Goal: Contribute content: Contribute content

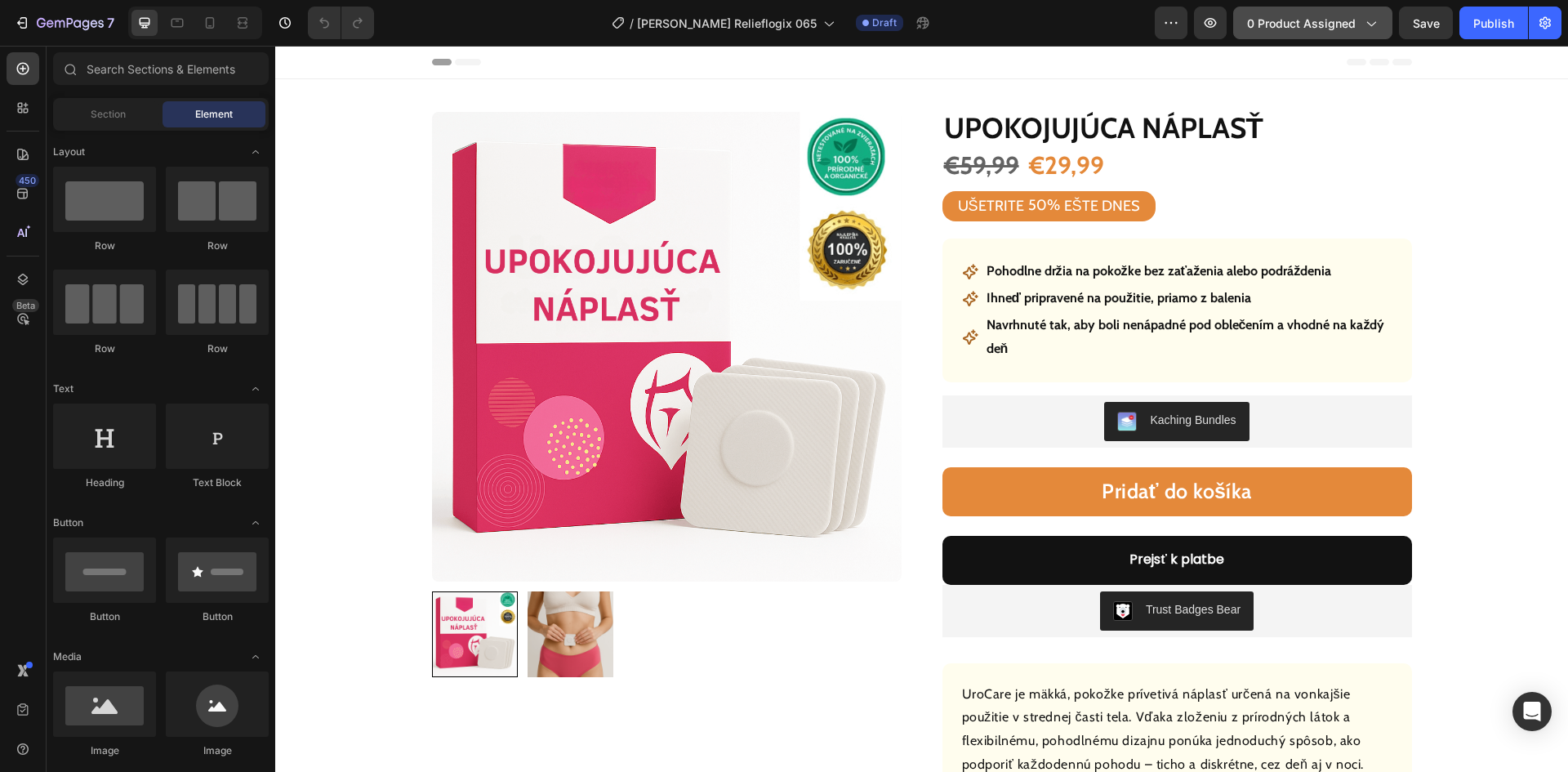
click at [1292, 35] on button "0 product assigned" at bounding box center [1313, 23] width 160 height 32
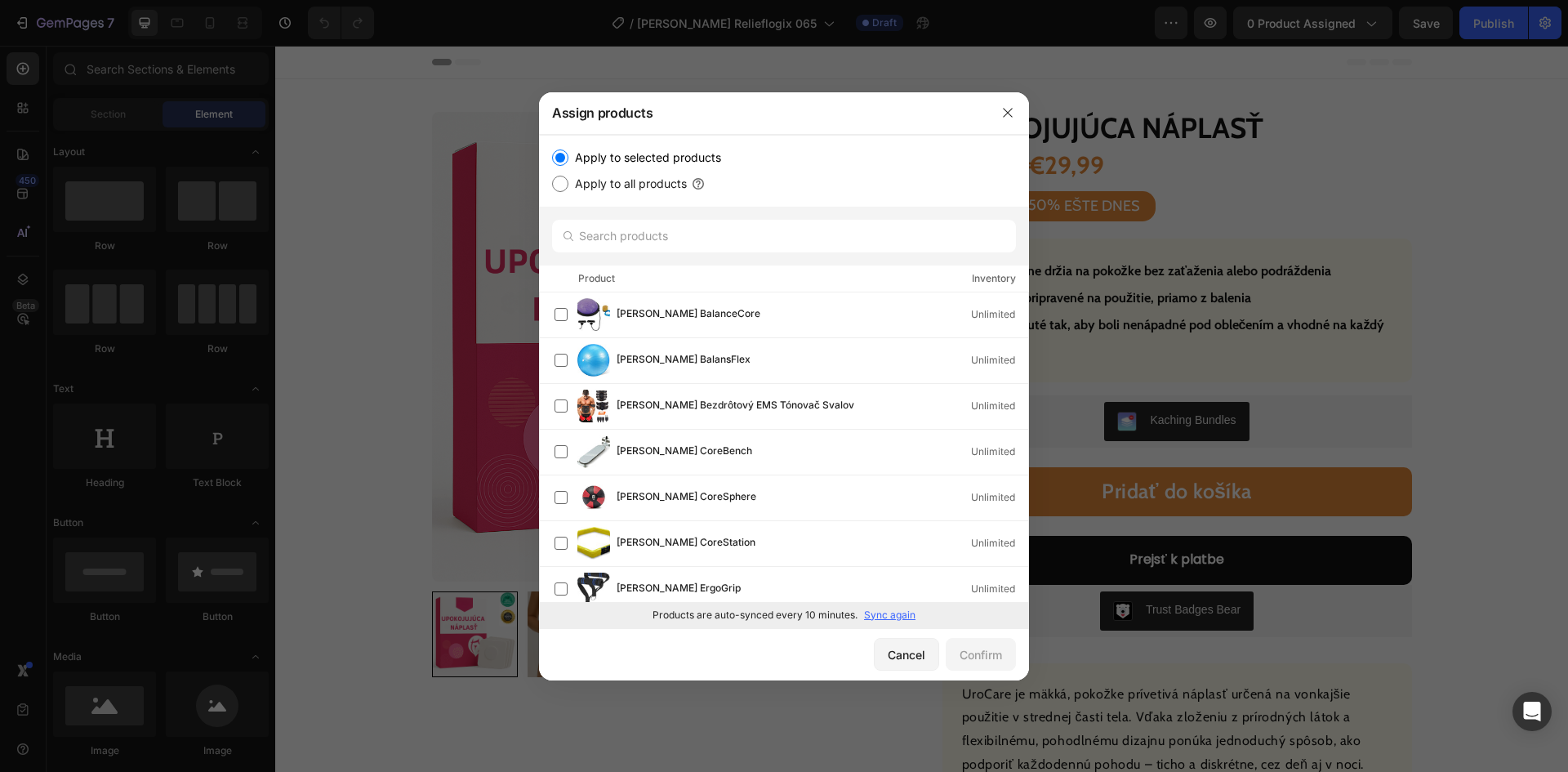
click at [881, 617] on p "Sync again" at bounding box center [890, 614] width 51 height 15
click at [735, 235] on input "text" at bounding box center [784, 236] width 464 height 32
paste input "Korálky vitality"
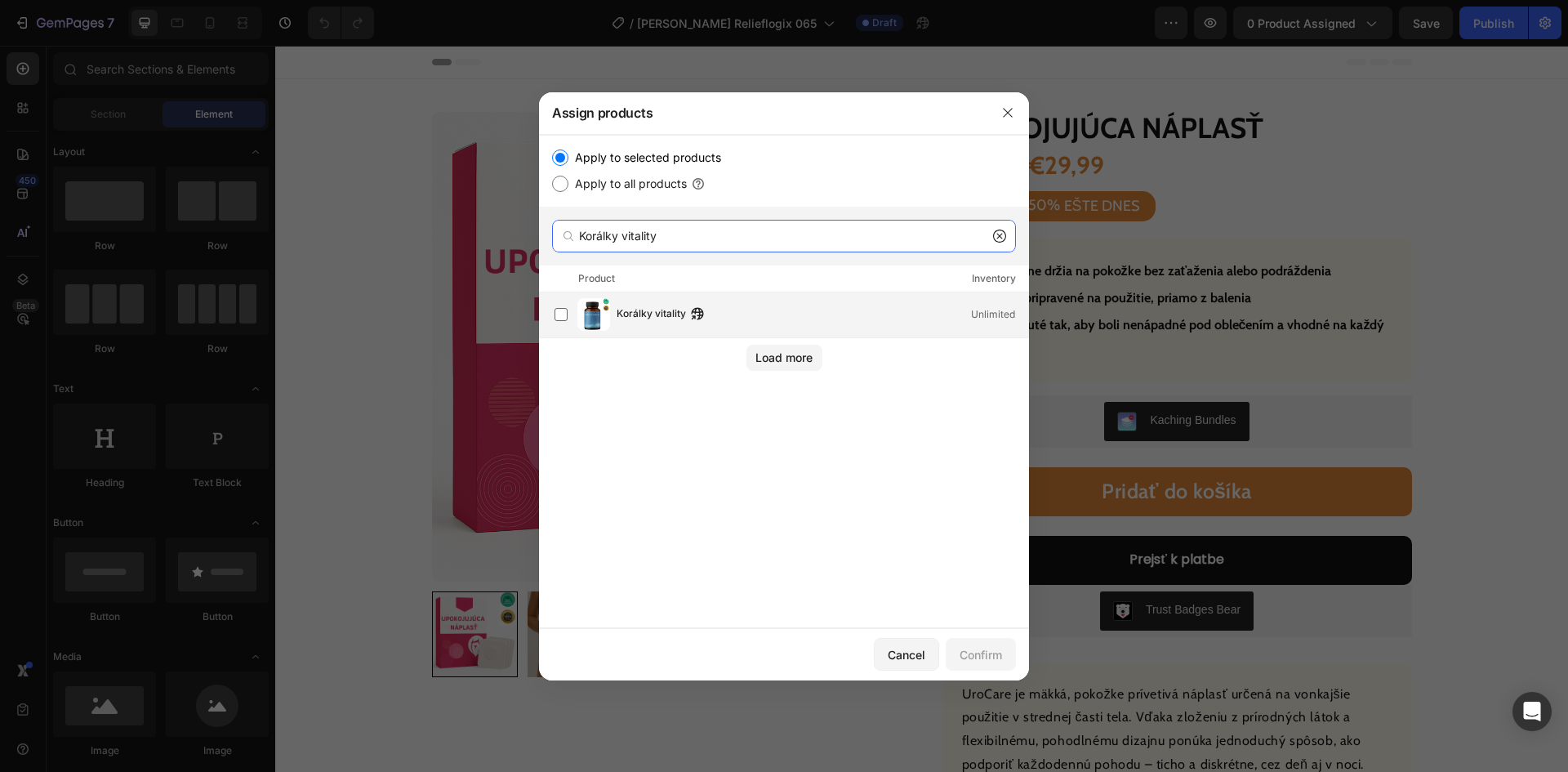
type input "Korálky vitality"
click at [679, 311] on span "Korálky vitality" at bounding box center [651, 314] width 69 height 18
click at [955, 650] on button "Confirm" at bounding box center [981, 654] width 70 height 32
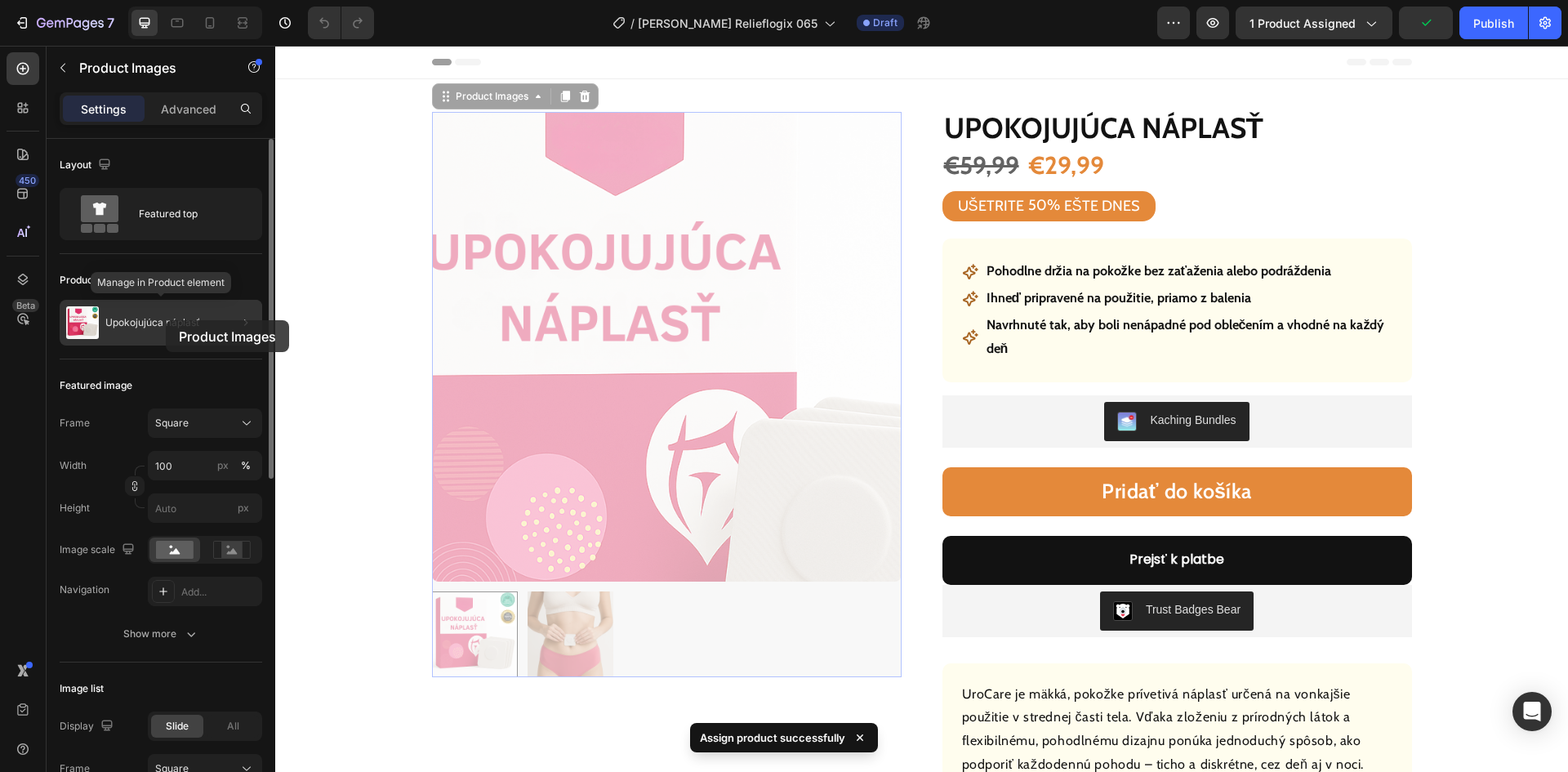
click at [166, 321] on p "Upokojujúca náplasť" at bounding box center [152, 322] width 95 height 11
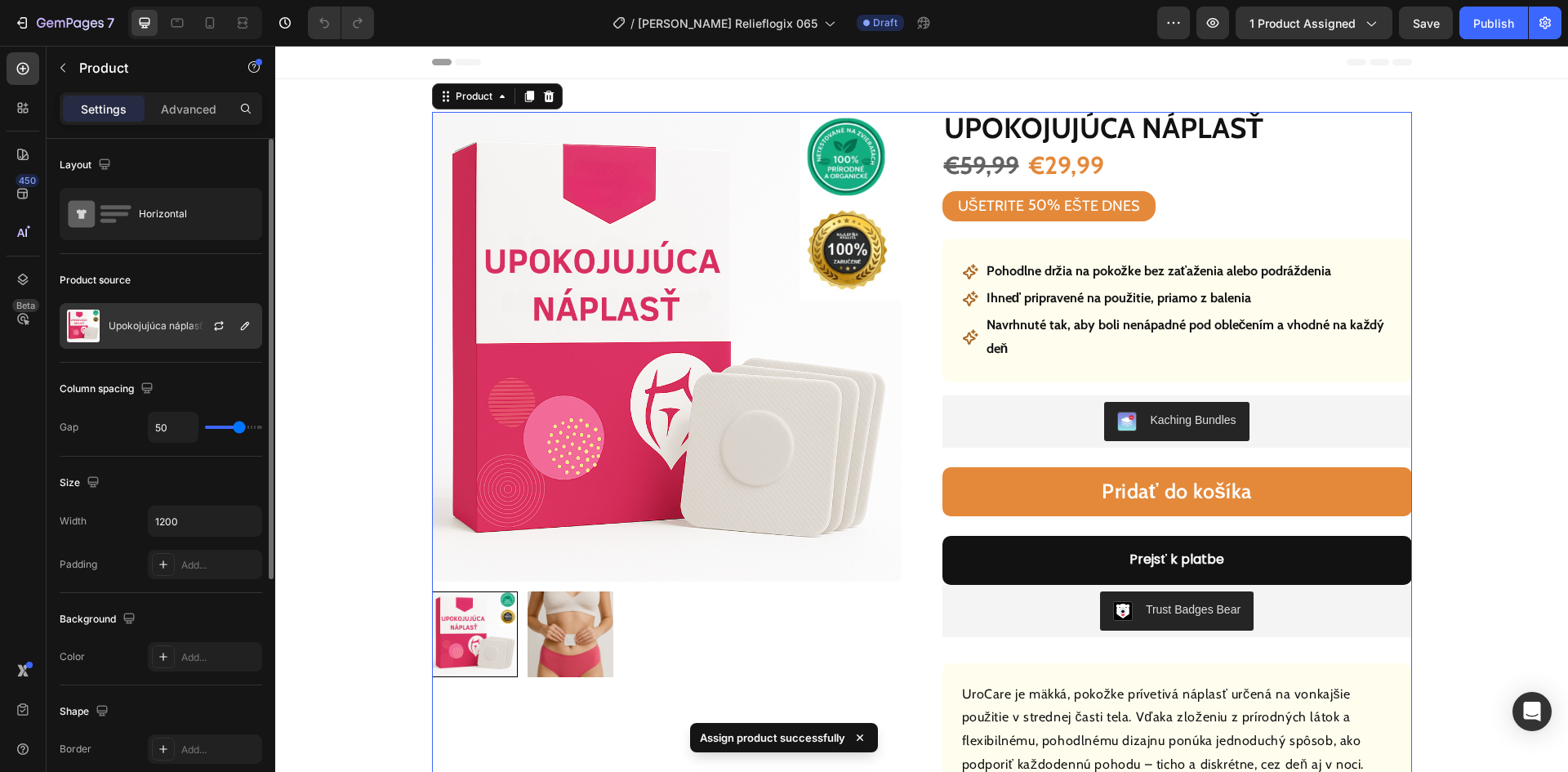
click at [163, 324] on p "Upokojujúca náplasť" at bounding box center [155, 325] width 95 height 11
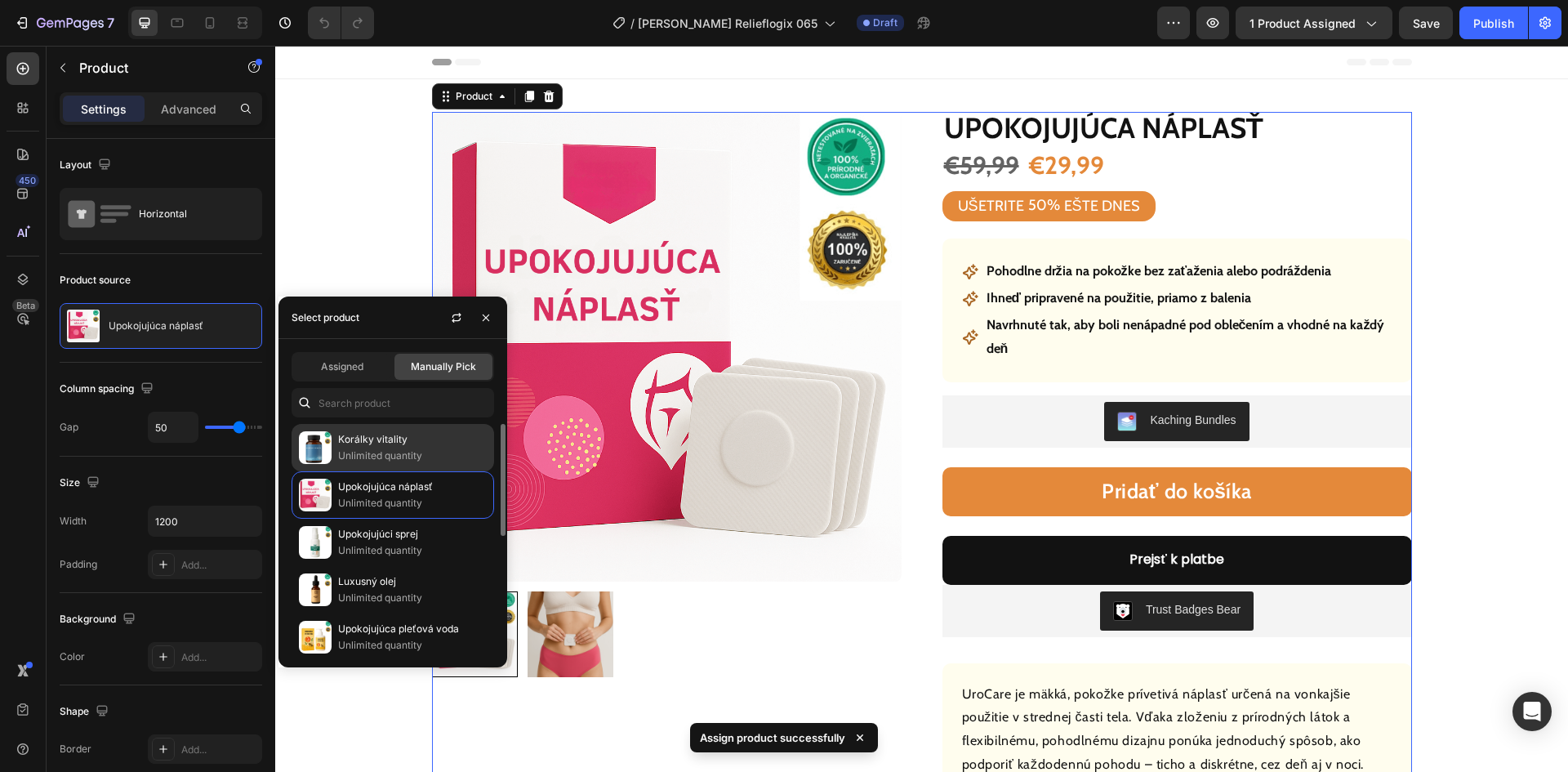
click at [383, 450] on p "Unlimited quantity" at bounding box center [412, 456] width 148 height 16
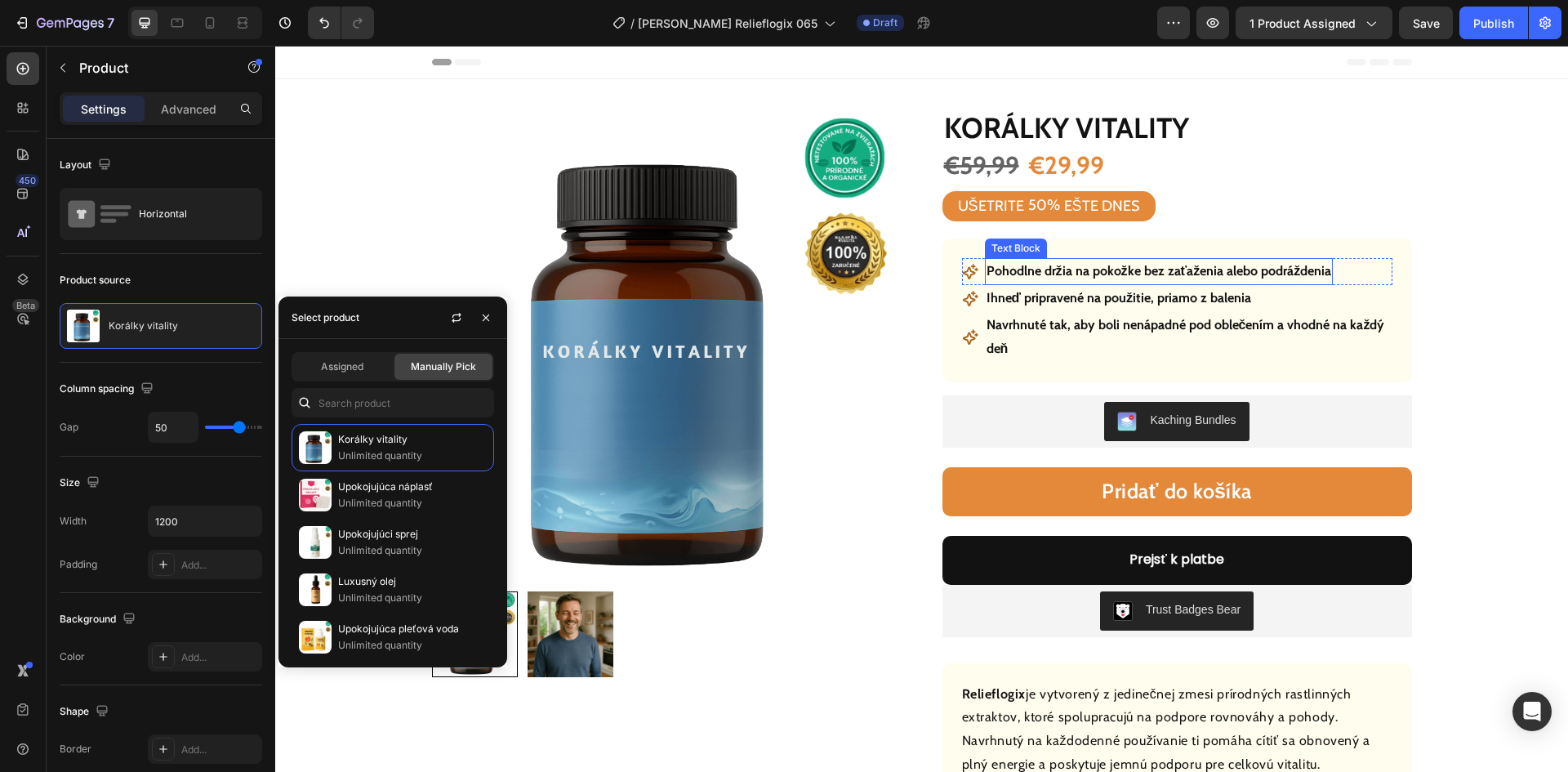
click at [1127, 262] on p "Pohodlne držia na pokožke bez zaťaženia alebo podráždenia" at bounding box center [1159, 271] width 346 height 24
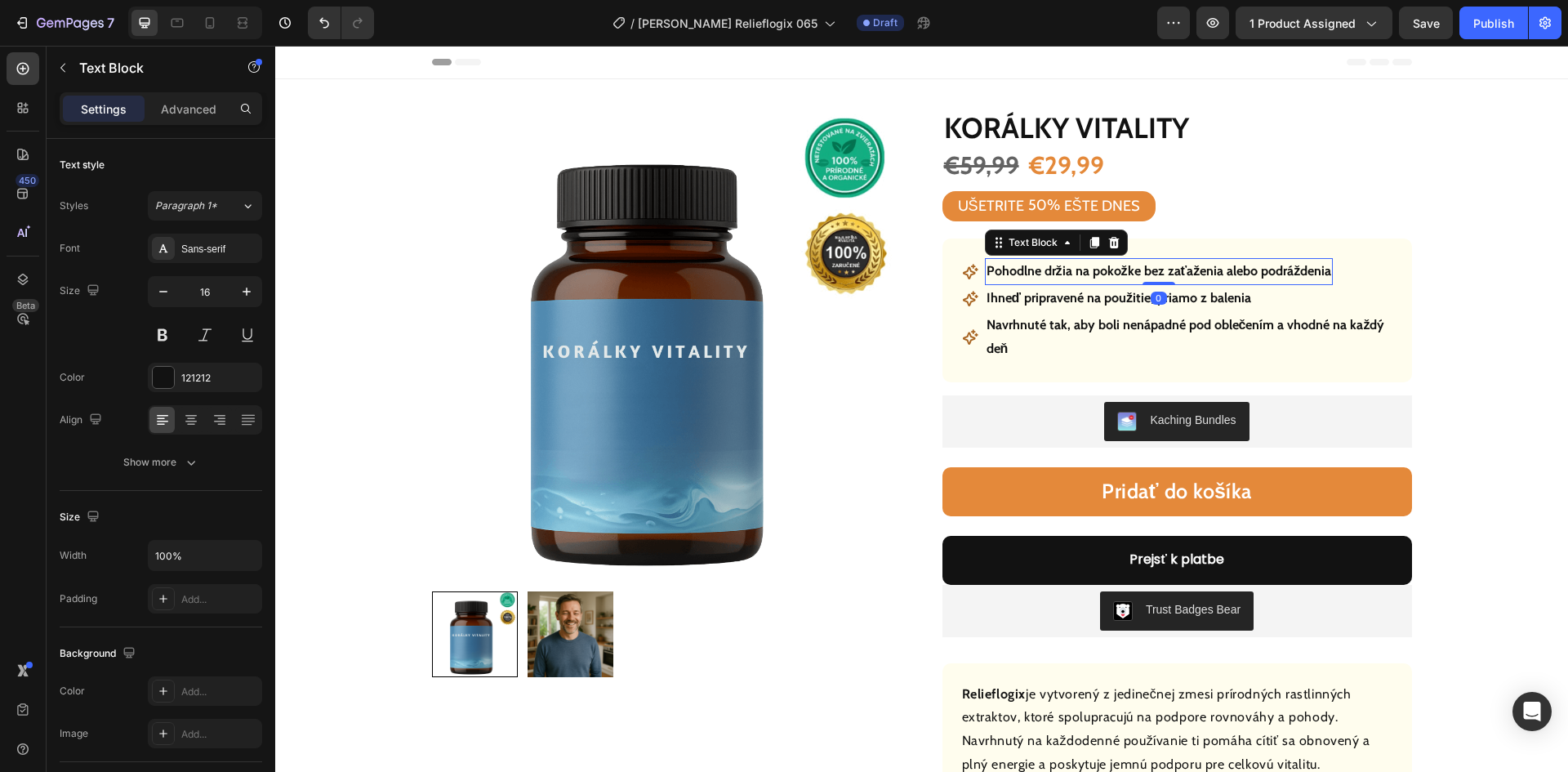
click at [1127, 264] on p "Pohodlne držia na pokožke bez zaťaženia alebo podráždenia" at bounding box center [1159, 271] width 346 height 24
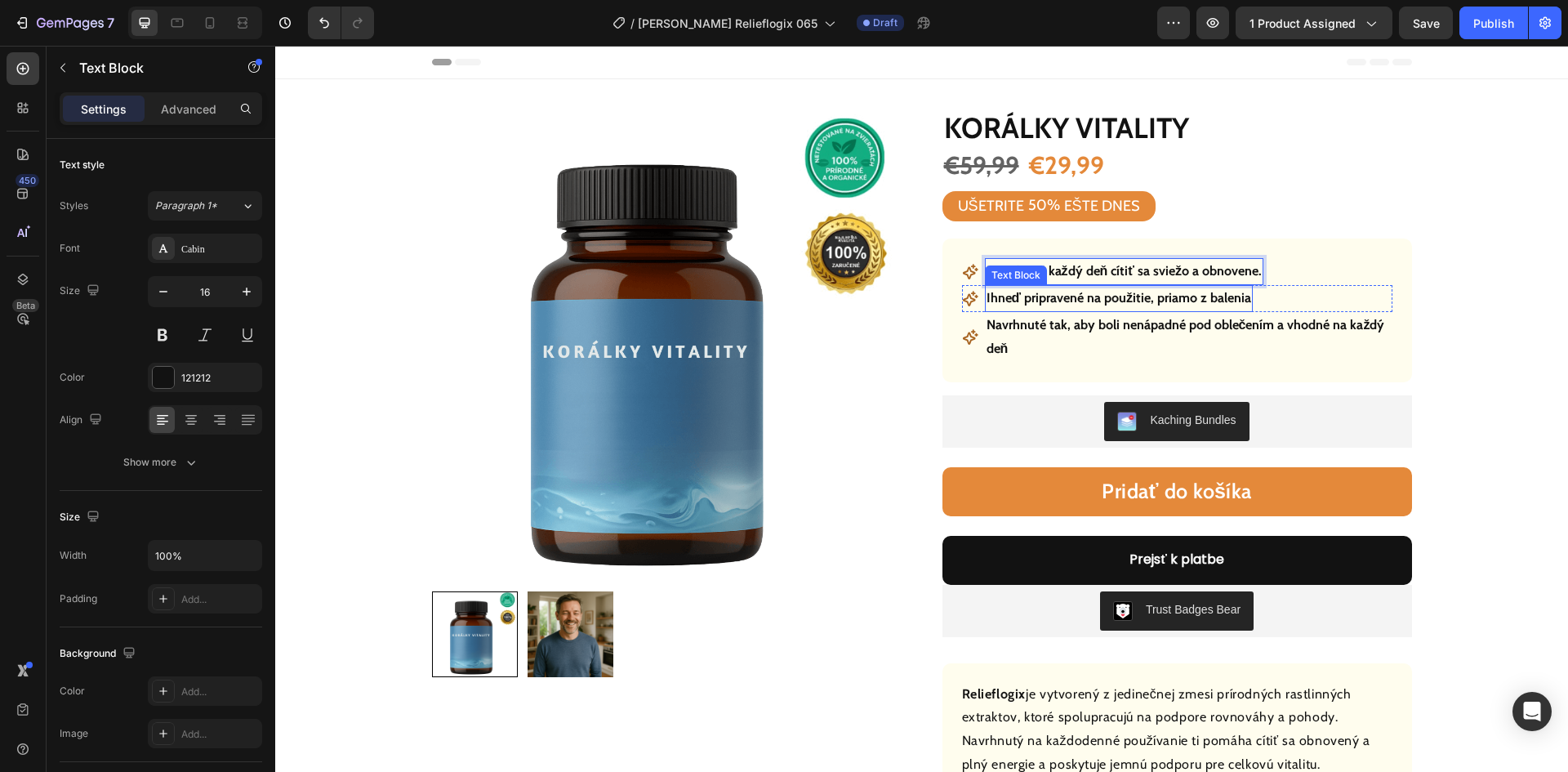
click at [1172, 298] on p "Ihneď pripravené na použitie, priamo z balenia" at bounding box center [1118, 299] width 265 height 24
click at [1156, 324] on p "Navrhnuté tak, aby boli nenápadné pod oblečením a vhodné na každý deň" at bounding box center [1188, 338] width 404 height 48
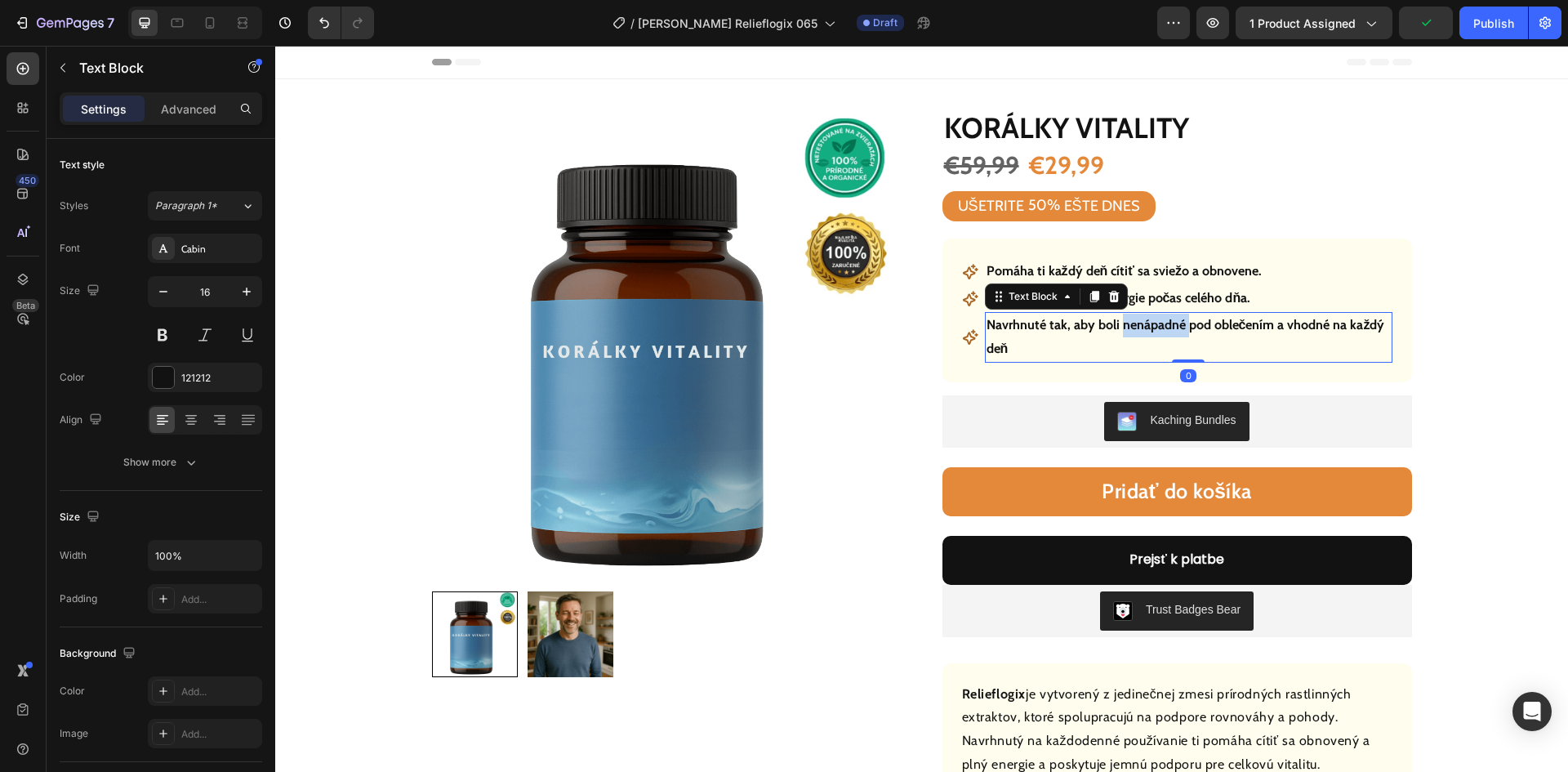
click at [1156, 324] on p "Navrhnuté tak, aby boli nenápadné pod oblečením a vhodné na každý deň" at bounding box center [1188, 338] width 404 height 48
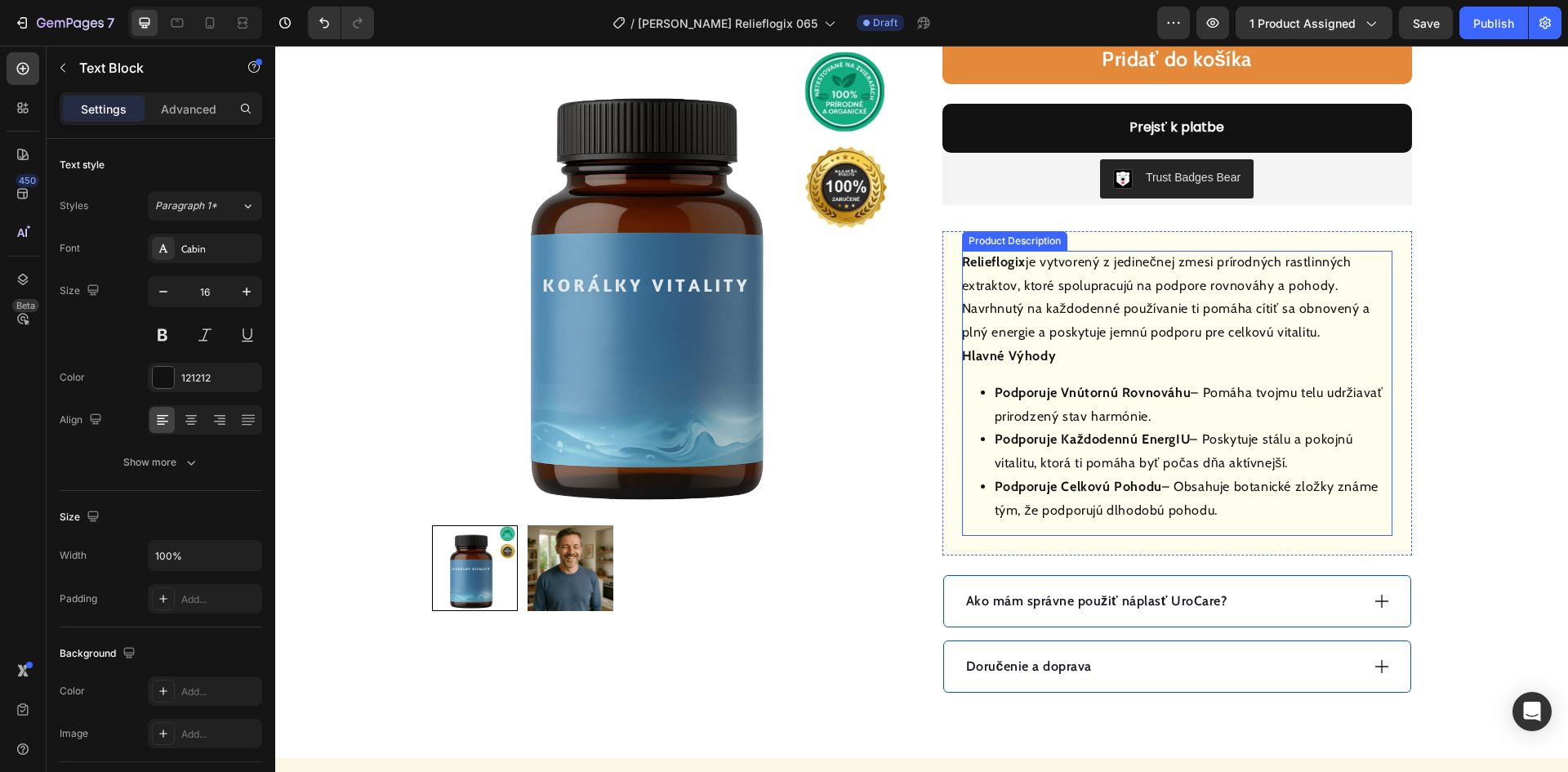
scroll to position [572, 0]
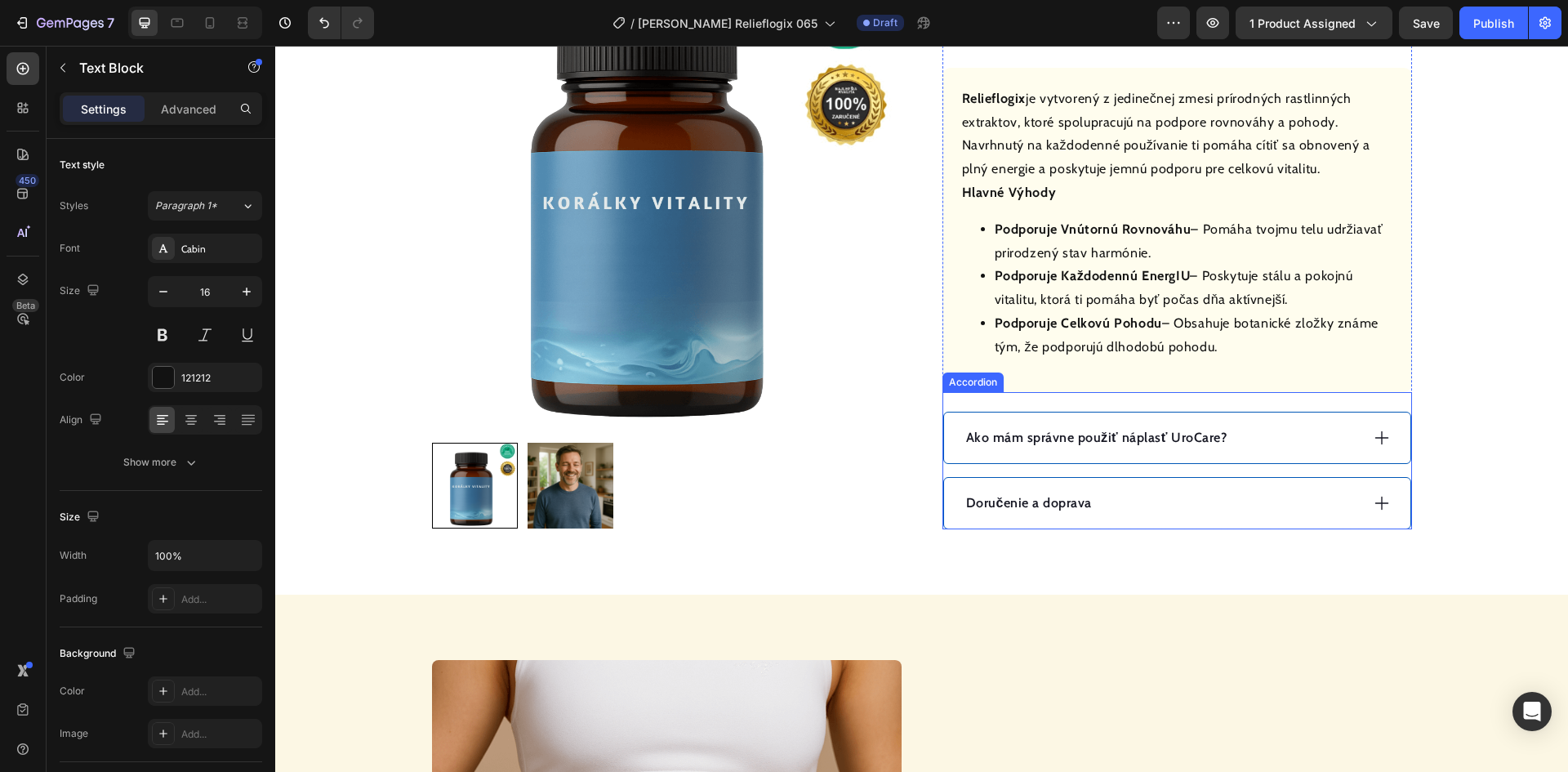
click at [1298, 438] on div "Ako mám správne použiť náplasť UroCare?" at bounding box center [1162, 438] width 396 height 25
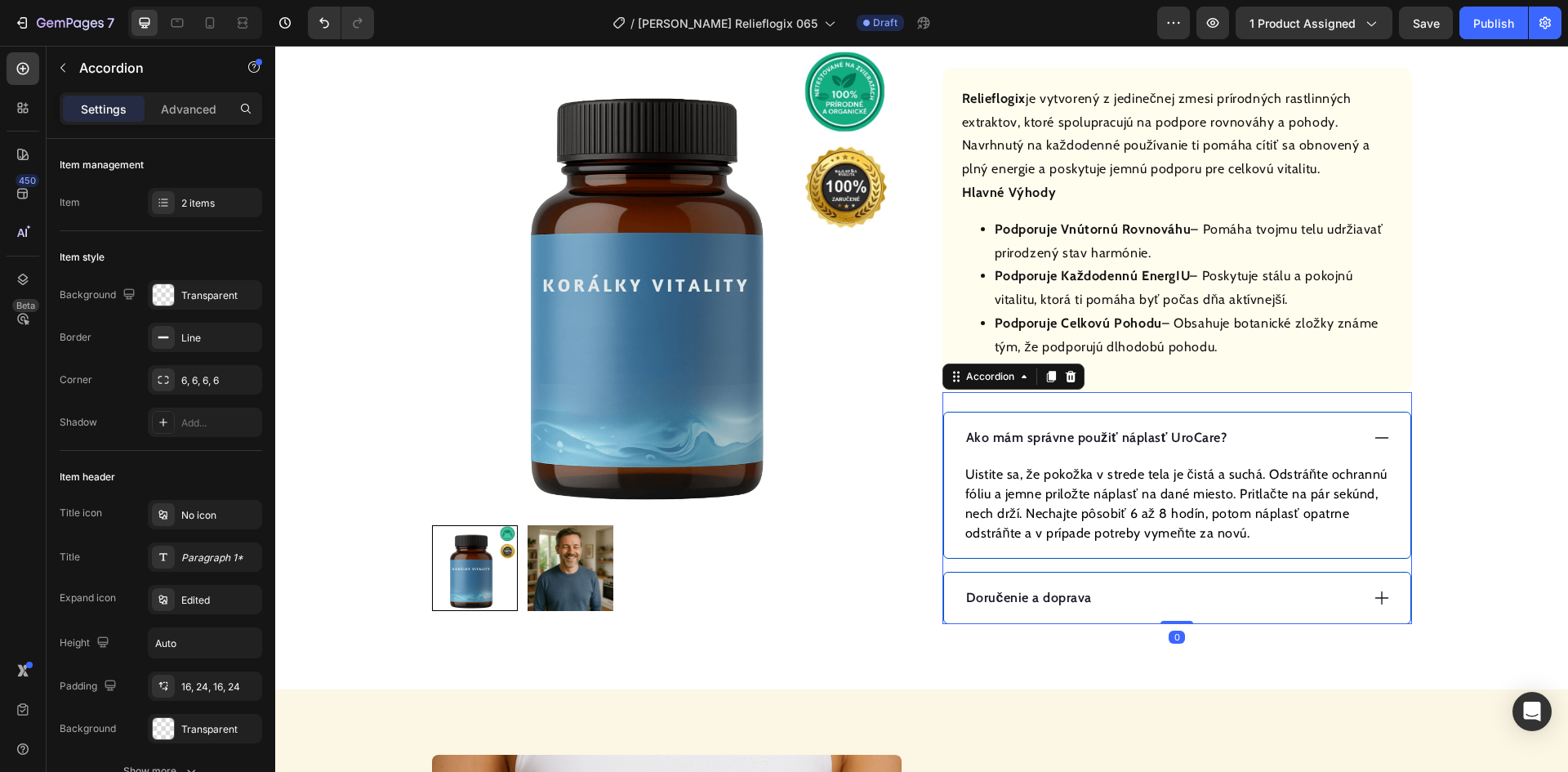
click at [1272, 436] on div "Ako mám správne použiť náplasť UroCare?" at bounding box center [1162, 438] width 396 height 25
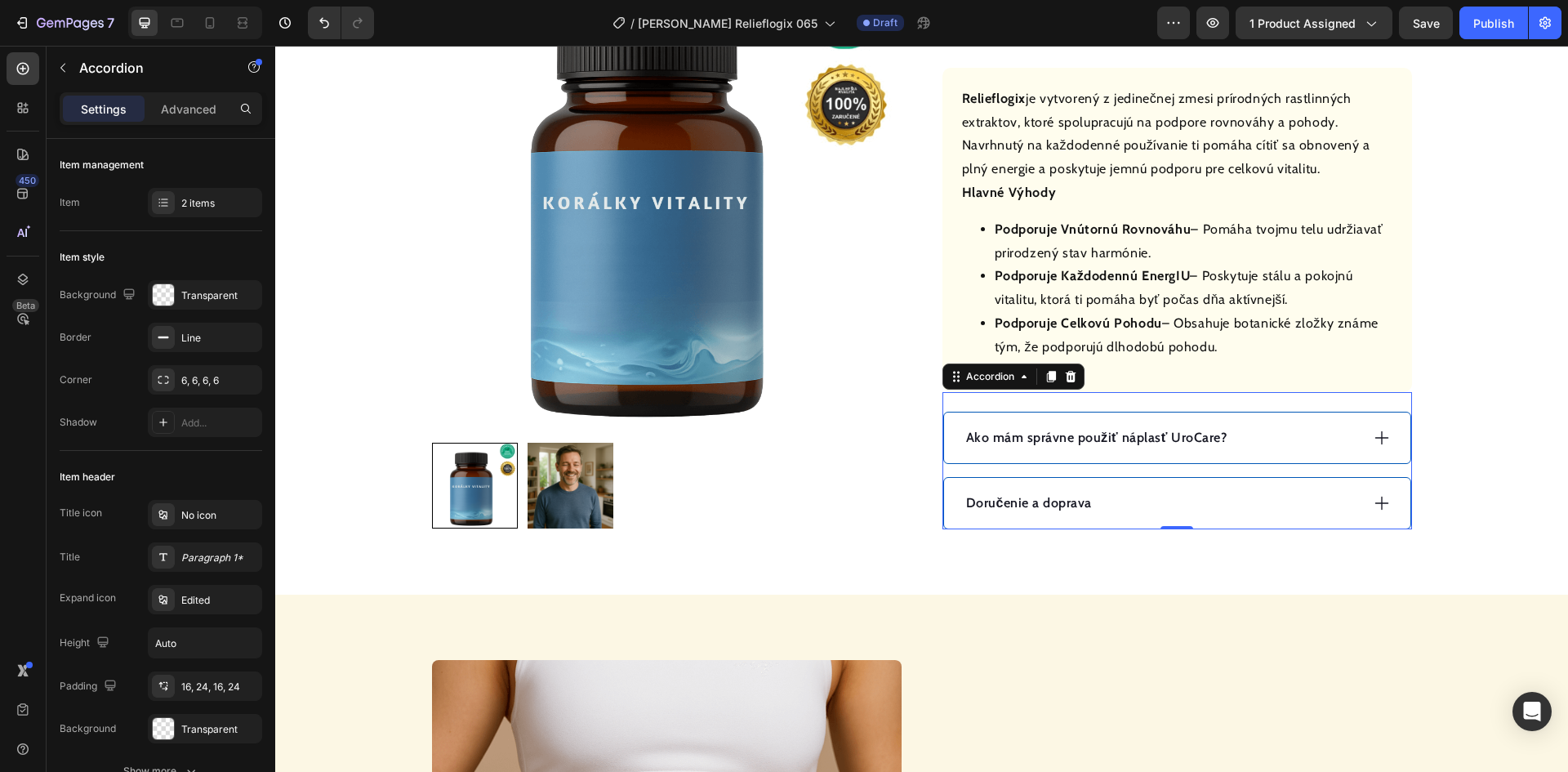
click at [1197, 502] on div "Doručenie a doprava" at bounding box center [1162, 502] width 396 height 25
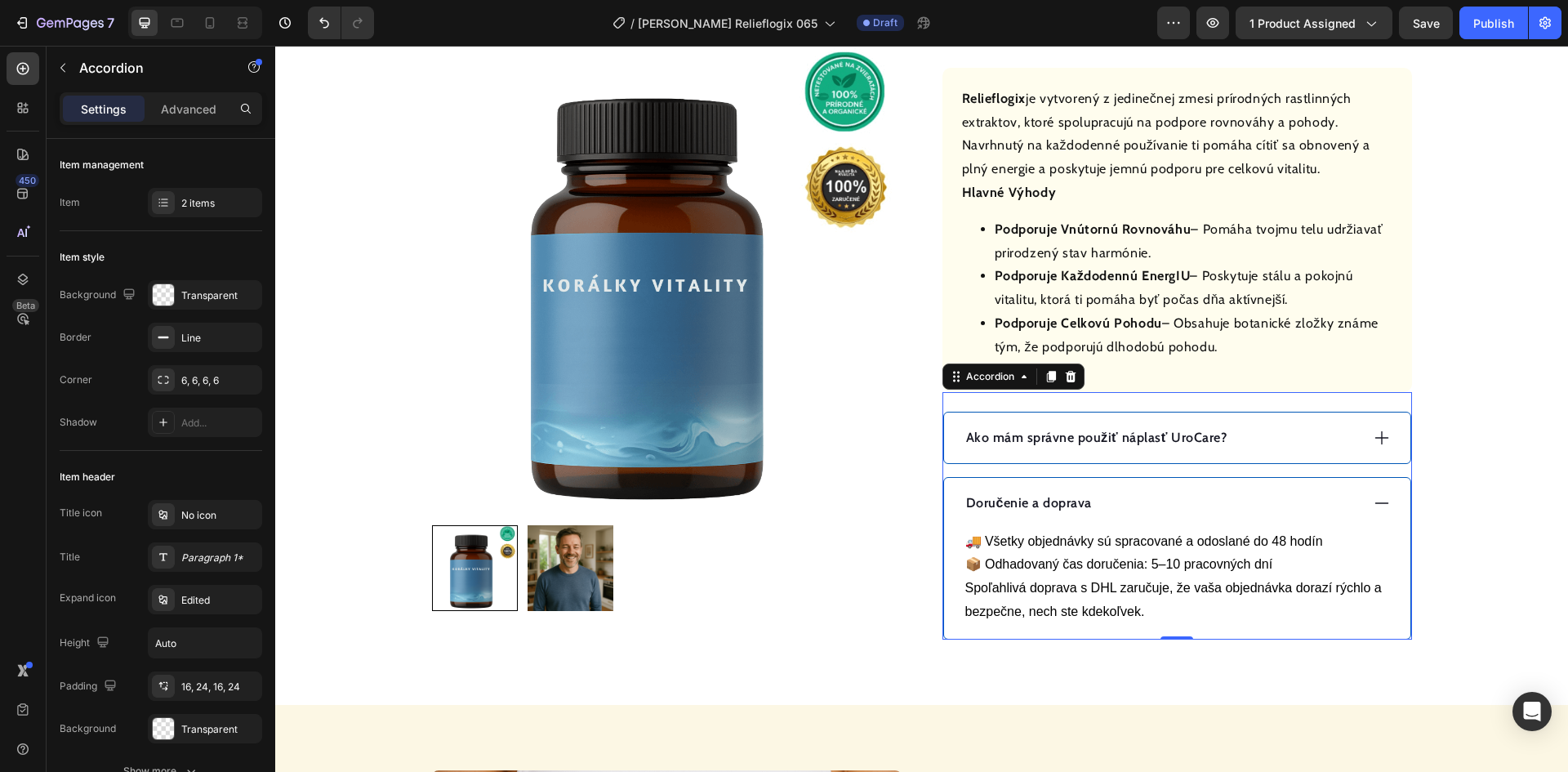
click at [1199, 497] on div "Doručenie a doprava" at bounding box center [1162, 502] width 396 height 25
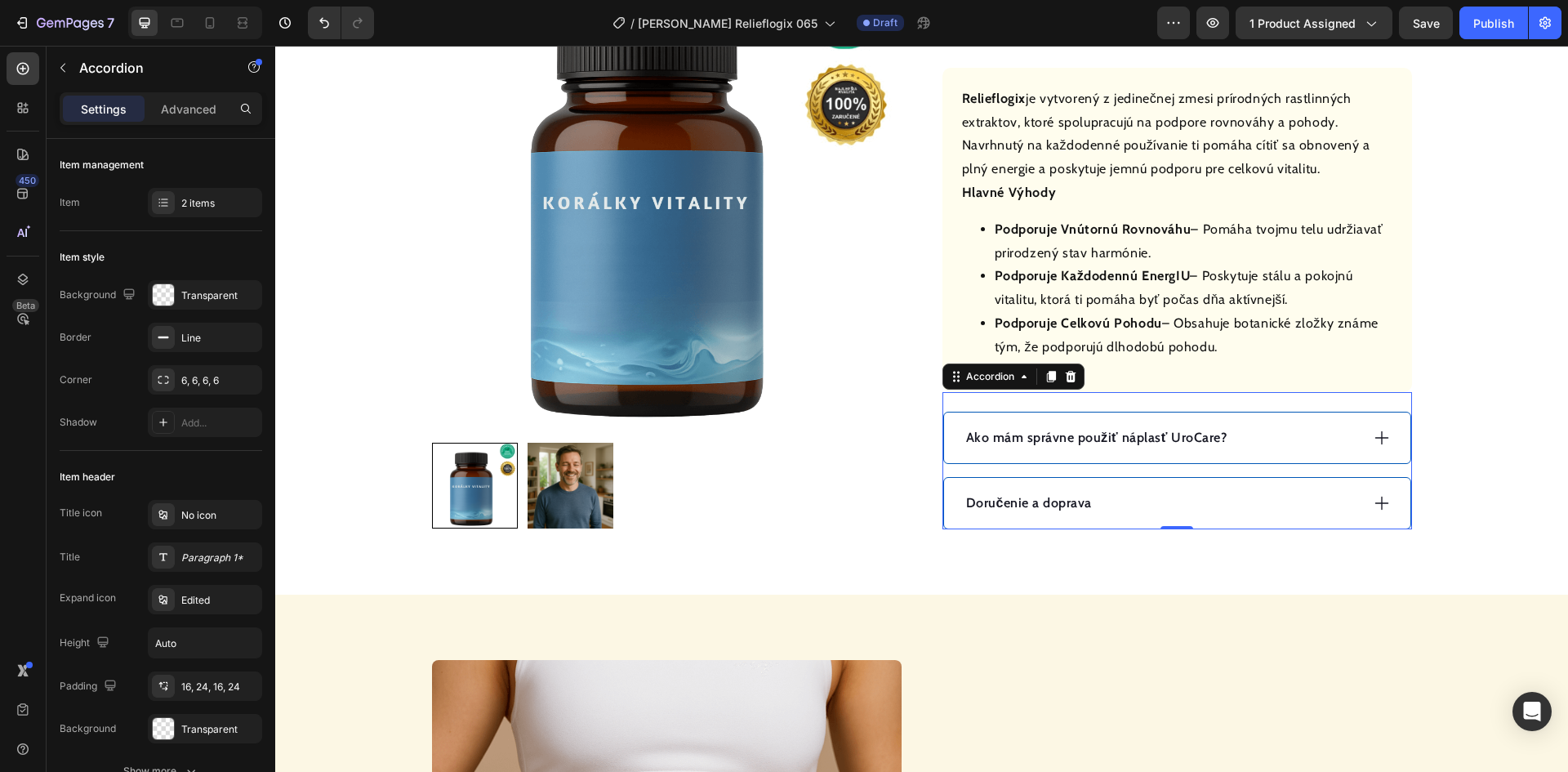
click at [1263, 436] on div "Ako mám správne použiť náplasť UroCare?" at bounding box center [1162, 438] width 396 height 25
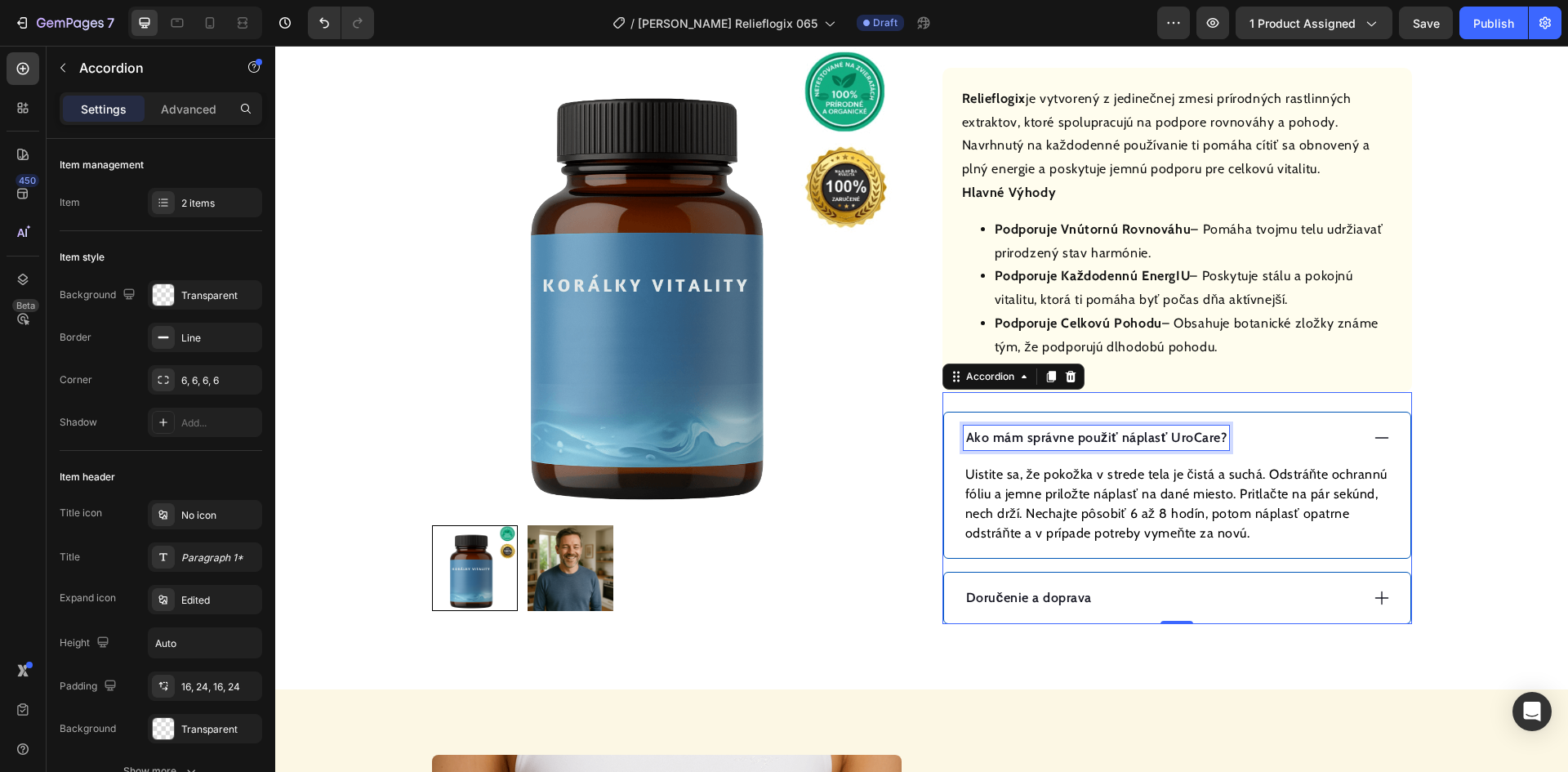
click at [1125, 438] on p "Ako mám správne použiť náplasť UroCare?" at bounding box center [1097, 438] width 261 height 20
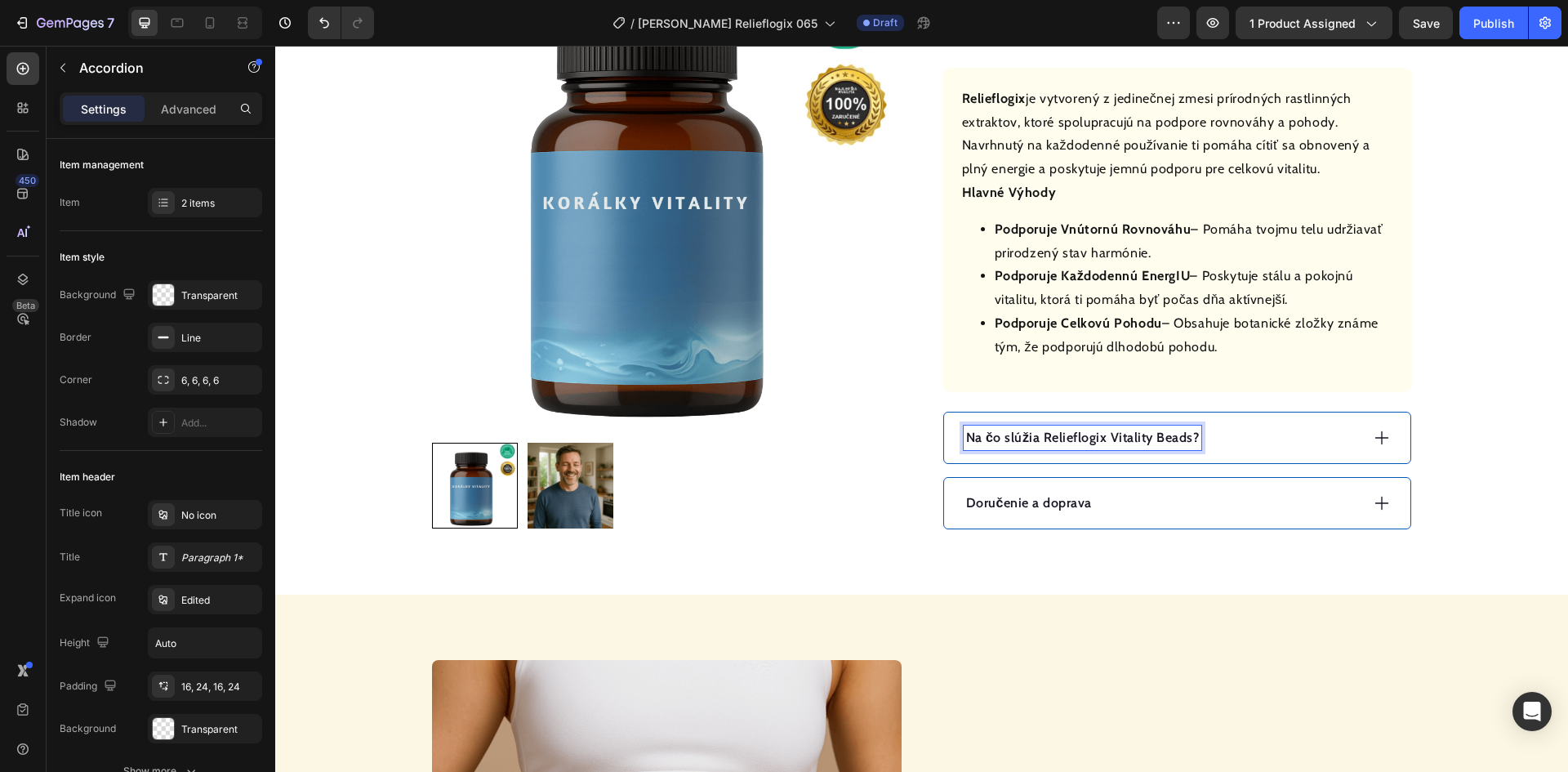
drag, startPoint x: 1179, startPoint y: 437, endPoint x: 1191, endPoint y: 441, distance: 12.6
click at [1180, 436] on p "Na čo slúžia Relieflogix Vitality Beads?" at bounding box center [1083, 438] width 234 height 20
drag, startPoint x: 1193, startPoint y: 426, endPoint x: 1145, endPoint y: 450, distance: 53.7
click at [1190, 430] on div "Na čo slúžia Relieflogix?" at bounding box center [1162, 438] width 396 height 25
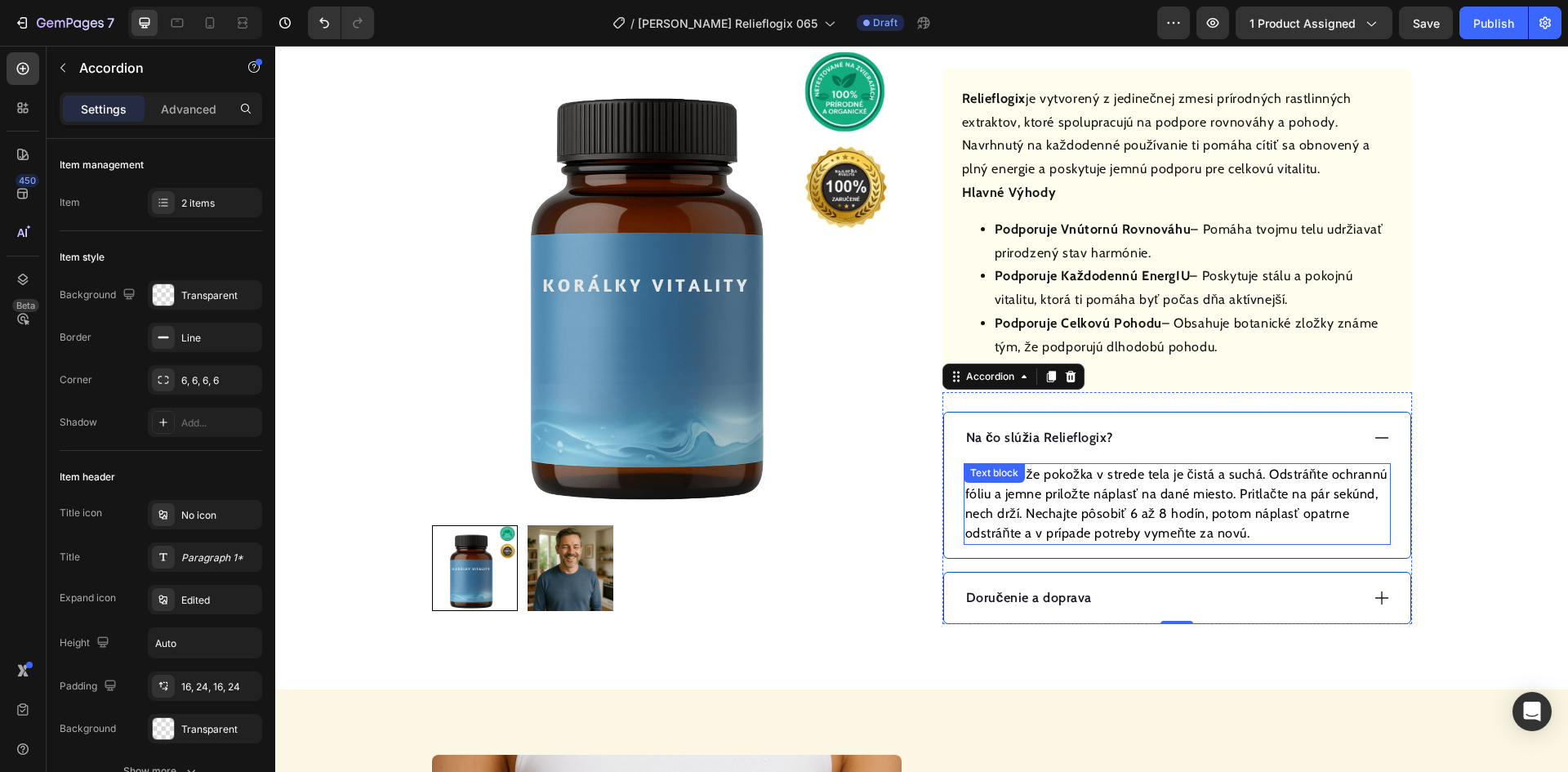
click at [1092, 473] on p "Uistite sa, že pokožka v strede tela je čistá a suchá. Odstráňte ochrannú fóliu…" at bounding box center [1177, 504] width 424 height 78
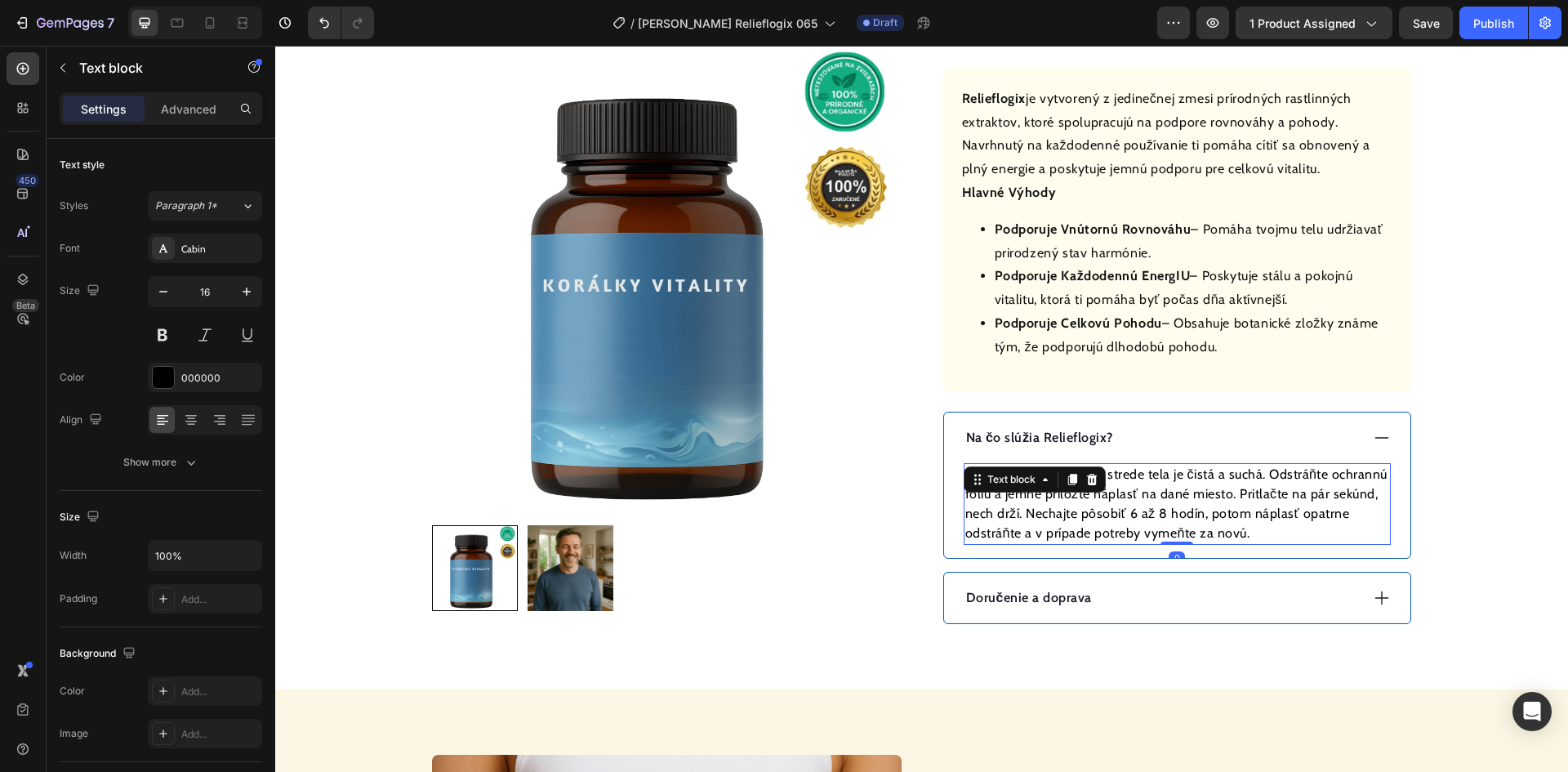
click at [1092, 473] on icon at bounding box center [1091, 479] width 13 height 13
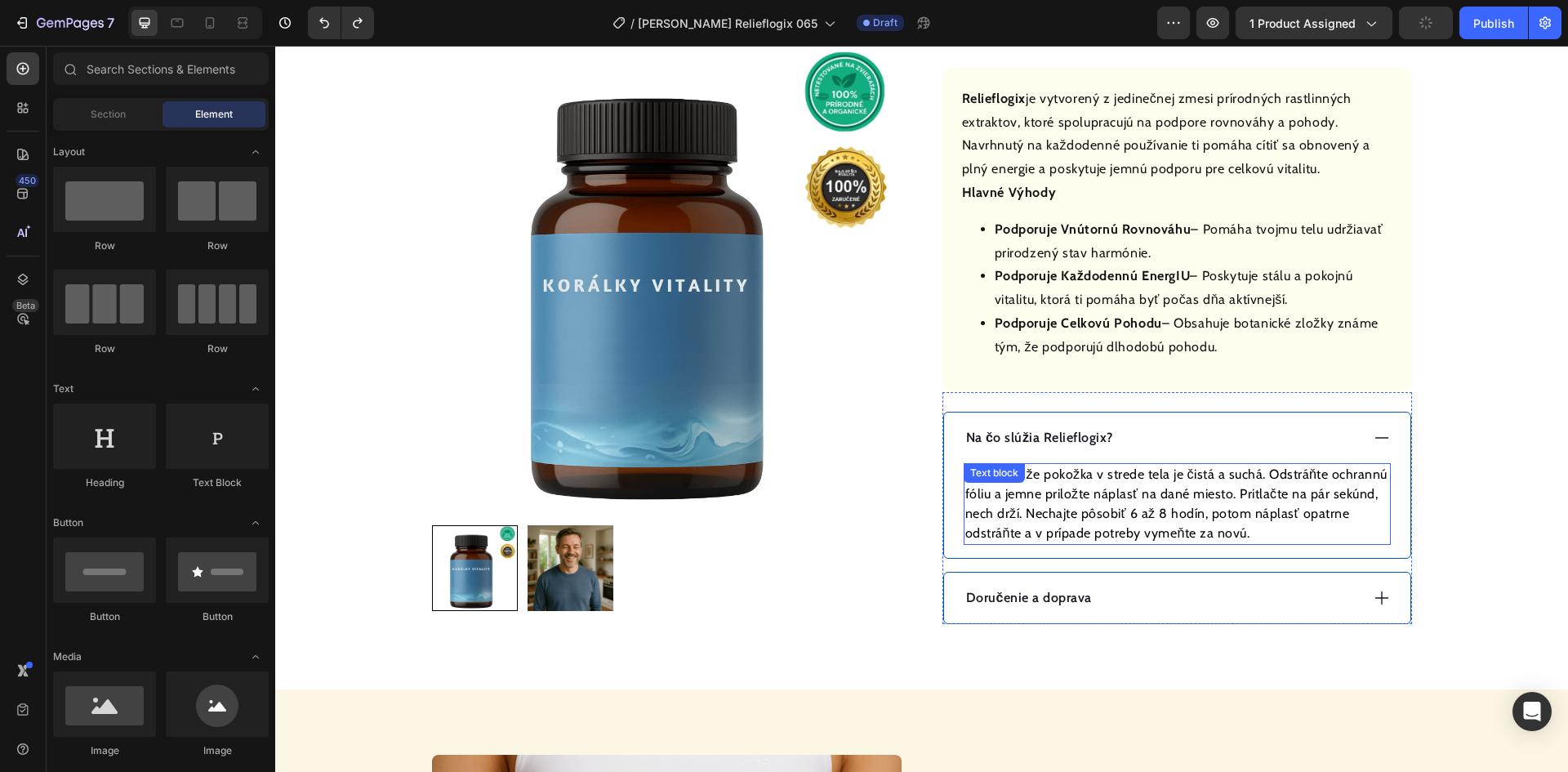
click at [1186, 486] on p "Uistite sa, že pokožka v strede tela je čistá a suchá. Odstráňte ochrannú fóliu…" at bounding box center [1177, 504] width 424 height 78
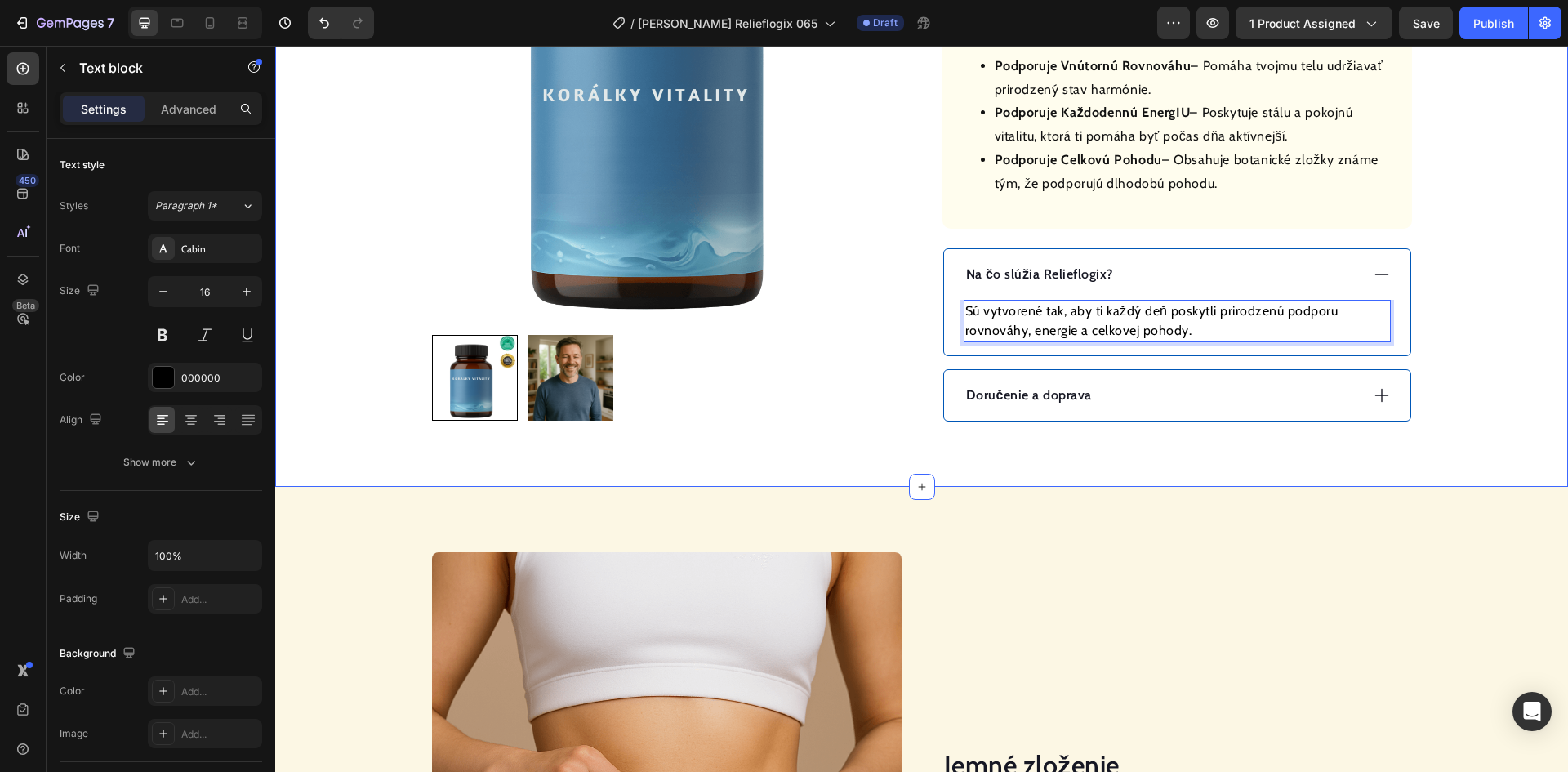
scroll to position [1062, 0]
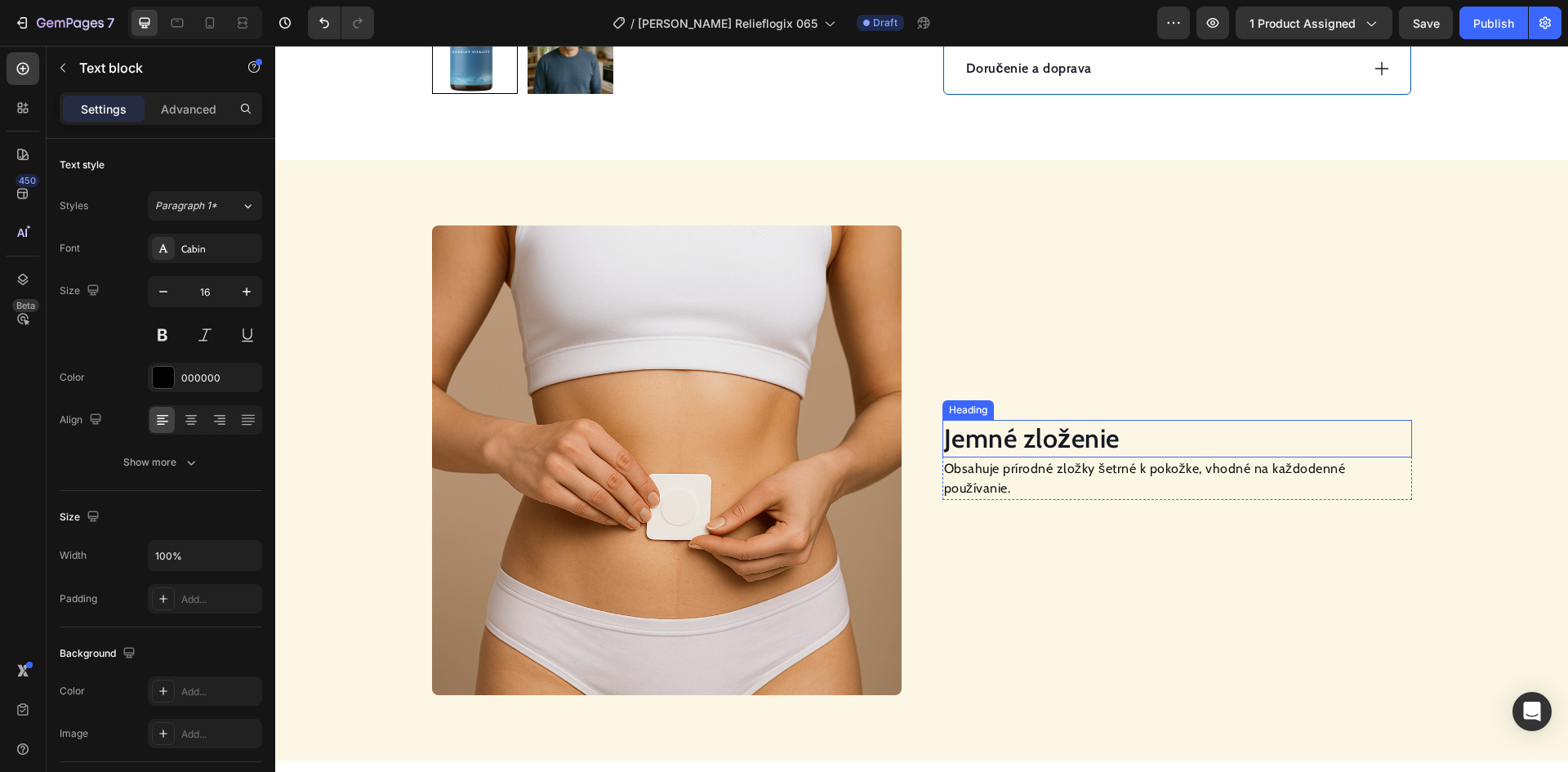
click at [1050, 451] on h2 "Jemné zloženie" at bounding box center [1177, 438] width 469 height 38
click at [1054, 453] on h2 "Jemné zloženie" at bounding box center [1177, 438] width 469 height 38
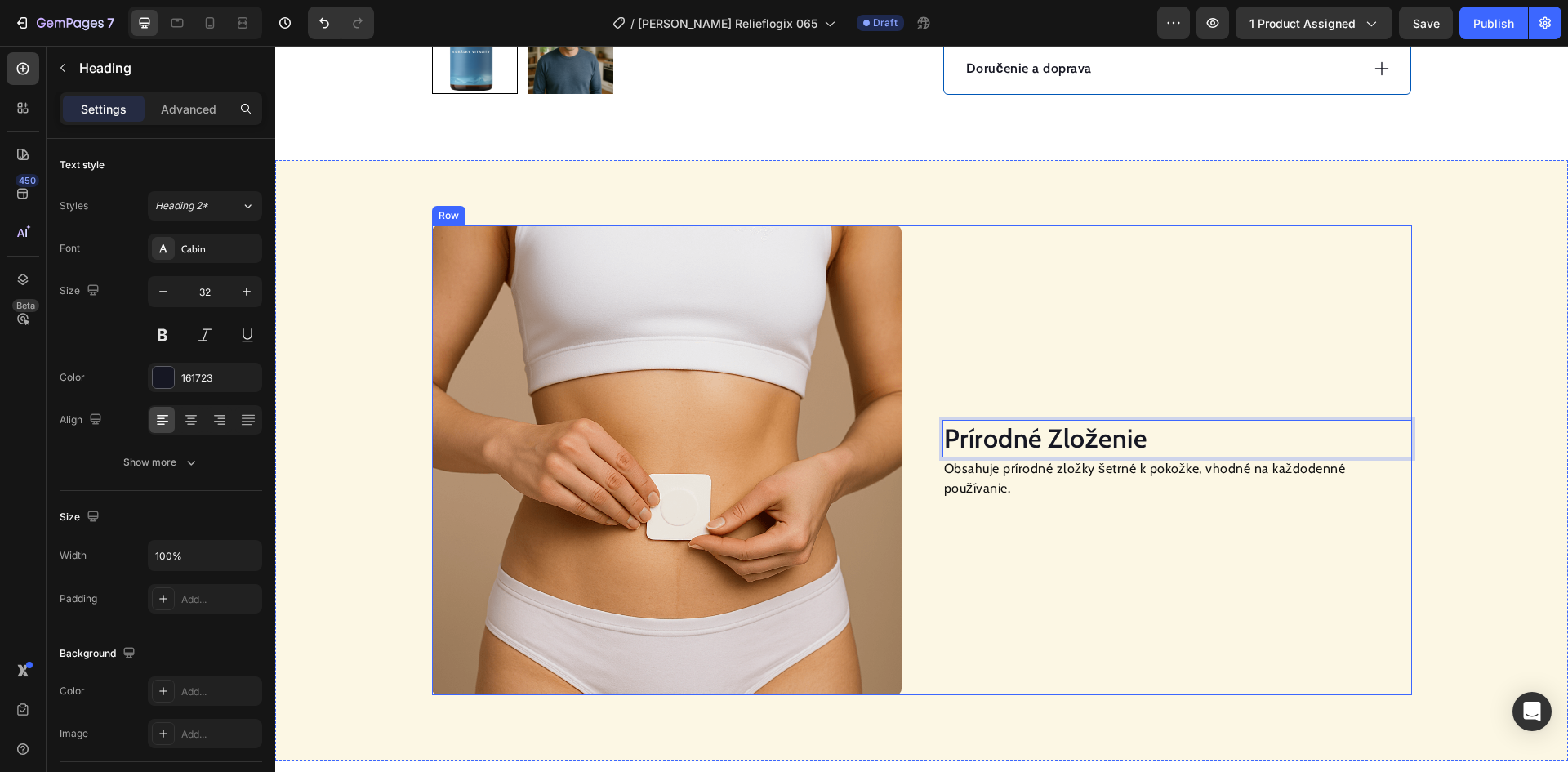
click at [1002, 479] on p "Obsahuje prírodné zložky šetrné k pokožke, vhodné na každodenné používanie." at bounding box center [1177, 479] width 467 height 39
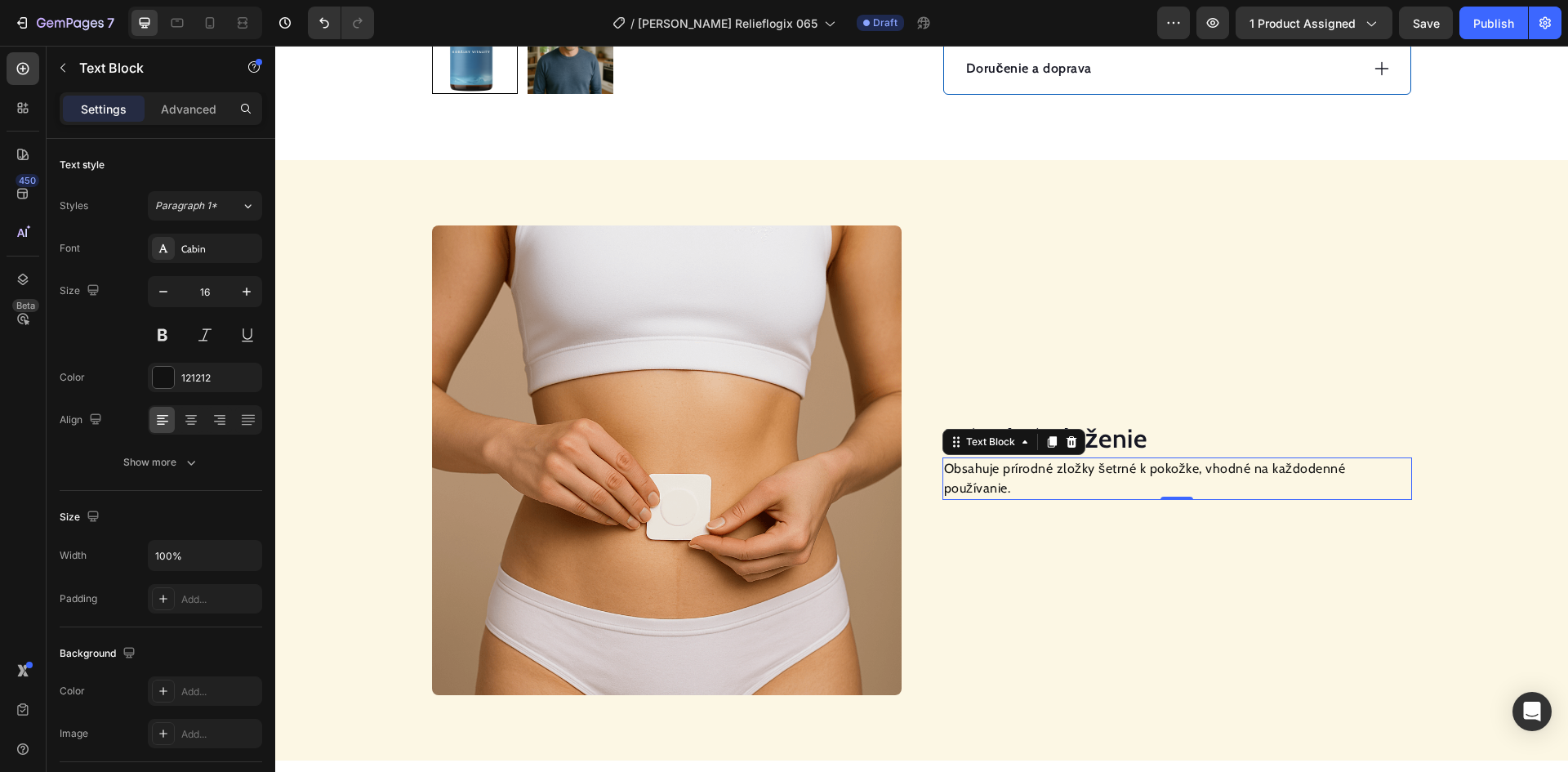
click at [1002, 479] on p "Obsahuje prírodné zložky šetrné k pokožke, vhodné na každodenné používanie." at bounding box center [1177, 479] width 467 height 39
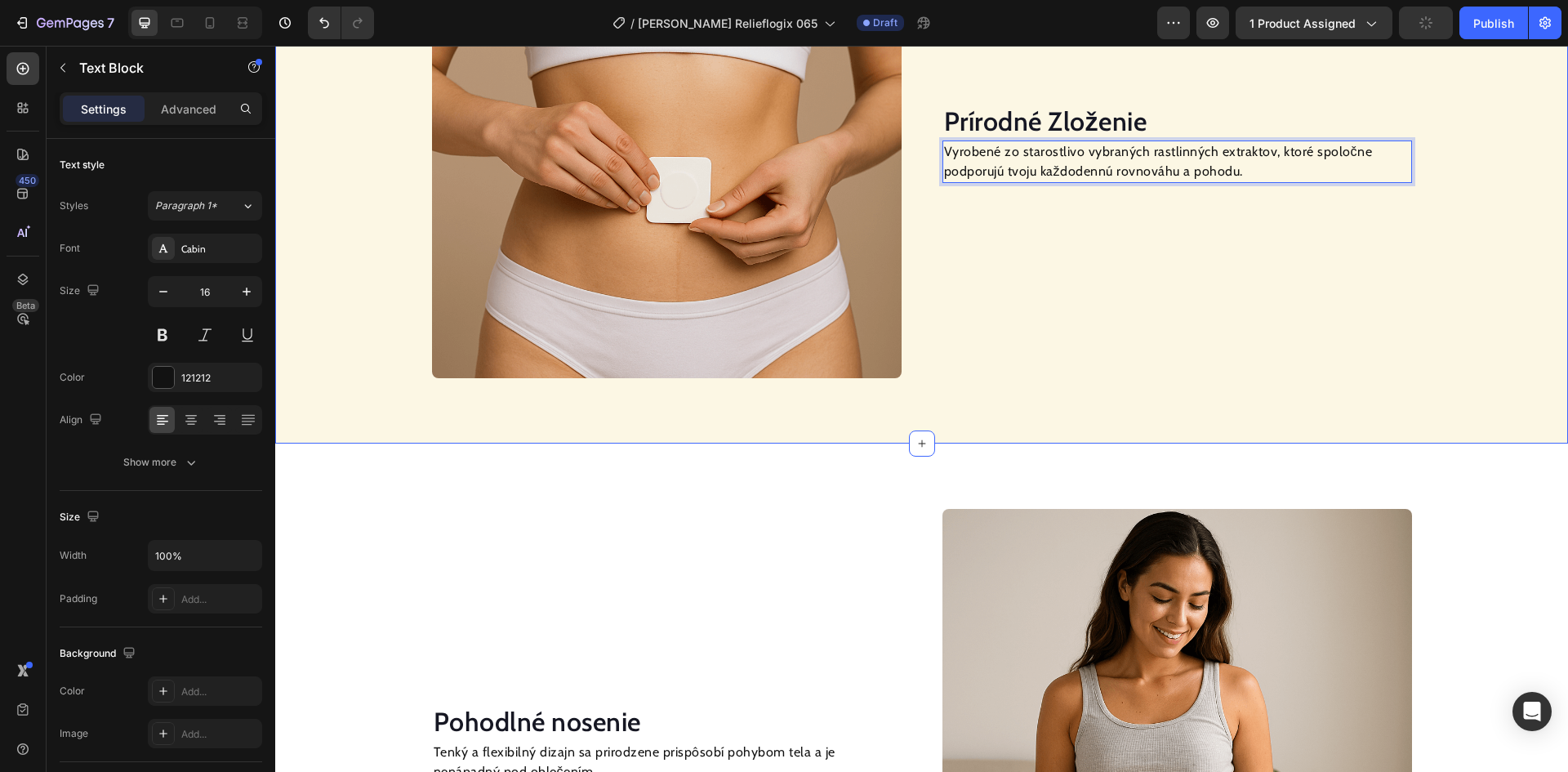
scroll to position [1460, 0]
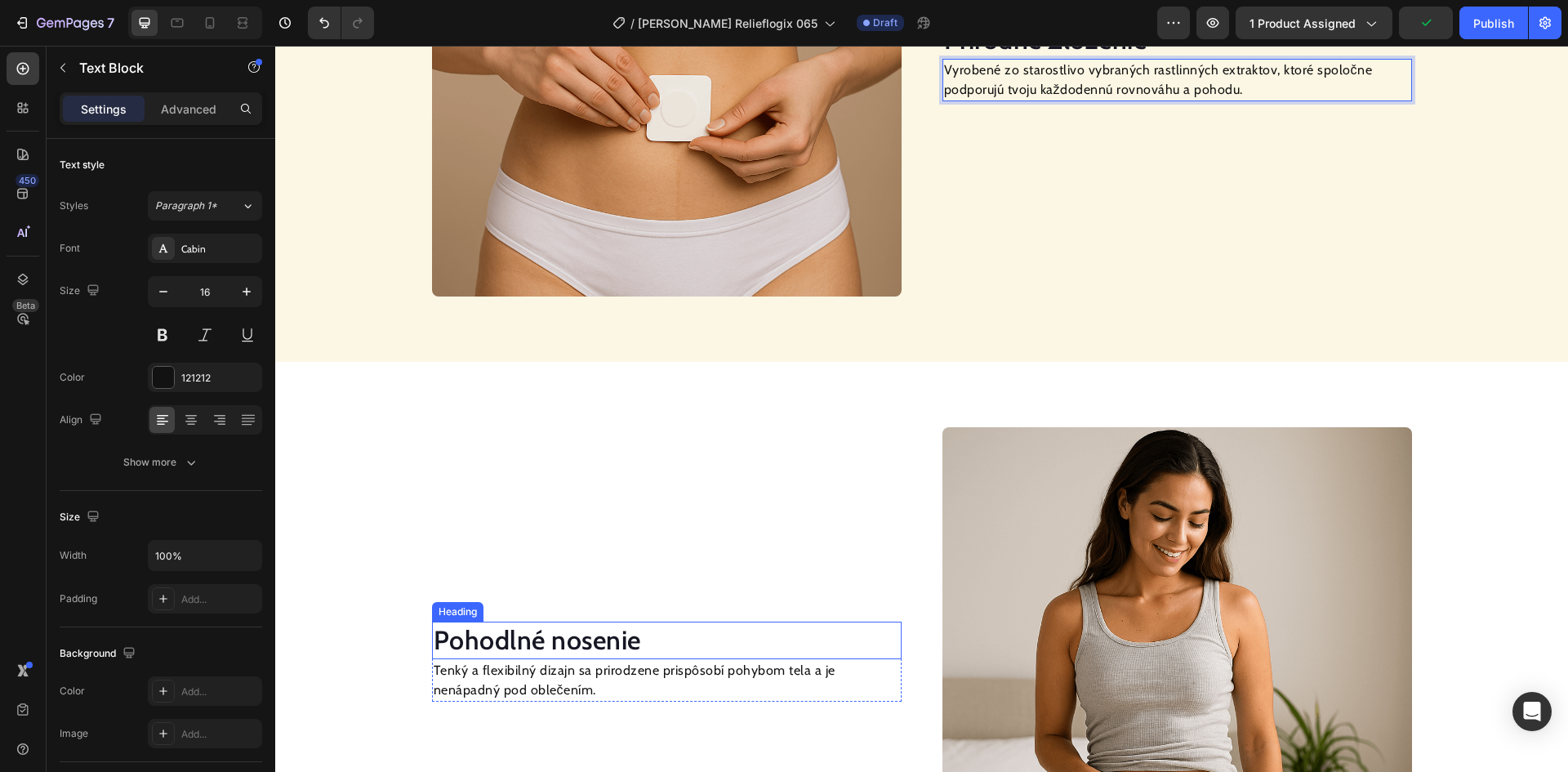
click at [531, 641] on h2 "Pohodlné nosenie" at bounding box center [666, 641] width 469 height 38
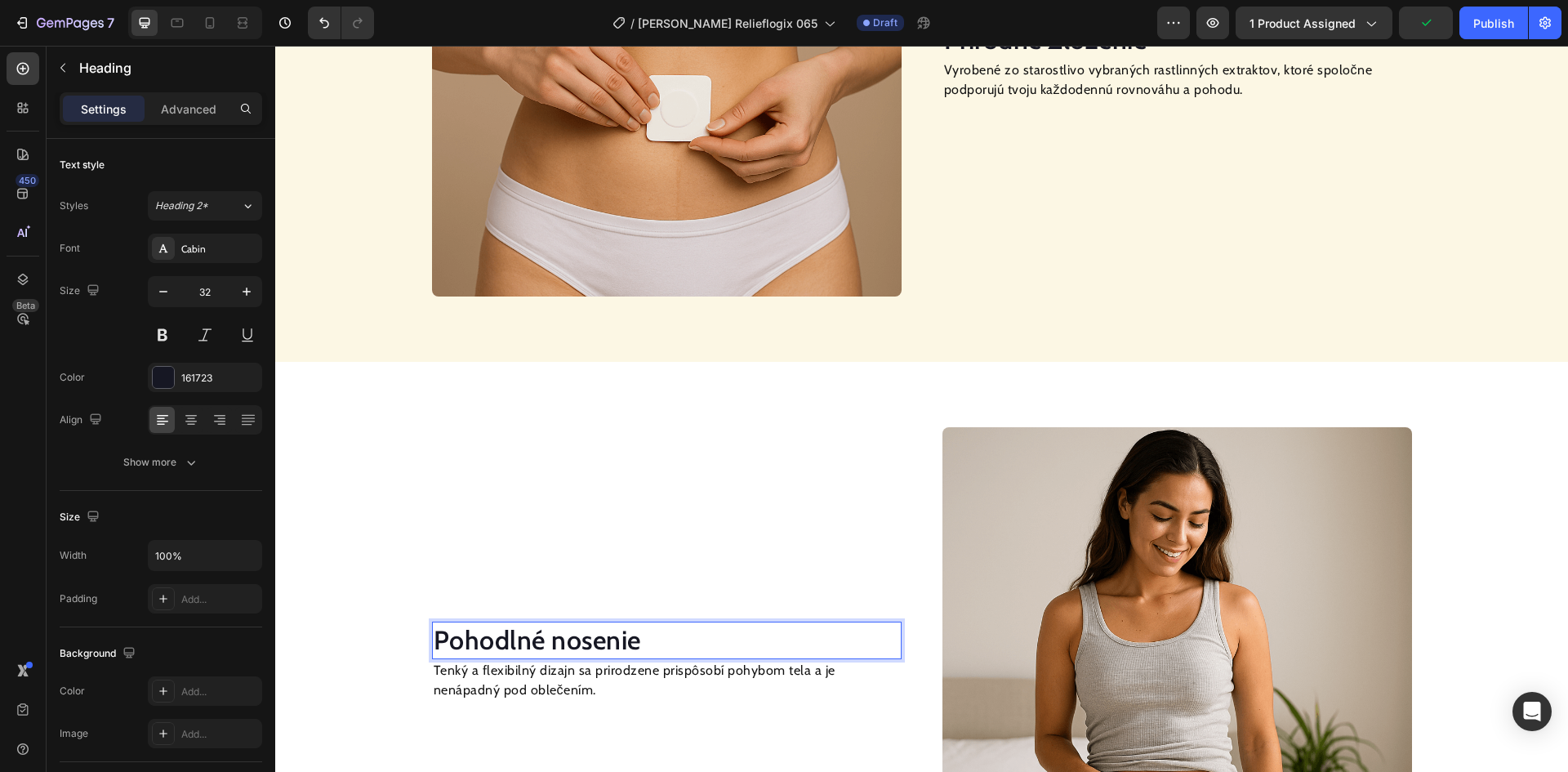
click at [531, 643] on h2 "Pohodlné nosenie" at bounding box center [666, 641] width 469 height 38
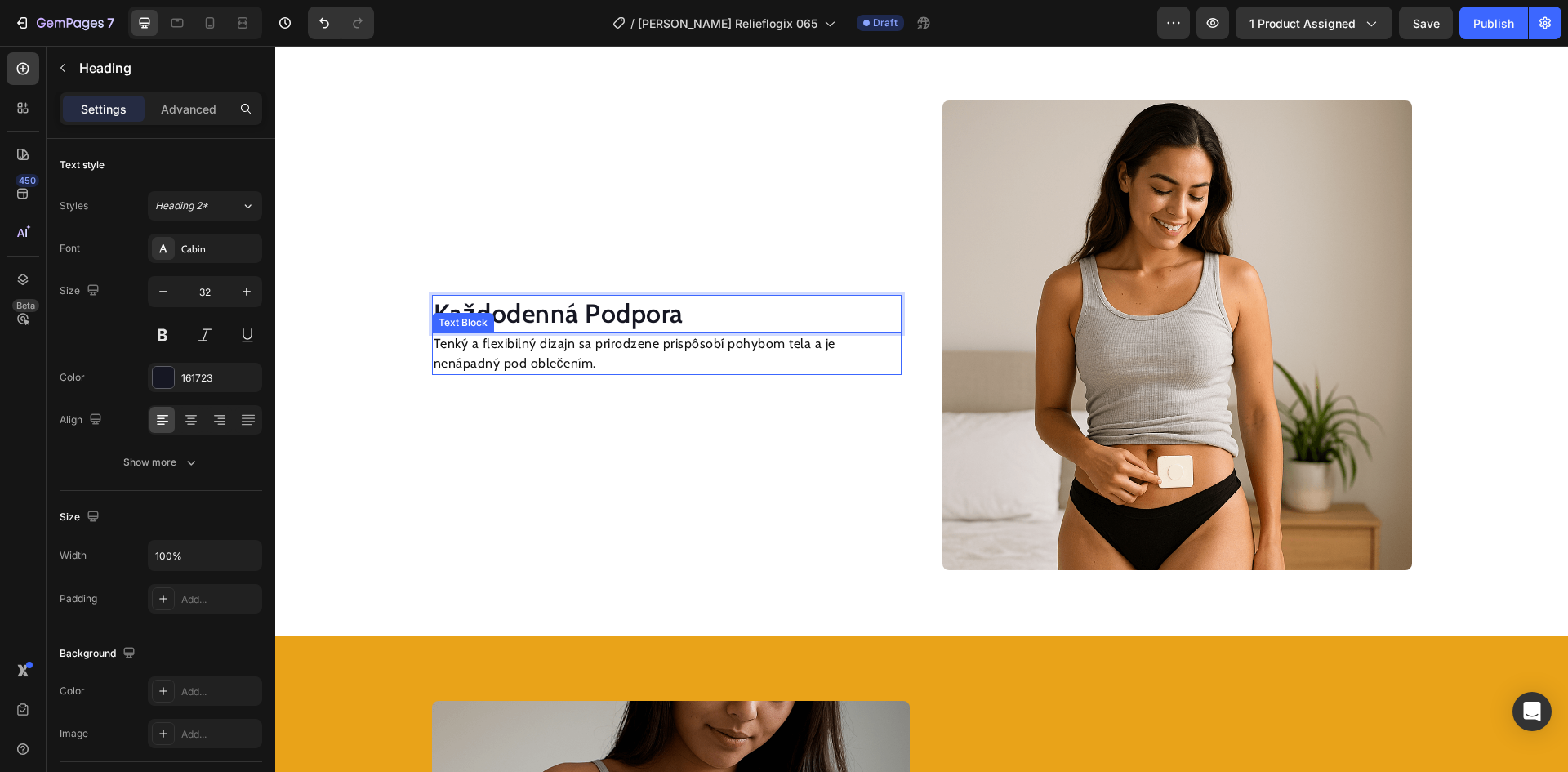
click at [522, 351] on p "Tenký a flexibilný dizajn sa prirodzene prispôsobí pohybom tela a je nenápadný …" at bounding box center [666, 354] width 467 height 39
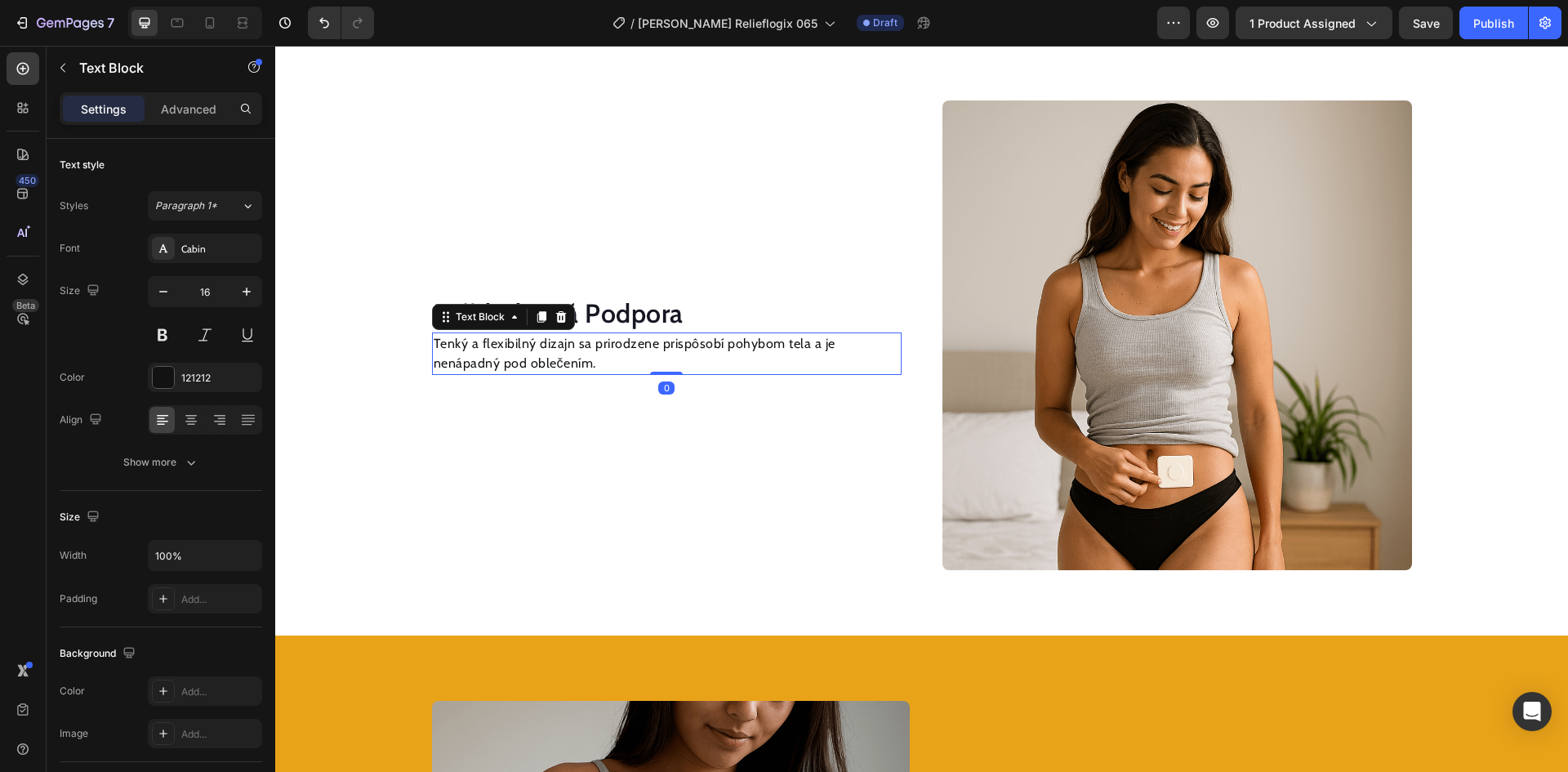
click at [517, 351] on p "Tenký a flexibilný dizajn sa prirodzene prispôsobí pohybom tela a je nenápadný …" at bounding box center [666, 354] width 467 height 39
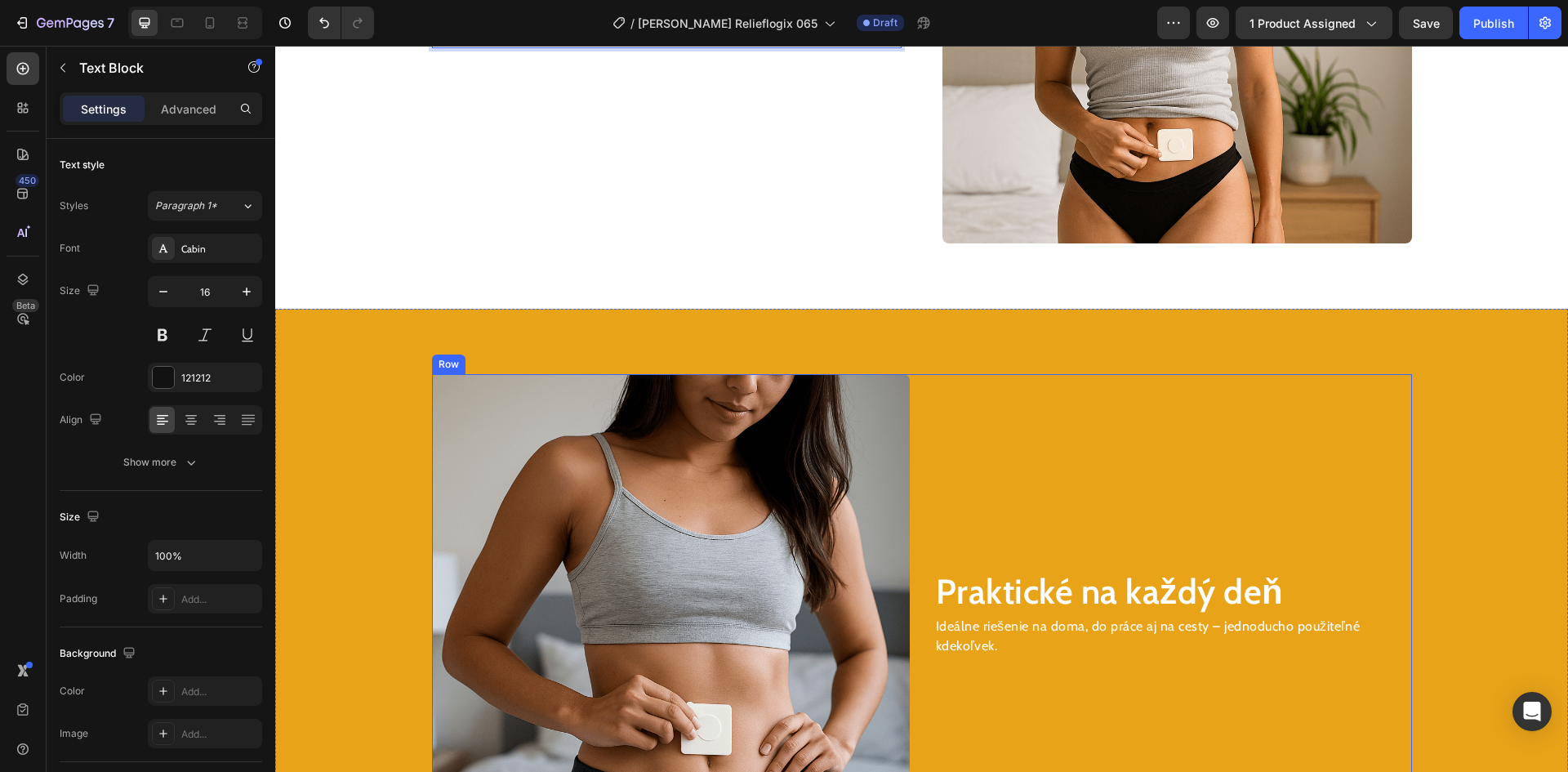
scroll to position [2277, 0]
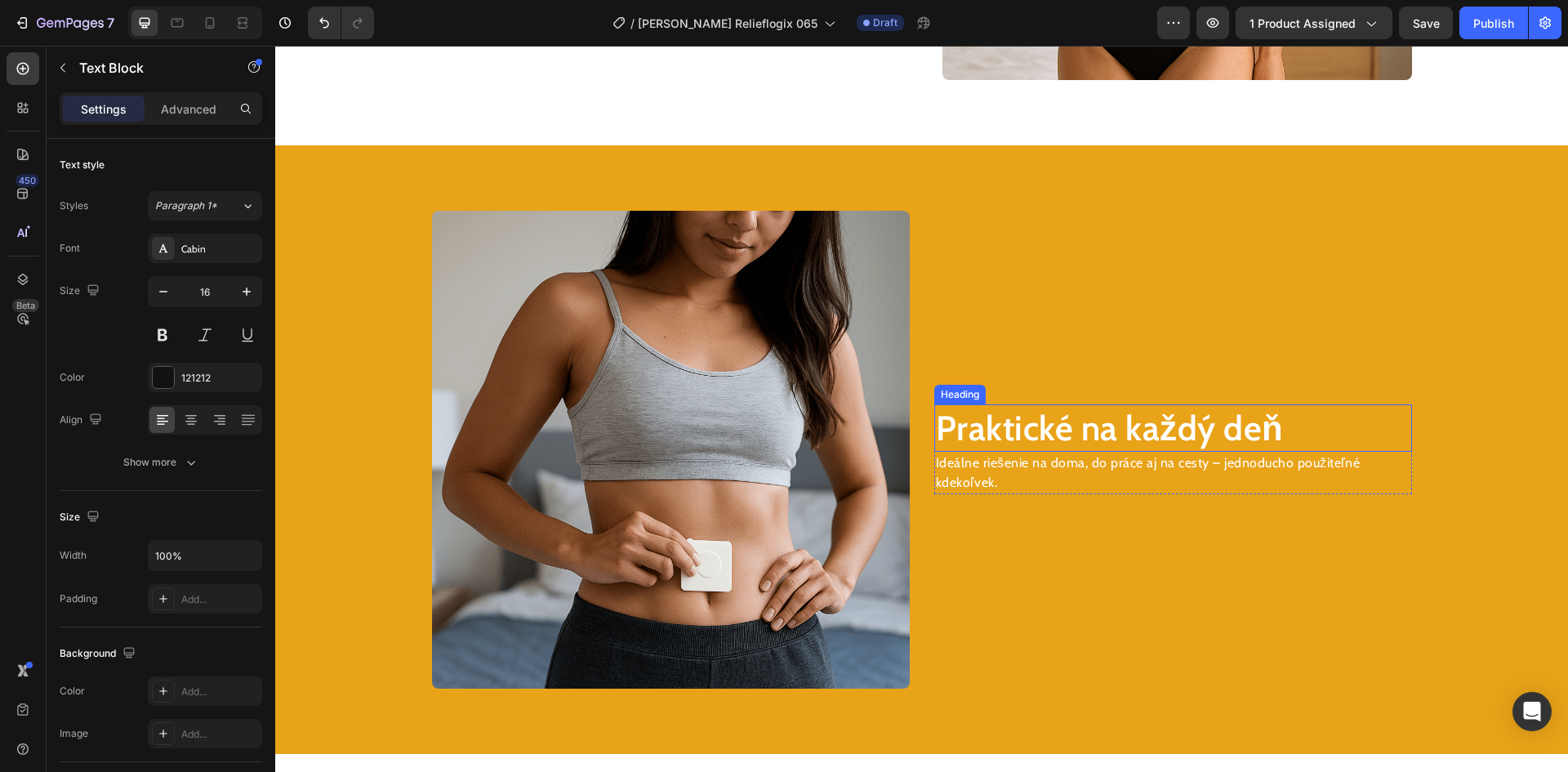
click at [1025, 432] on h2 "Praktické na každý deň" at bounding box center [1173, 428] width 478 height 48
click at [1025, 431] on h2 "Praktické na každý deň" at bounding box center [1173, 428] width 478 height 48
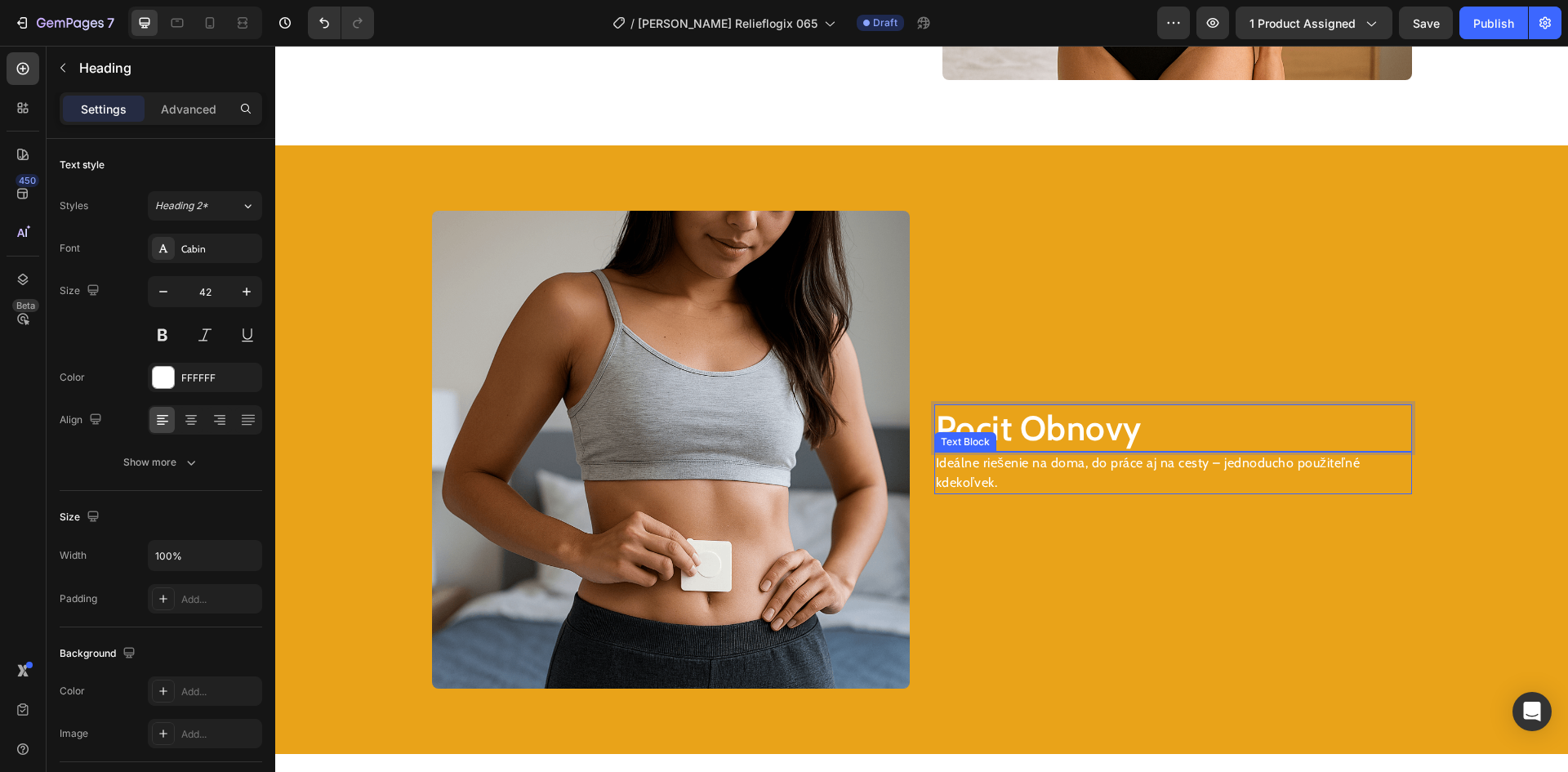
click at [958, 488] on p "Ideálne riešenie na doma, do práce aj na cesty – jednoducho použiteľné kdekoľve…" at bounding box center [1173, 473] width 474 height 39
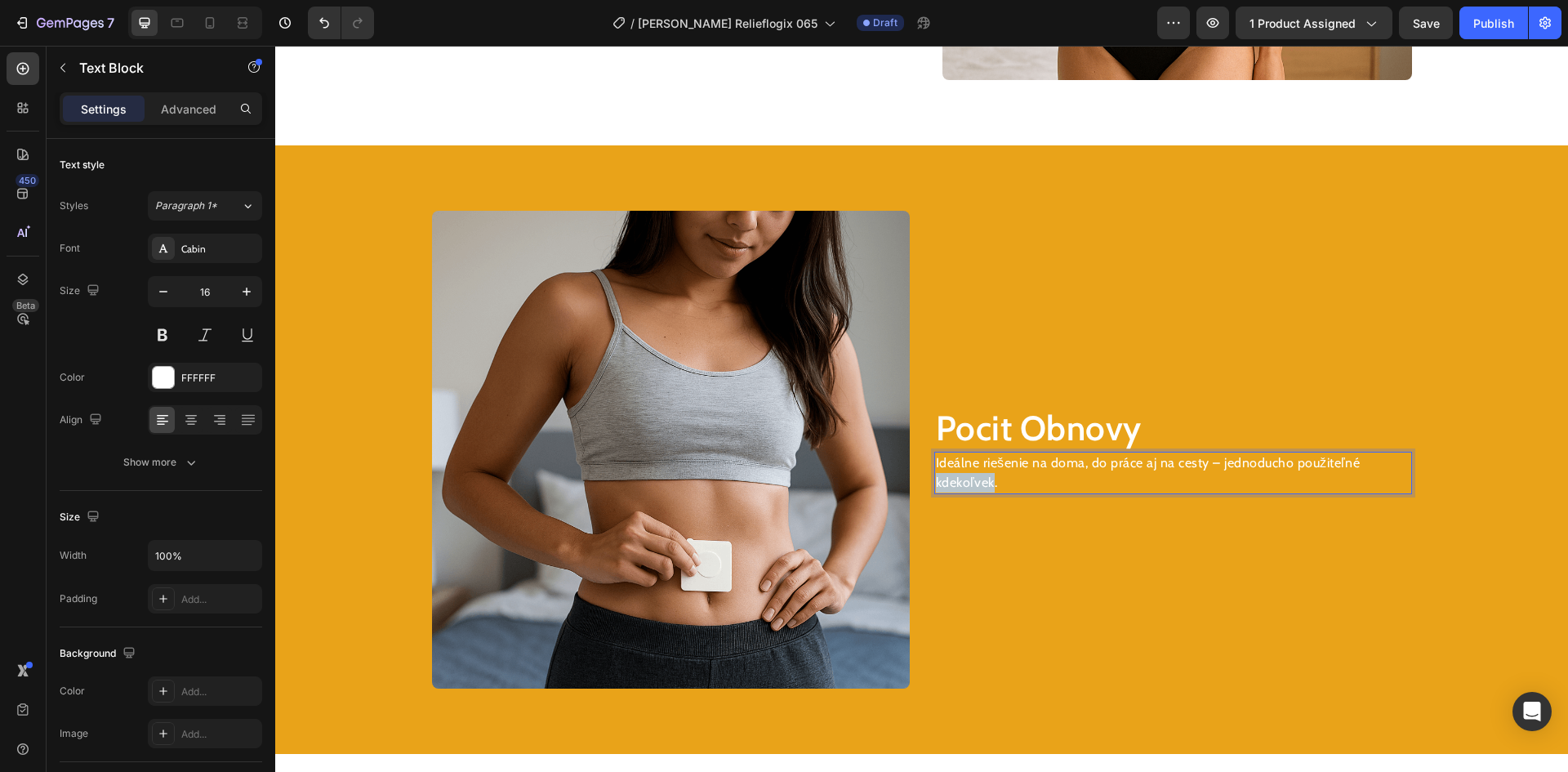
click at [958, 488] on p "Ideálne riešenie na doma, do práce aj na cesty – jednoducho použiteľné kdekoľve…" at bounding box center [1173, 473] width 474 height 39
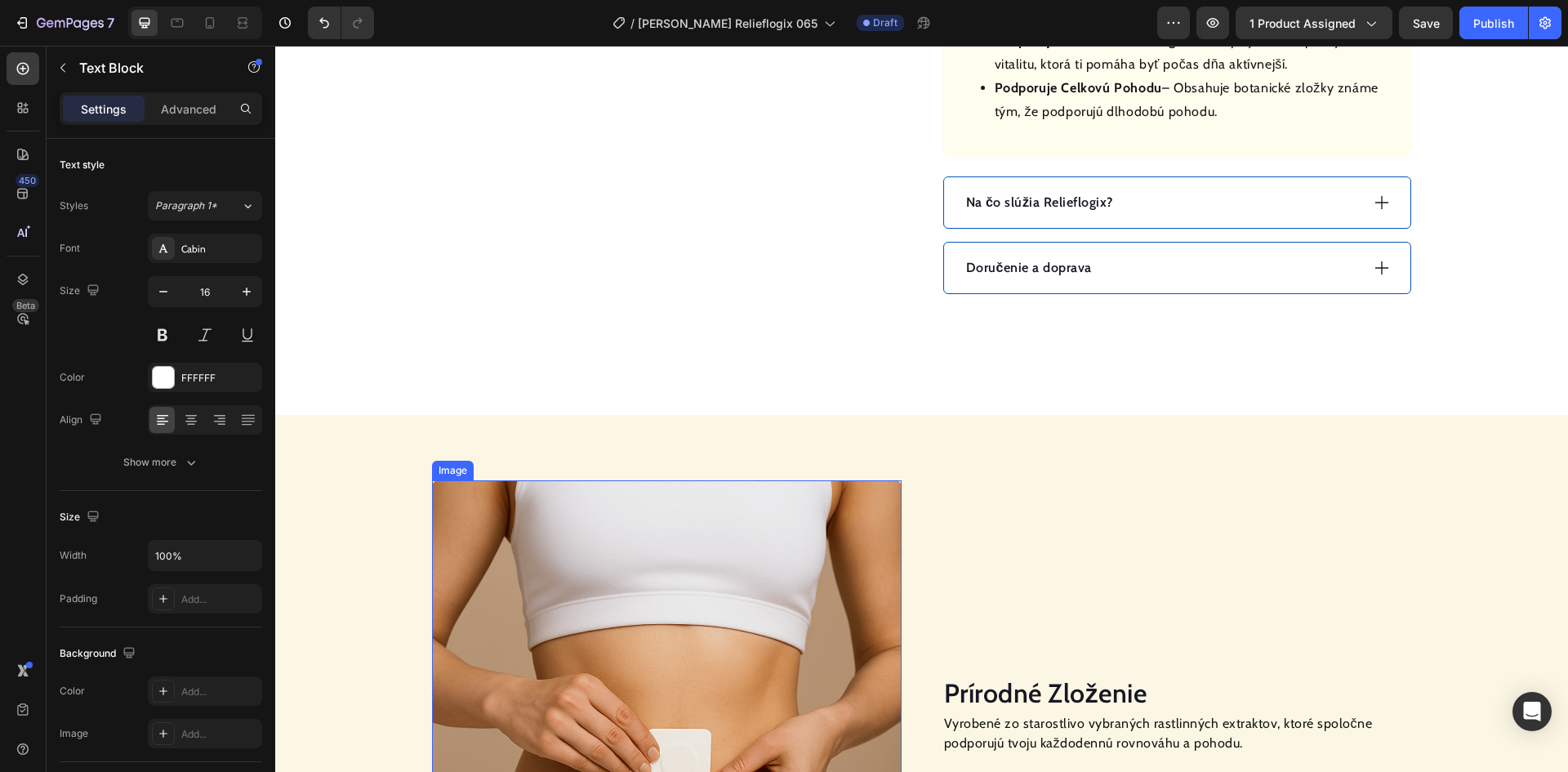
scroll to position [970, 0]
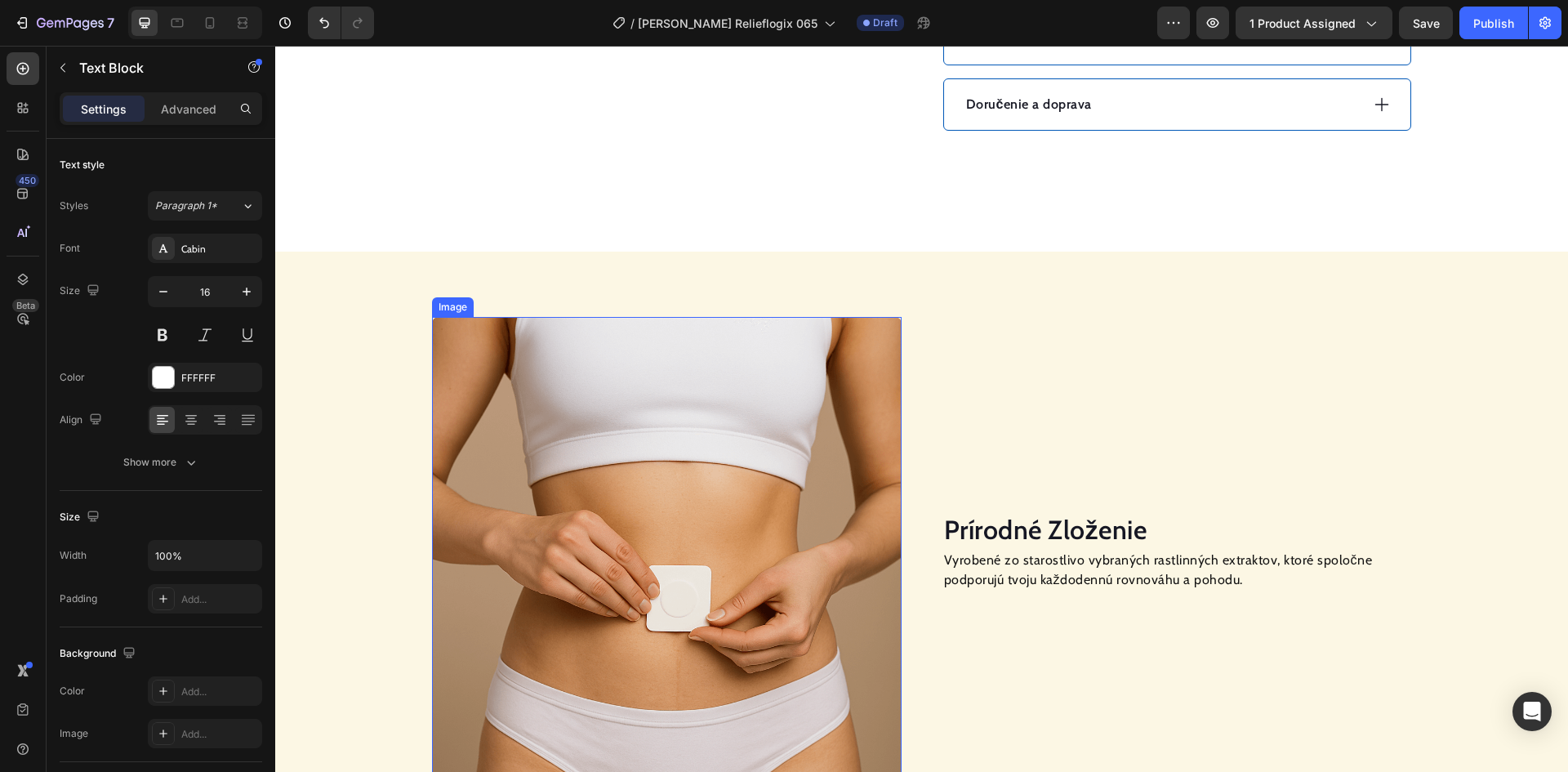
click at [656, 401] on img at bounding box center [666, 551] width 469 height 469
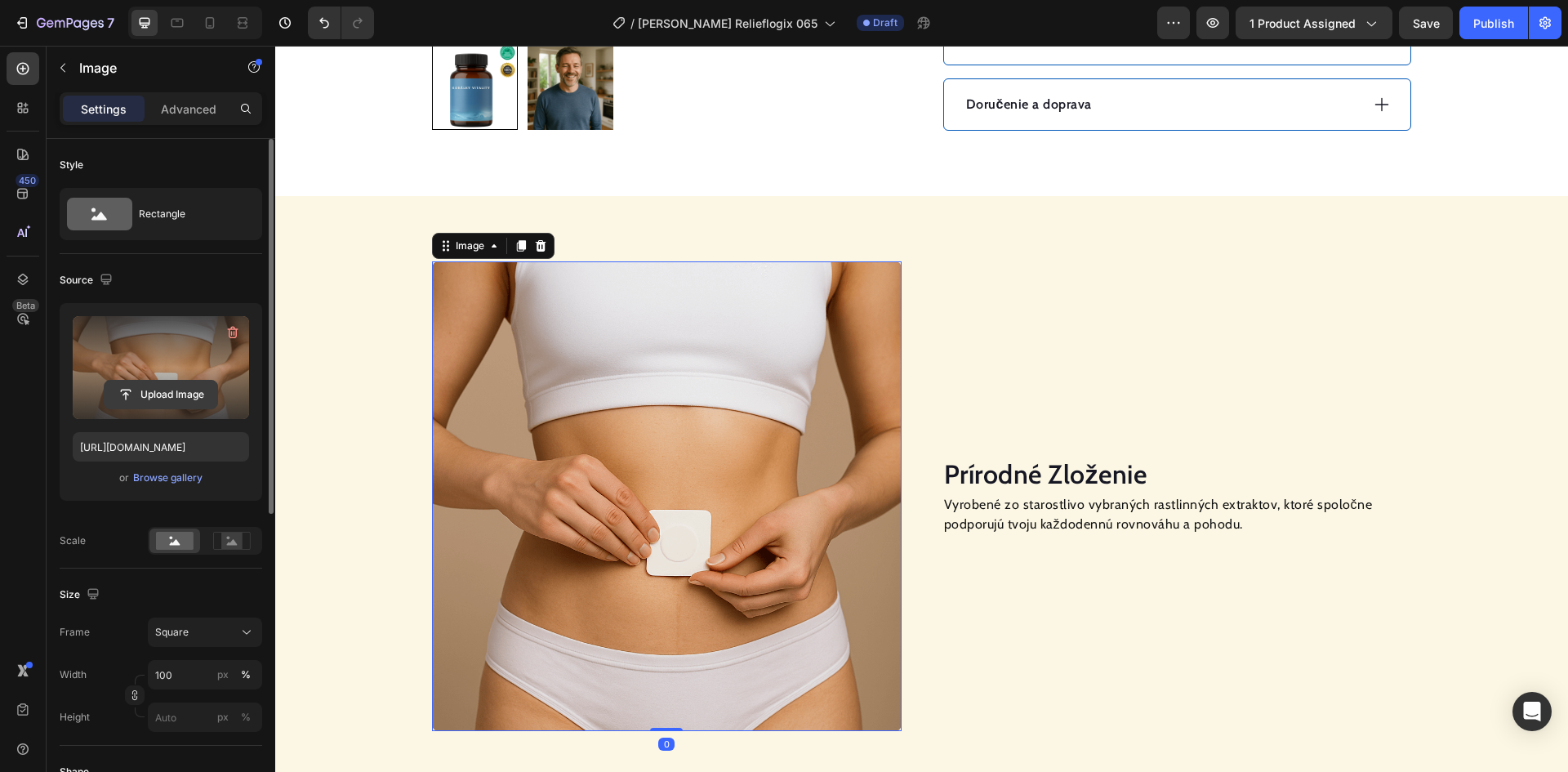
click at [172, 387] on input "file" at bounding box center [161, 394] width 113 height 28
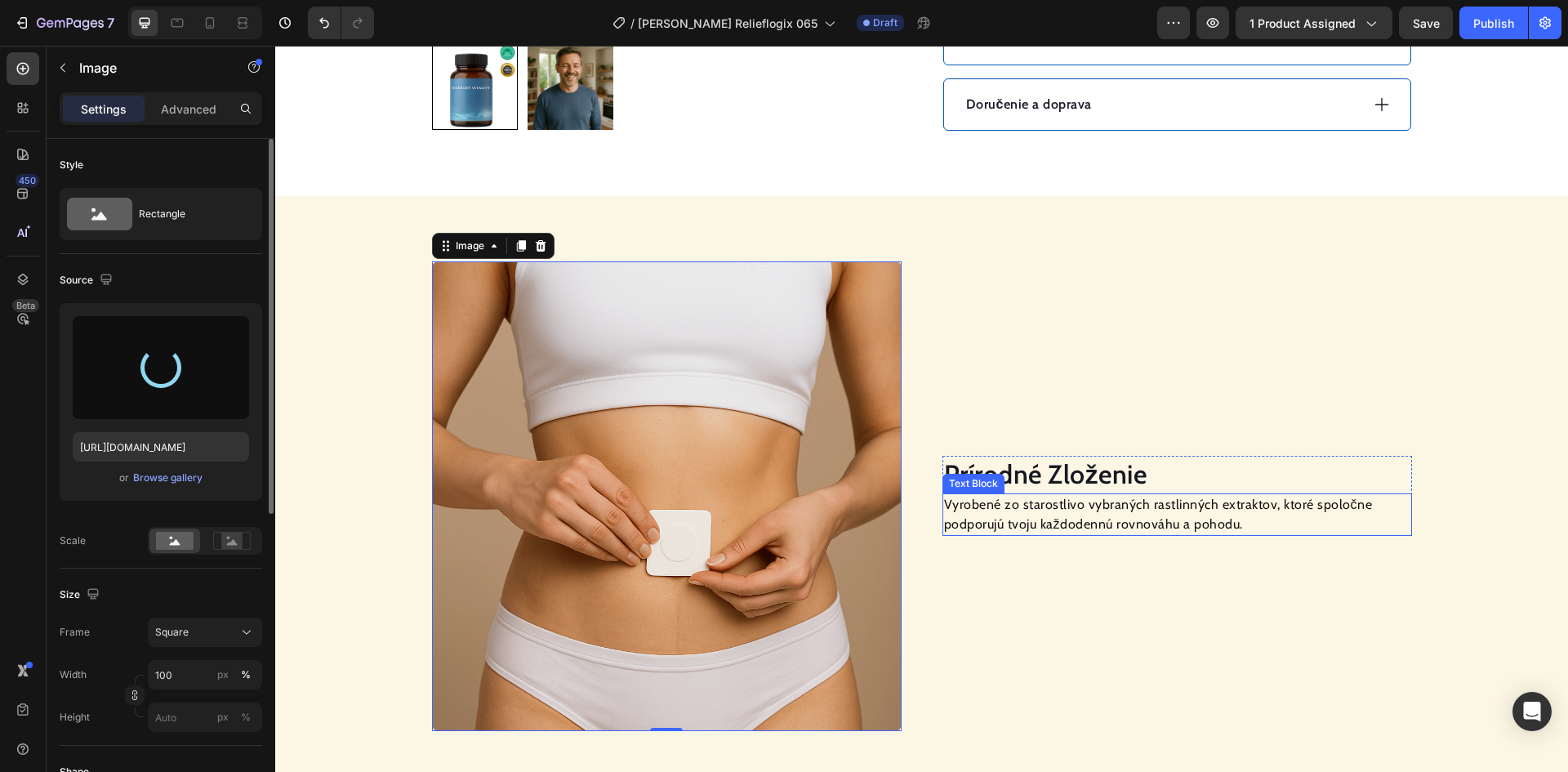
type input "[URL][DOMAIN_NAME]"
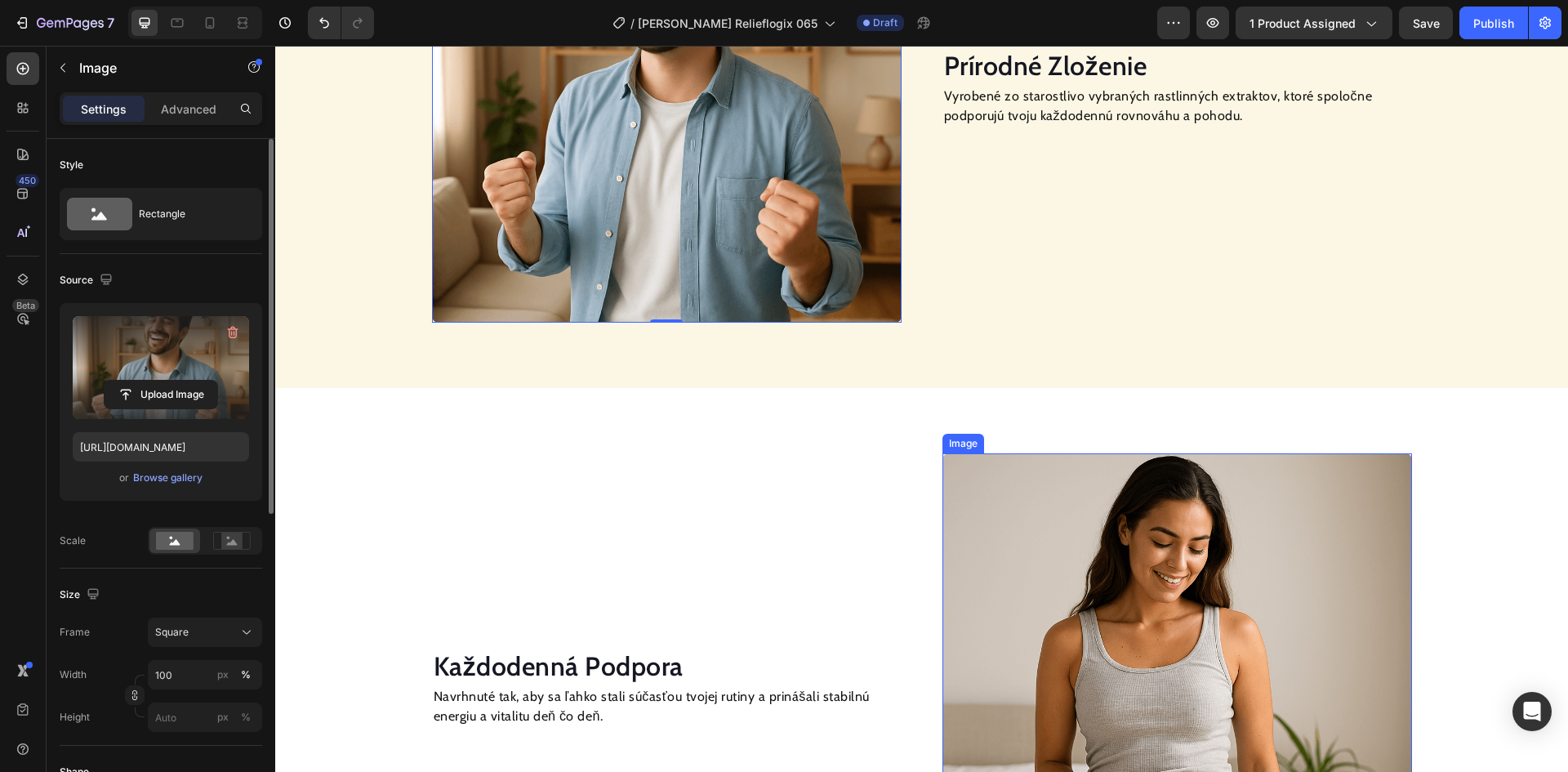
scroll to position [1623, 0]
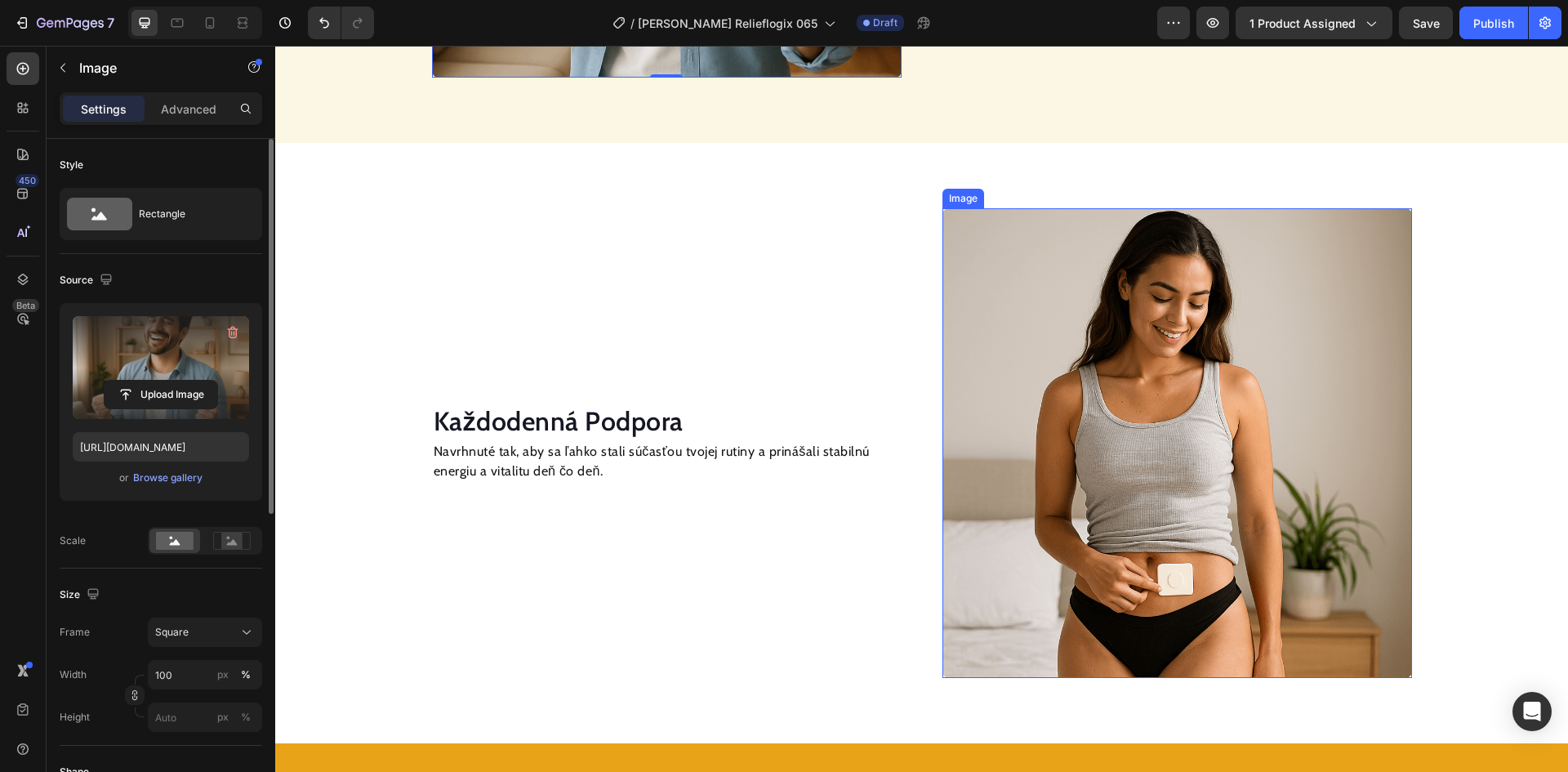
click at [1094, 390] on img at bounding box center [1177, 443] width 469 height 469
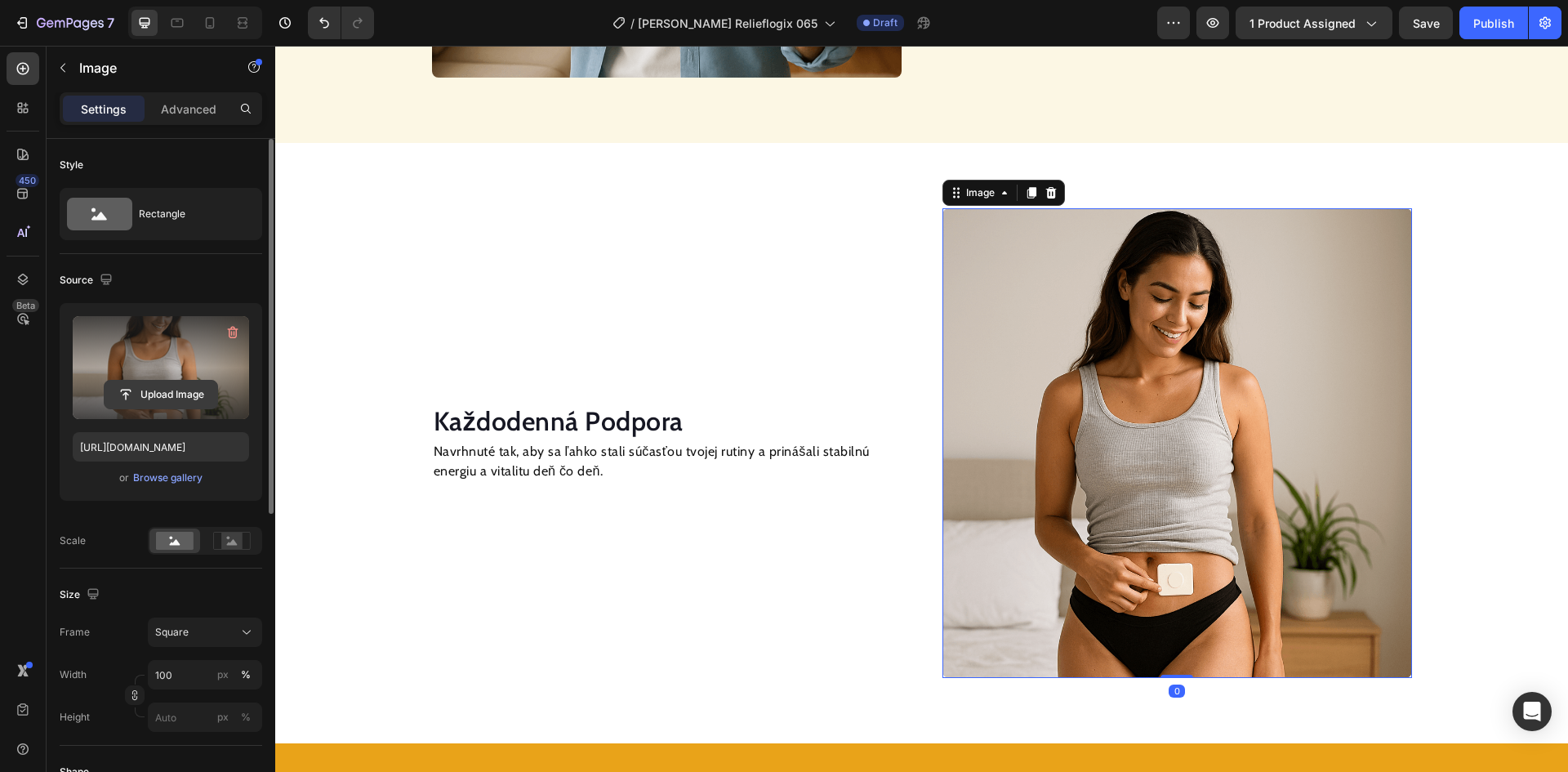
click at [176, 387] on input "file" at bounding box center [161, 394] width 113 height 28
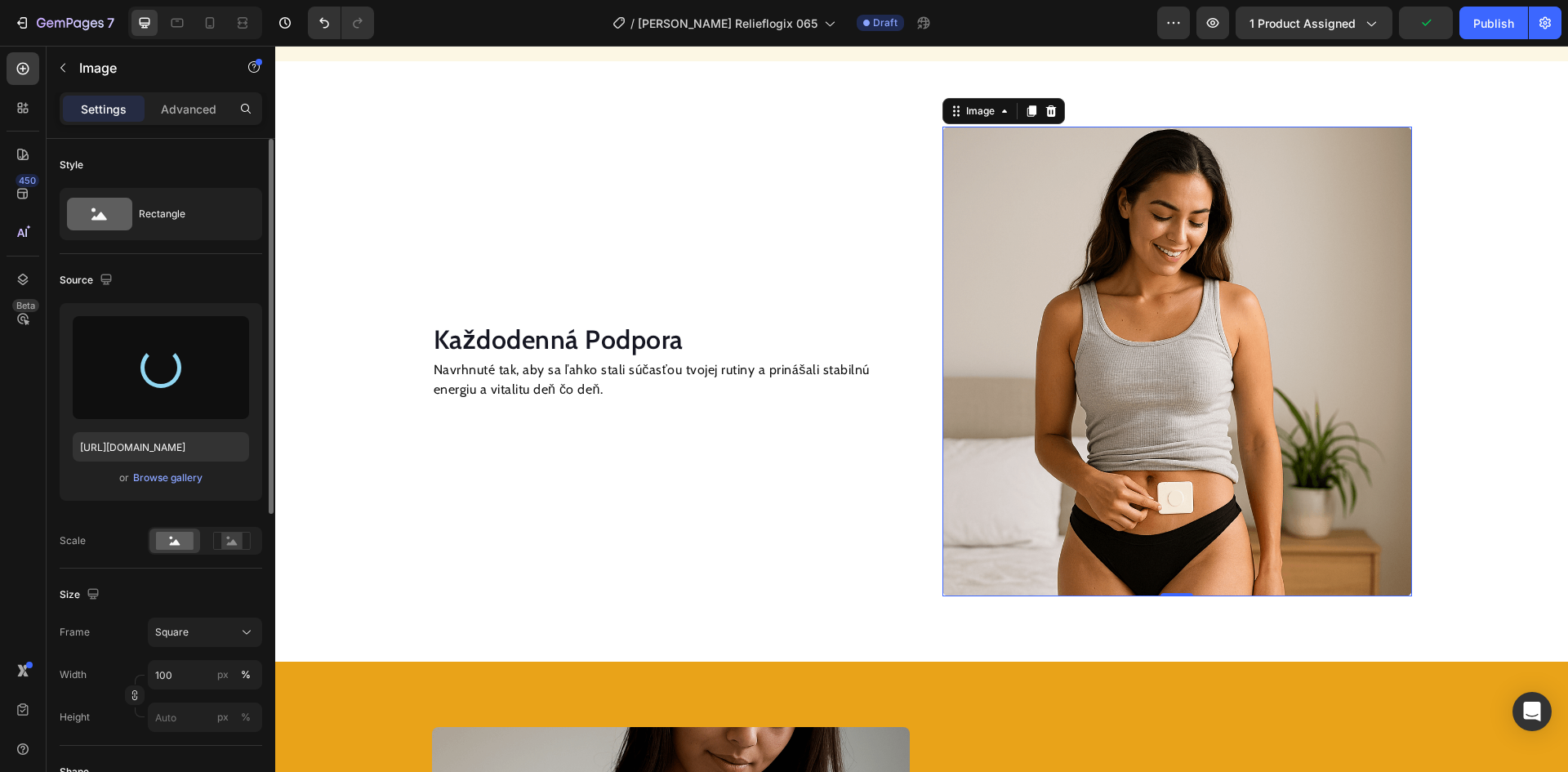
scroll to position [1787, 0]
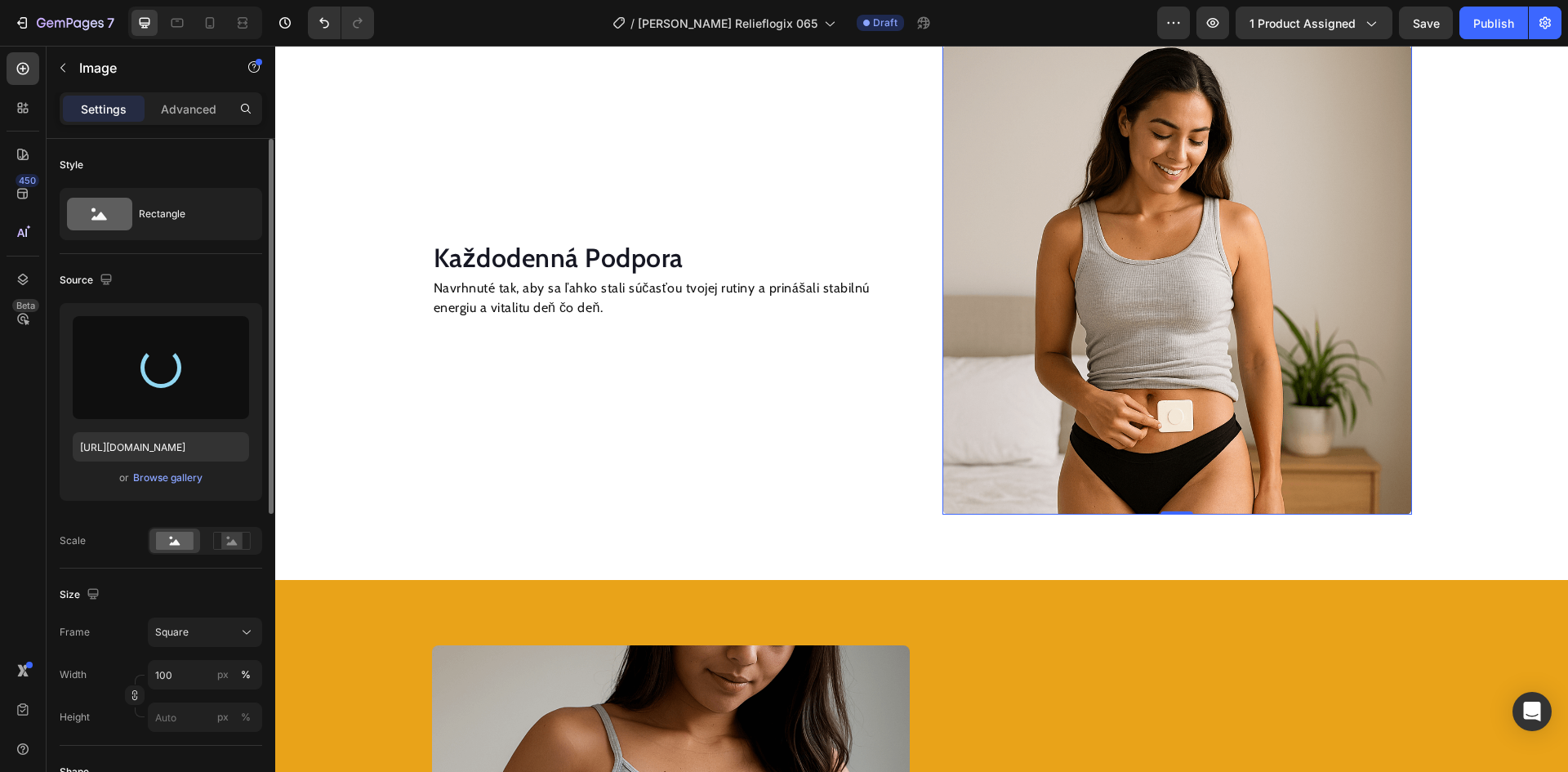
type input "[URL][DOMAIN_NAME]"
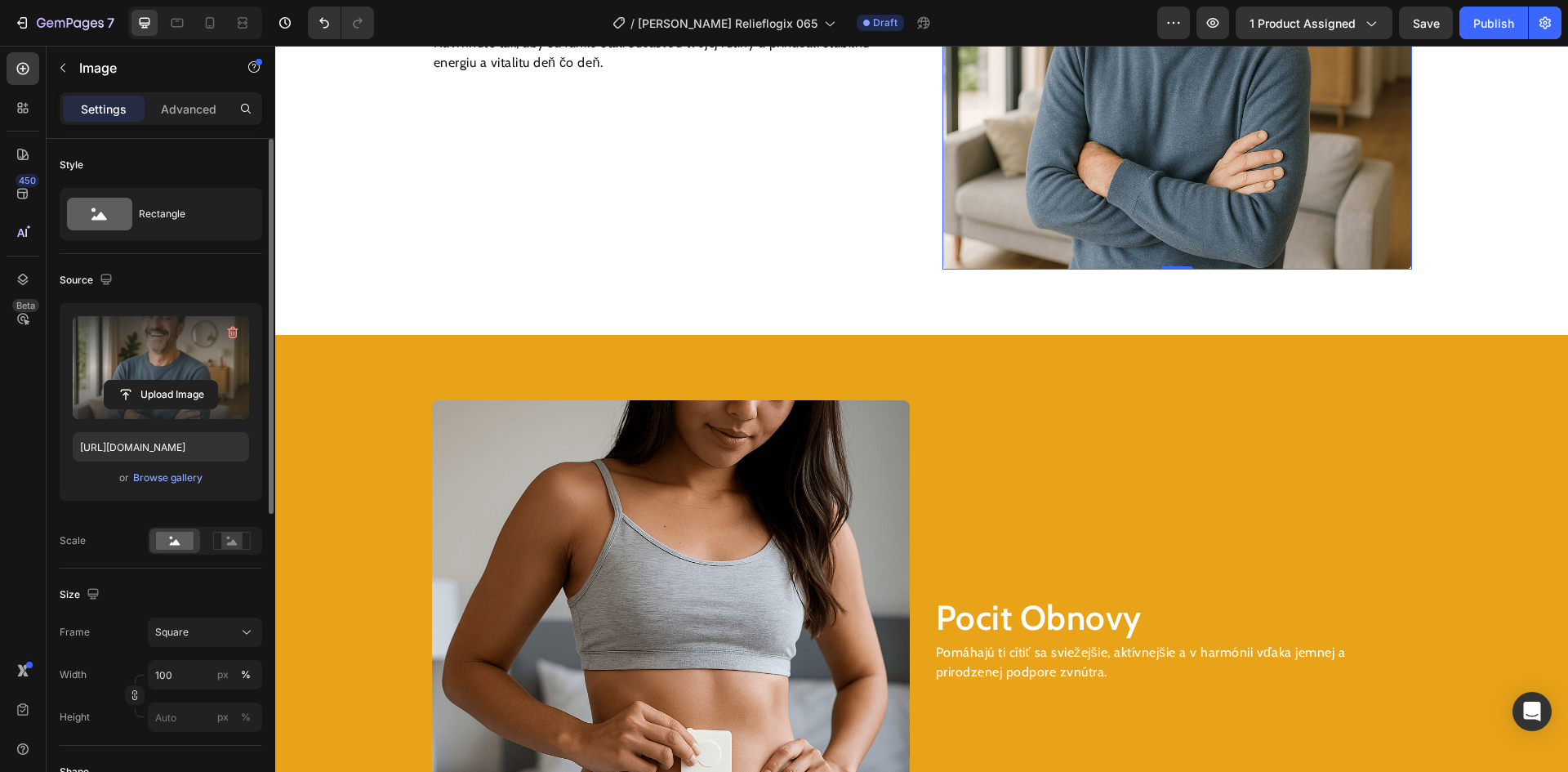
scroll to position [2114, 0]
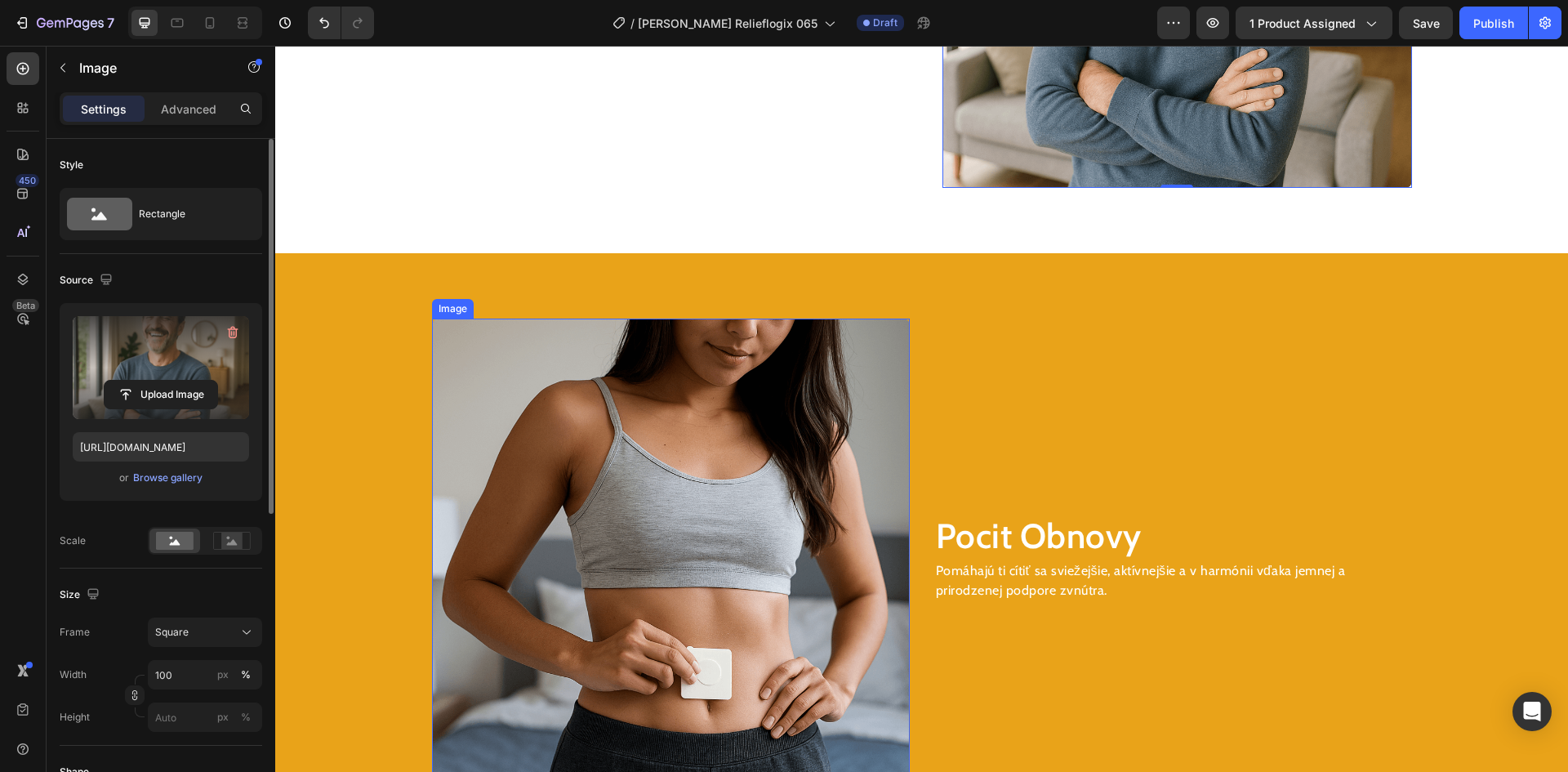
click at [691, 427] on img at bounding box center [671, 557] width 478 height 478
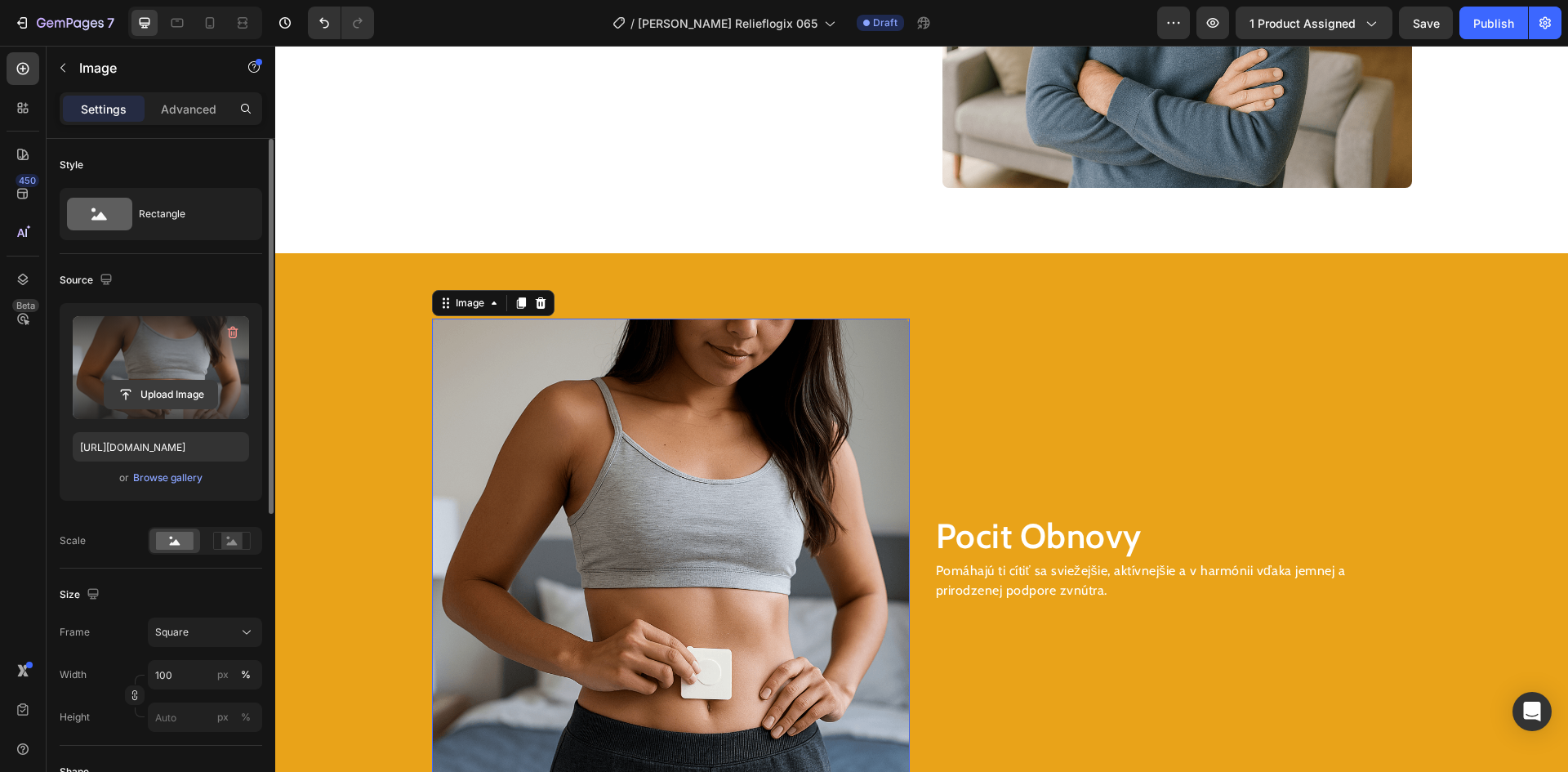
click at [185, 392] on input "file" at bounding box center [161, 394] width 113 height 28
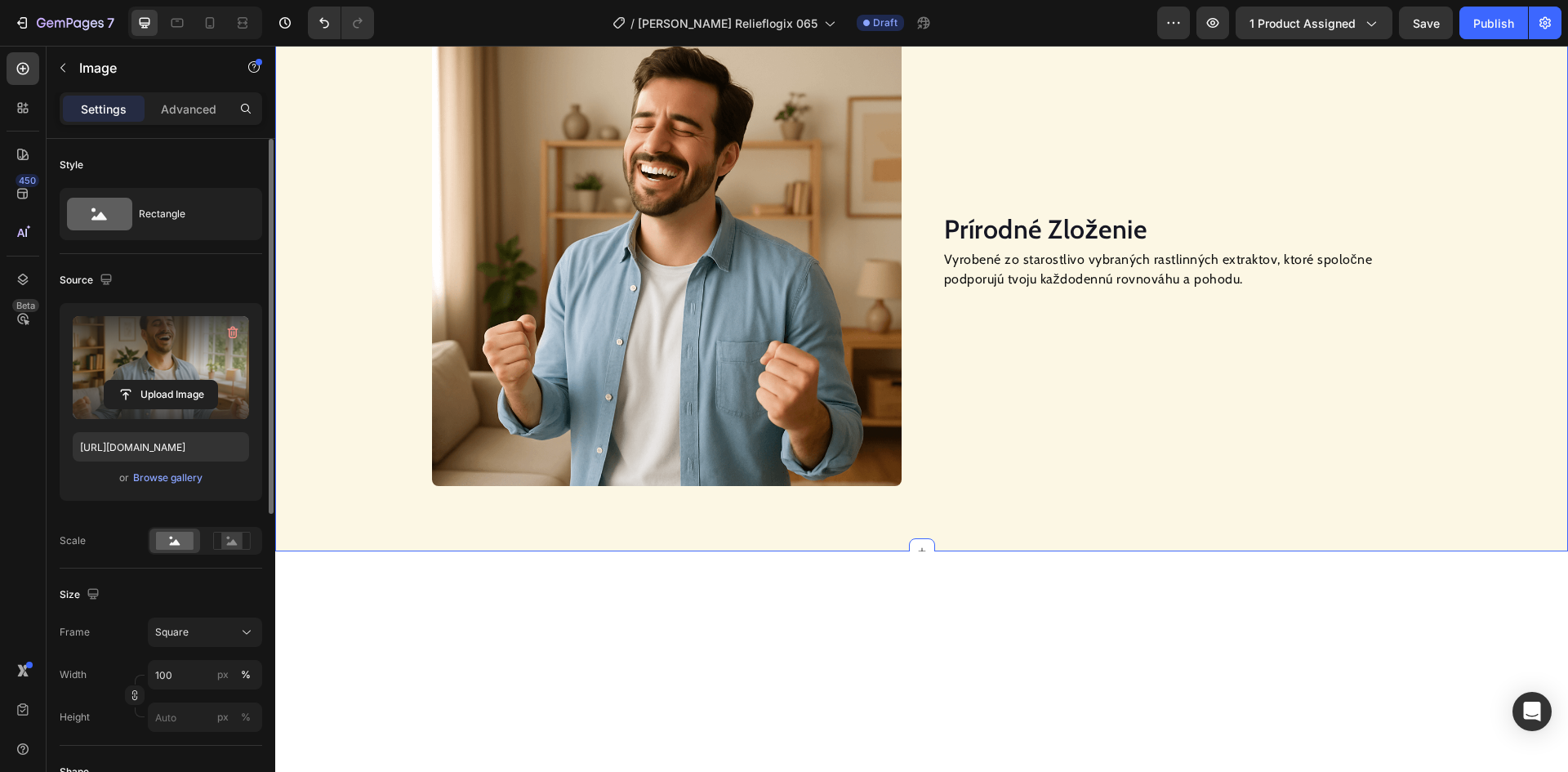
scroll to position [807, 0]
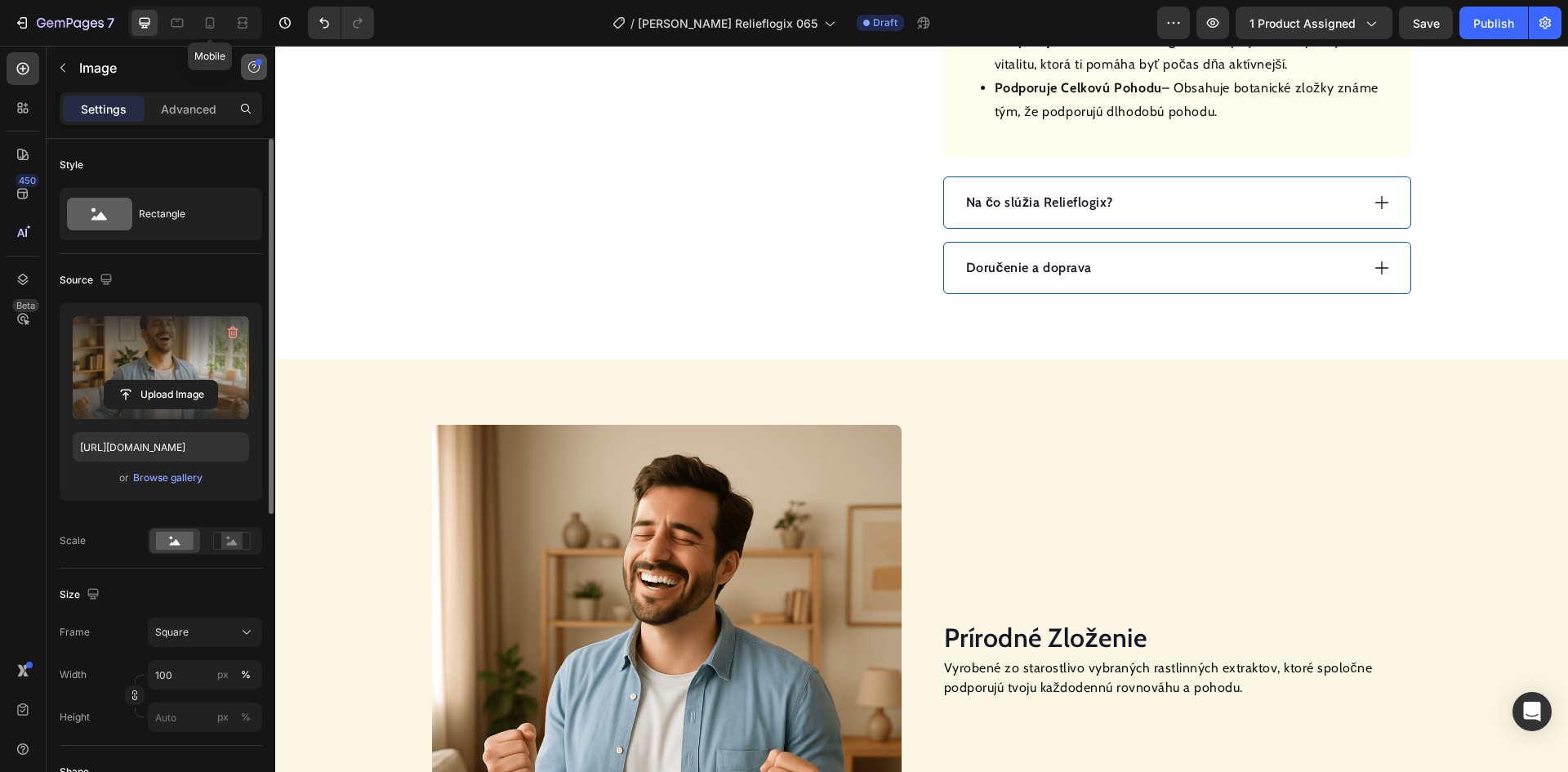
drag, startPoint x: 208, startPoint y: 15, endPoint x: 263, endPoint y: 54, distance: 67.4
click at [207, 15] on icon at bounding box center [209, 22] width 16 height 16
type input "[URL][DOMAIN_NAME]"
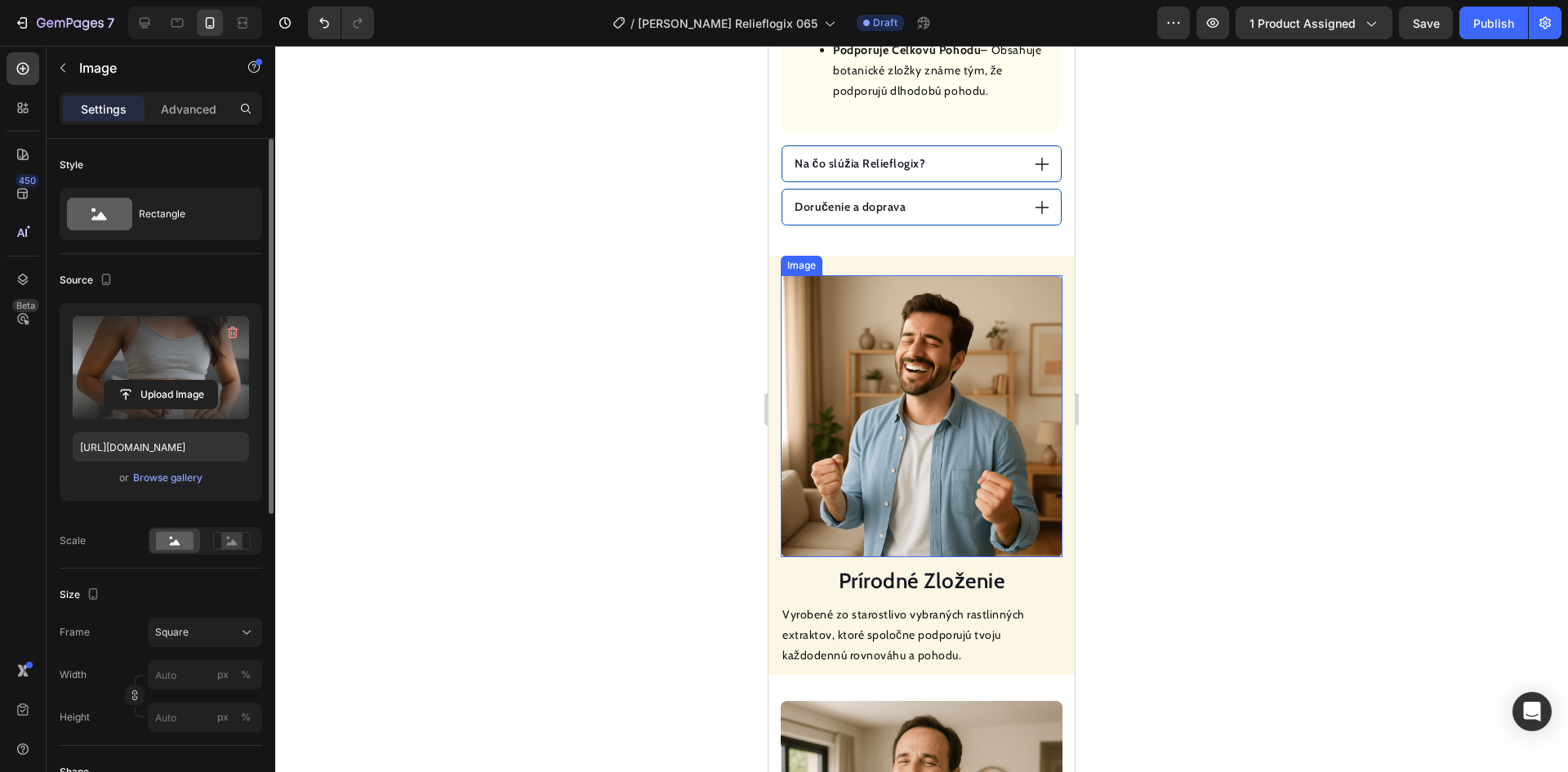
scroll to position [1332, 0]
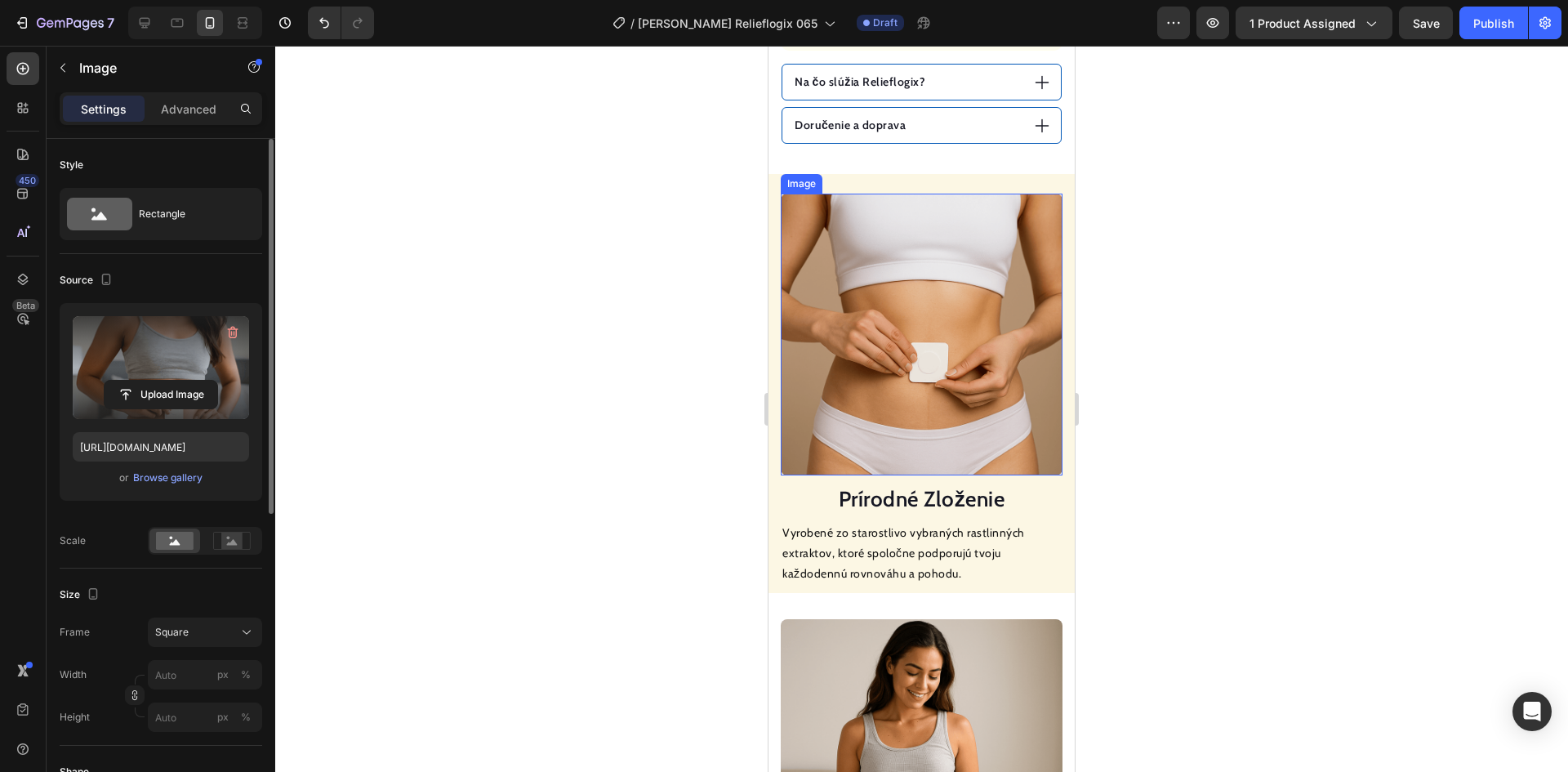
drag, startPoint x: 1460, startPoint y: 397, endPoint x: 805, endPoint y: 351, distance: 656.6
click at [956, 355] on img at bounding box center [921, 334] width 282 height 282
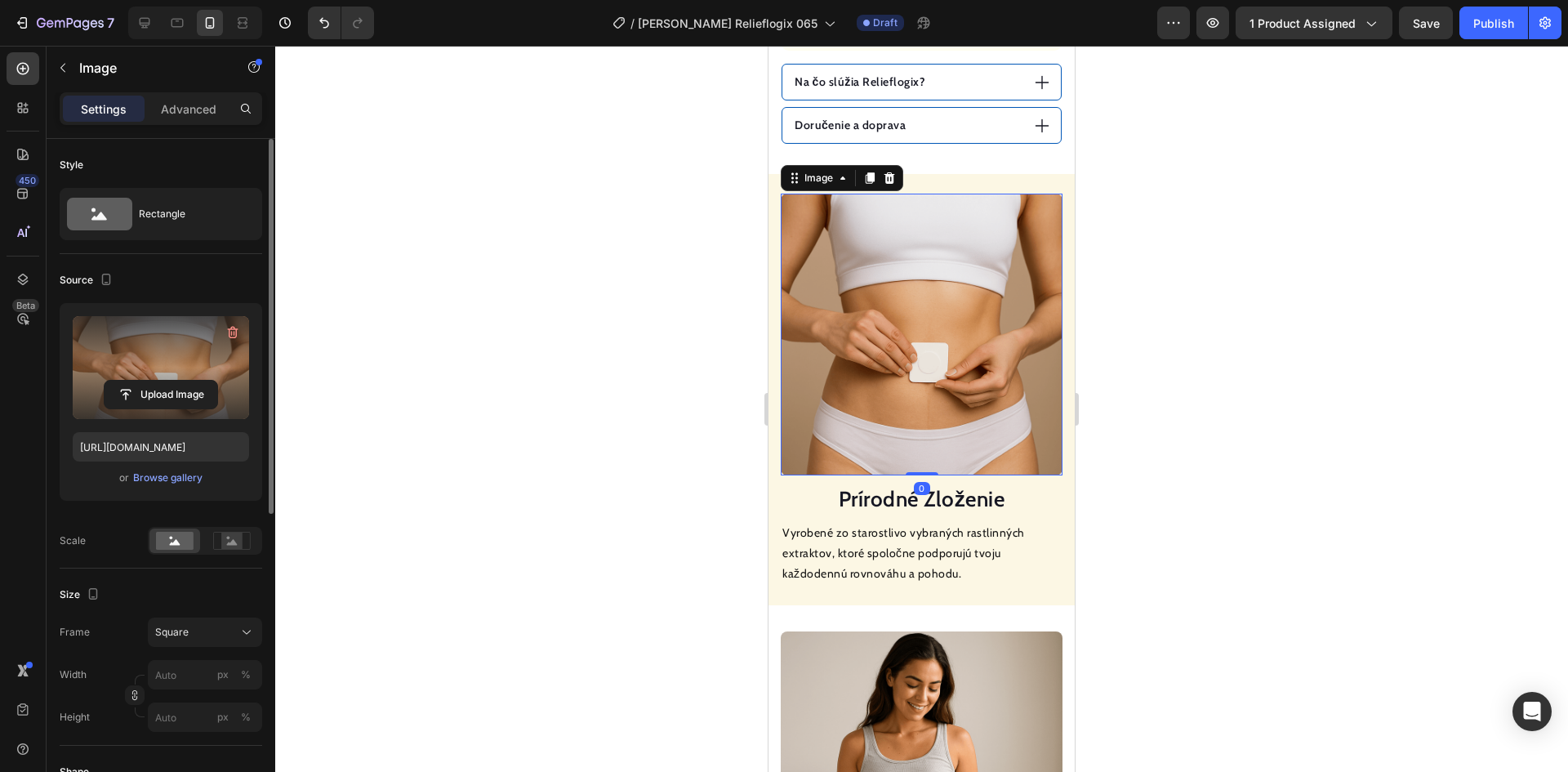
click at [177, 376] on label at bounding box center [160, 367] width 177 height 103
click at [177, 380] on input "file" at bounding box center [161, 394] width 113 height 28
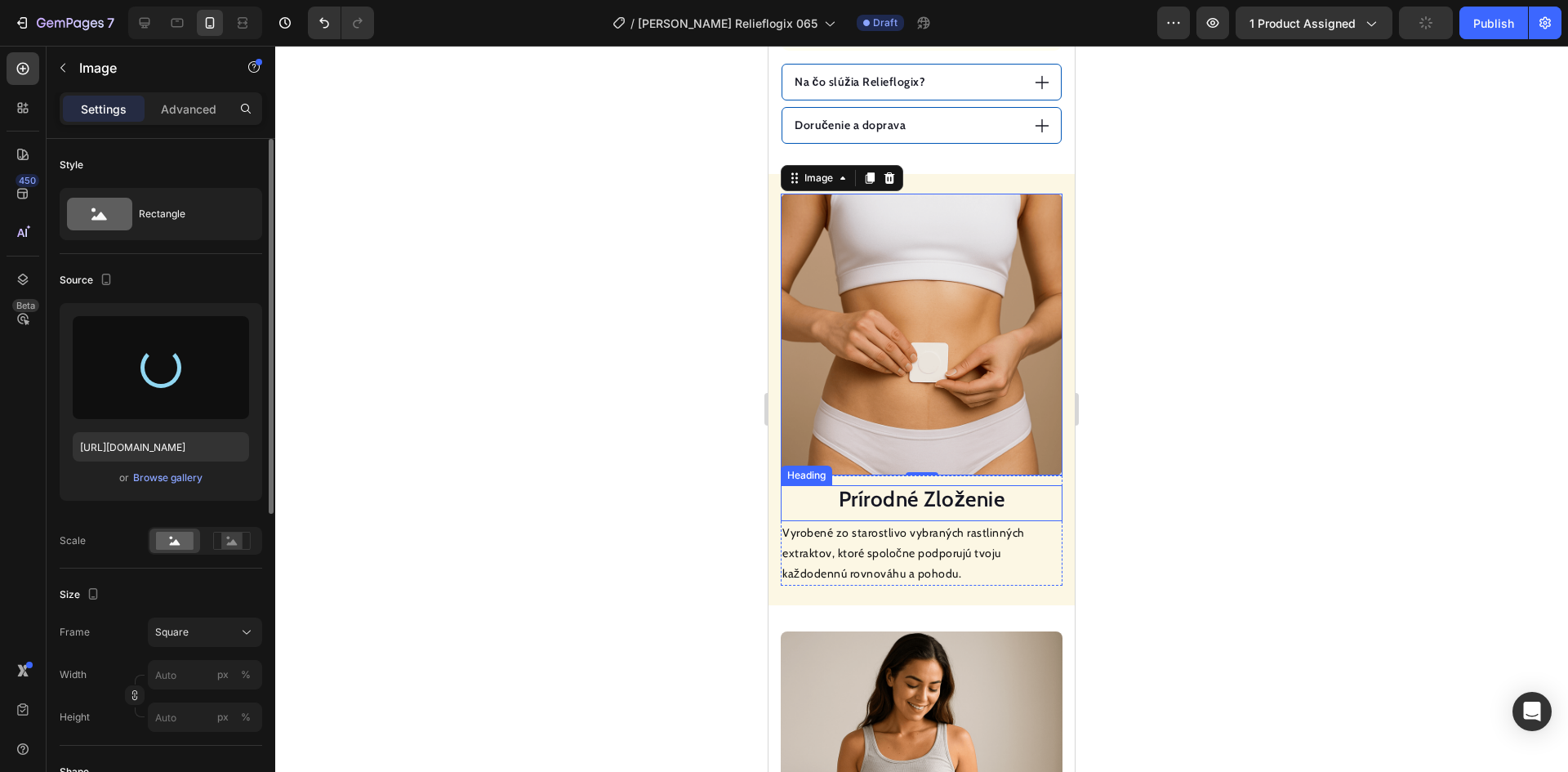
type input "[URL][DOMAIN_NAME]"
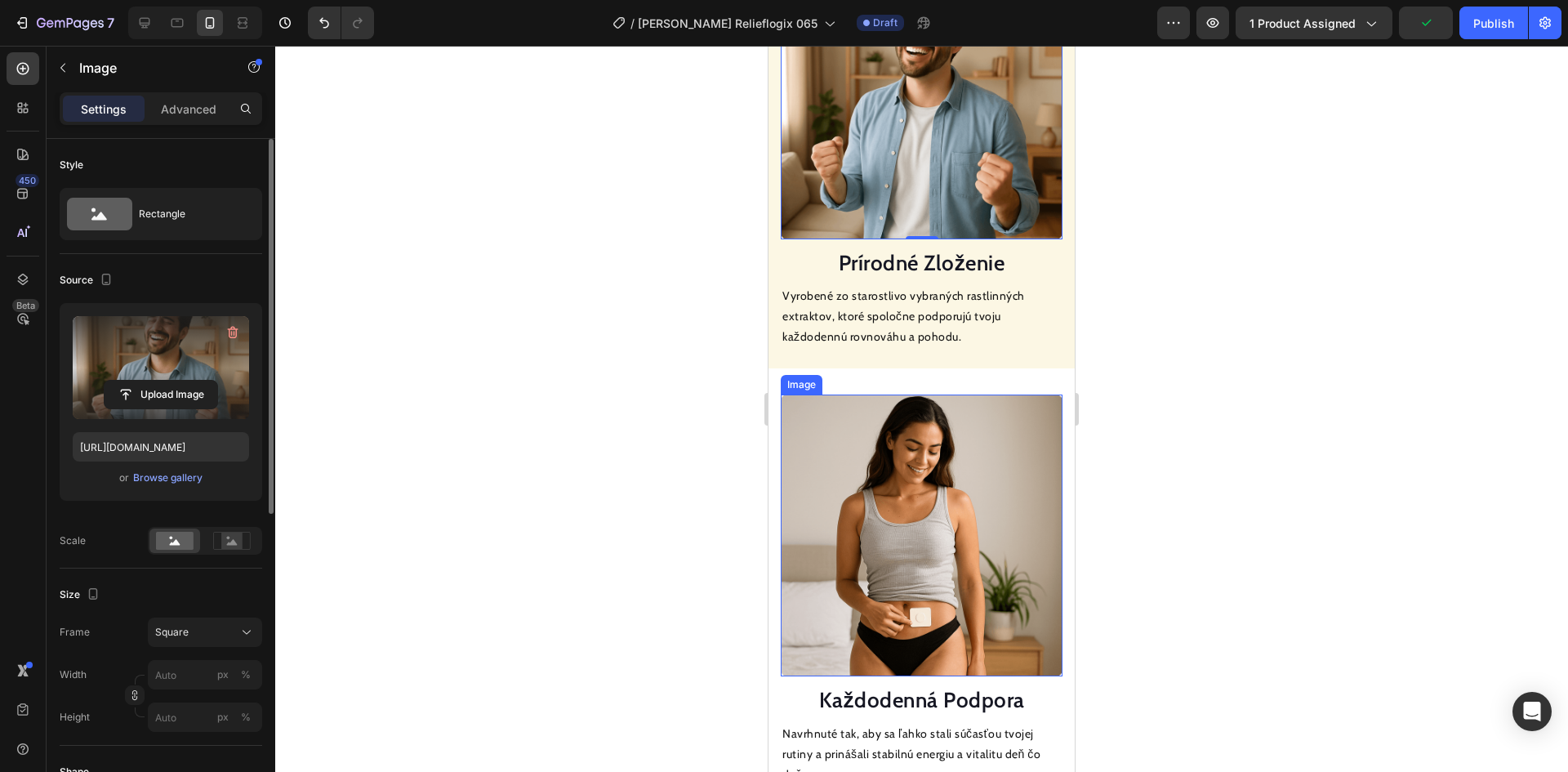
scroll to position [1658, 0]
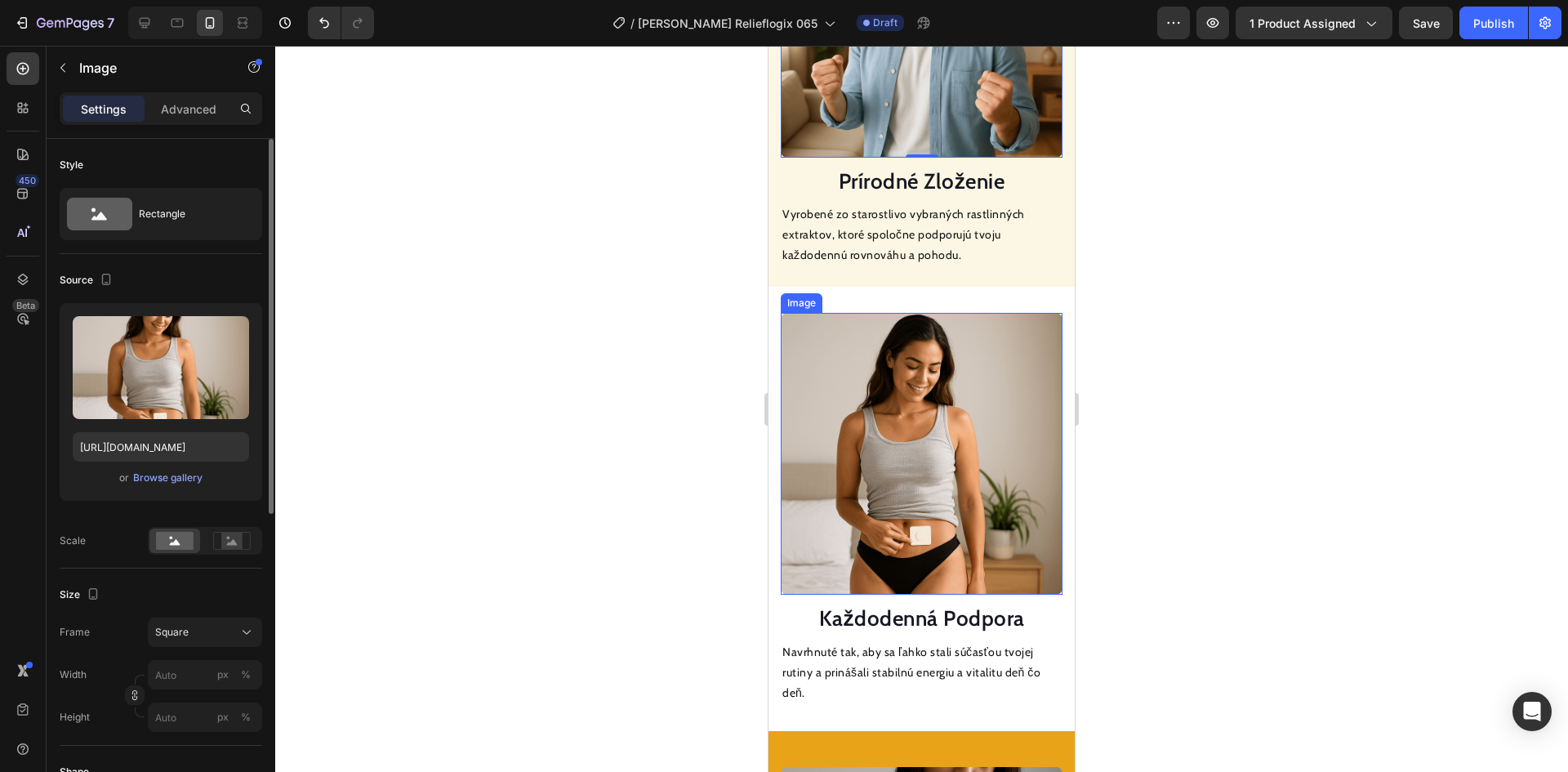
click at [901, 390] on img at bounding box center [921, 454] width 282 height 282
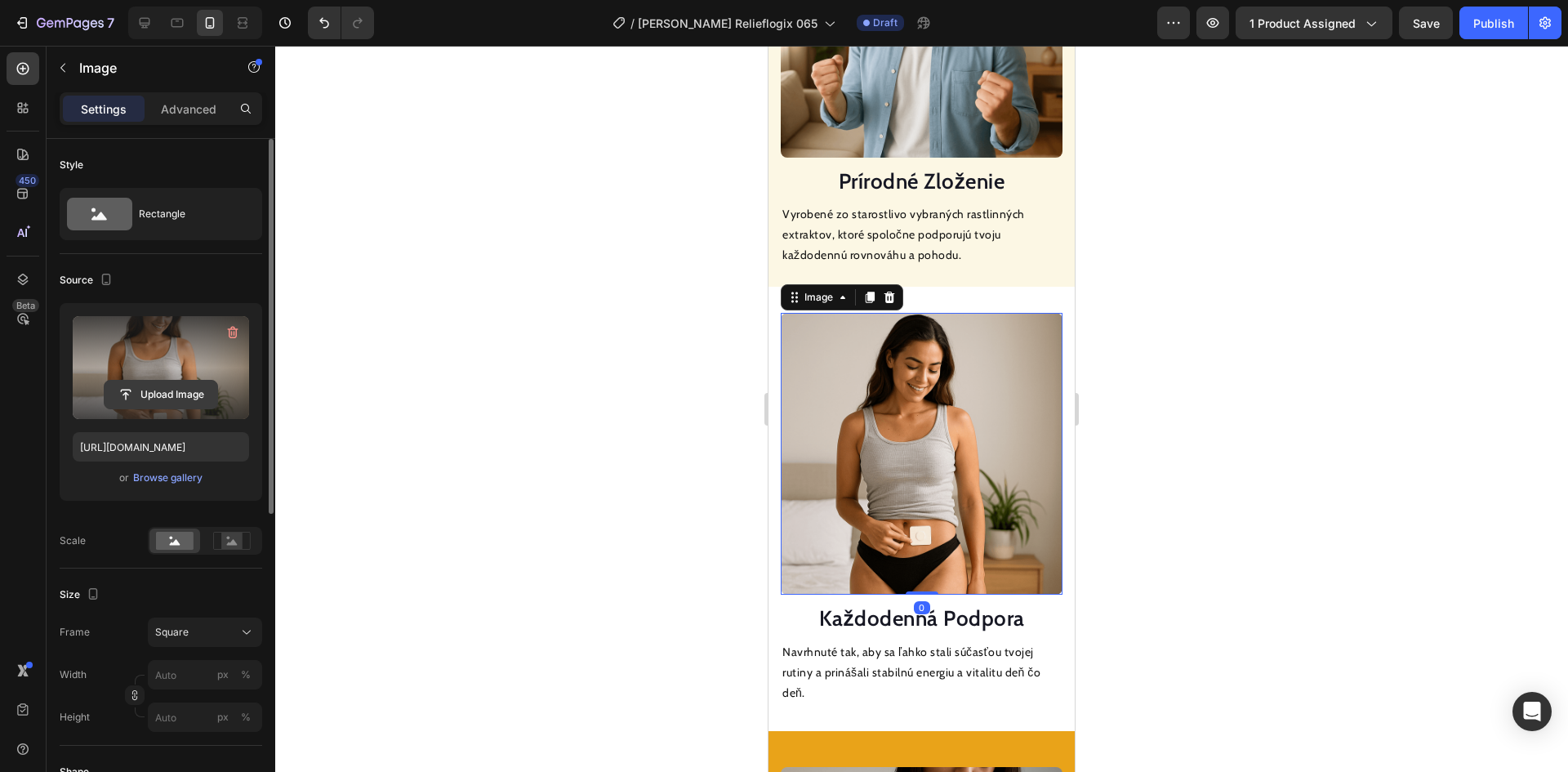
click at [196, 390] on input "file" at bounding box center [161, 394] width 113 height 28
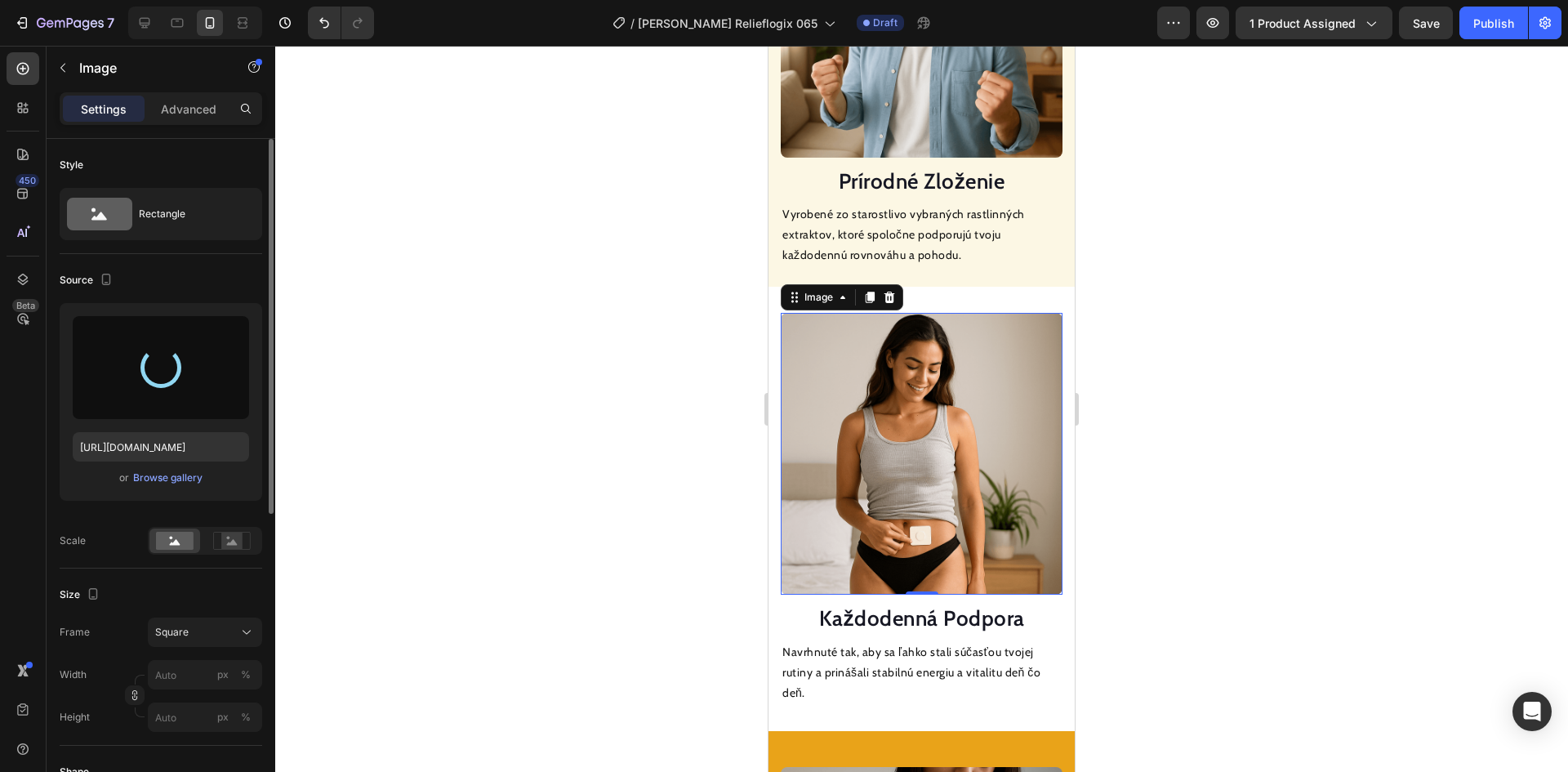
type input "[URL][DOMAIN_NAME]"
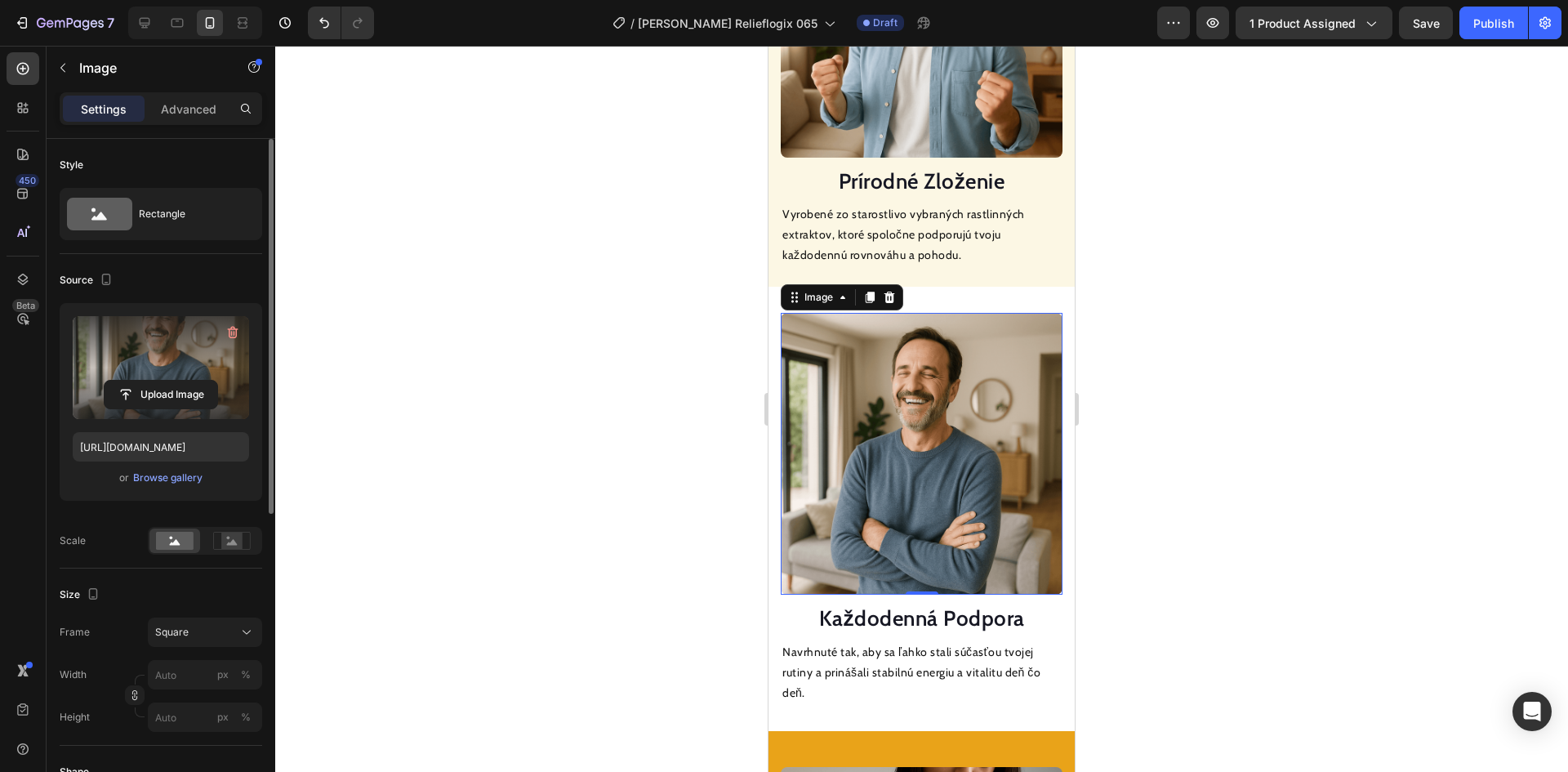
scroll to position [1904, 0]
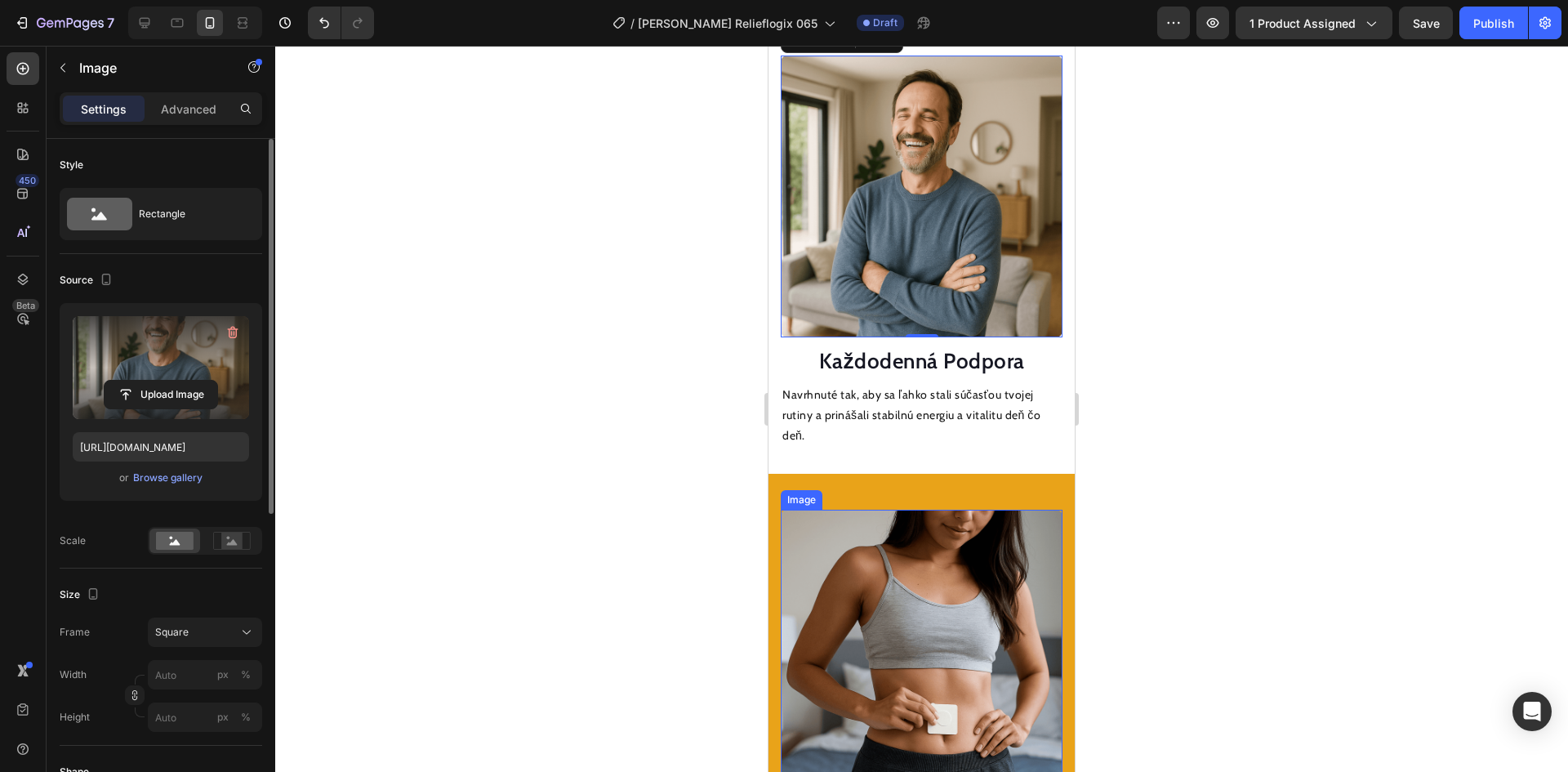
click at [897, 562] on img at bounding box center [921, 650] width 282 height 282
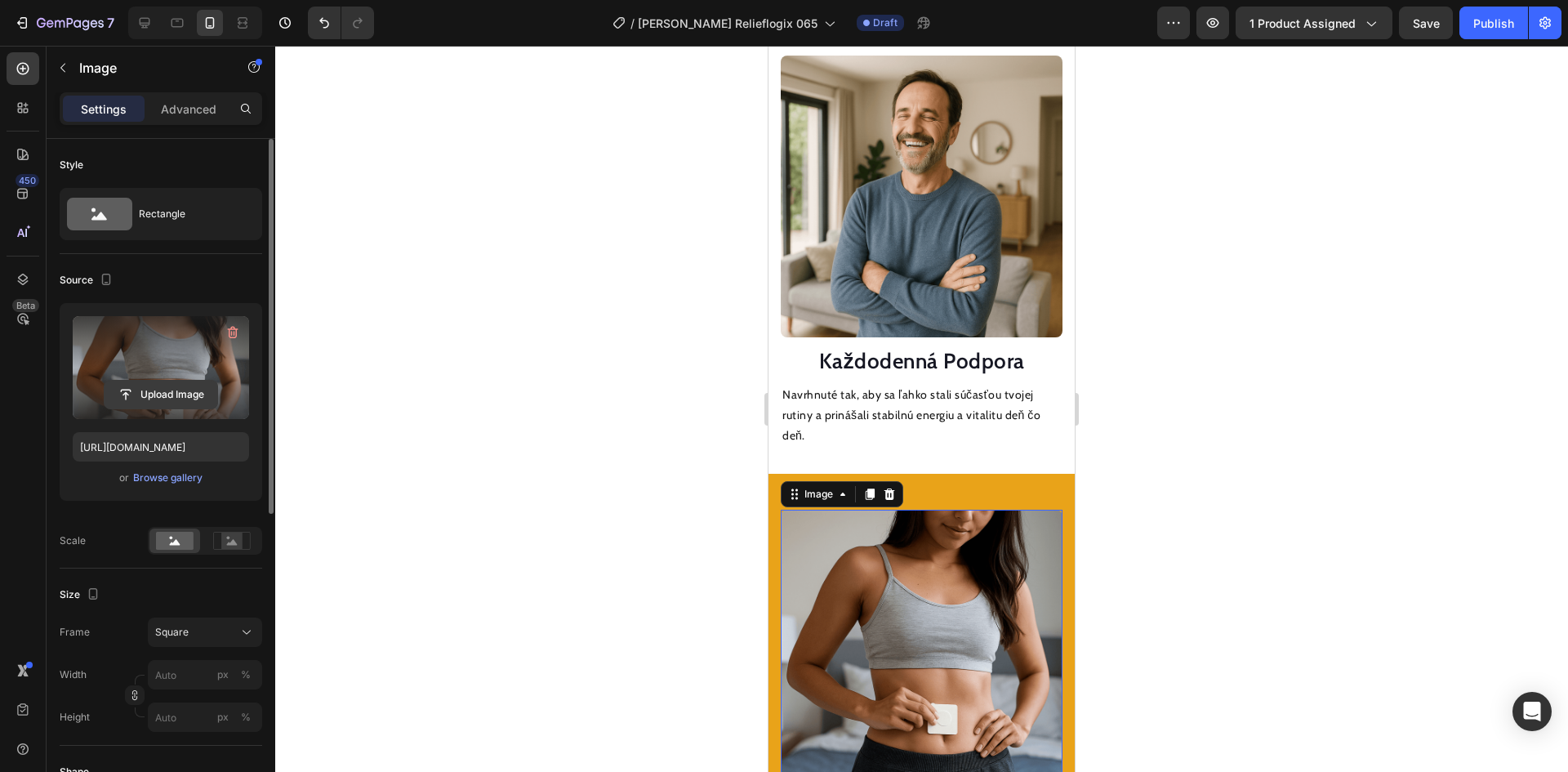
click at [156, 392] on input "file" at bounding box center [161, 394] width 113 height 28
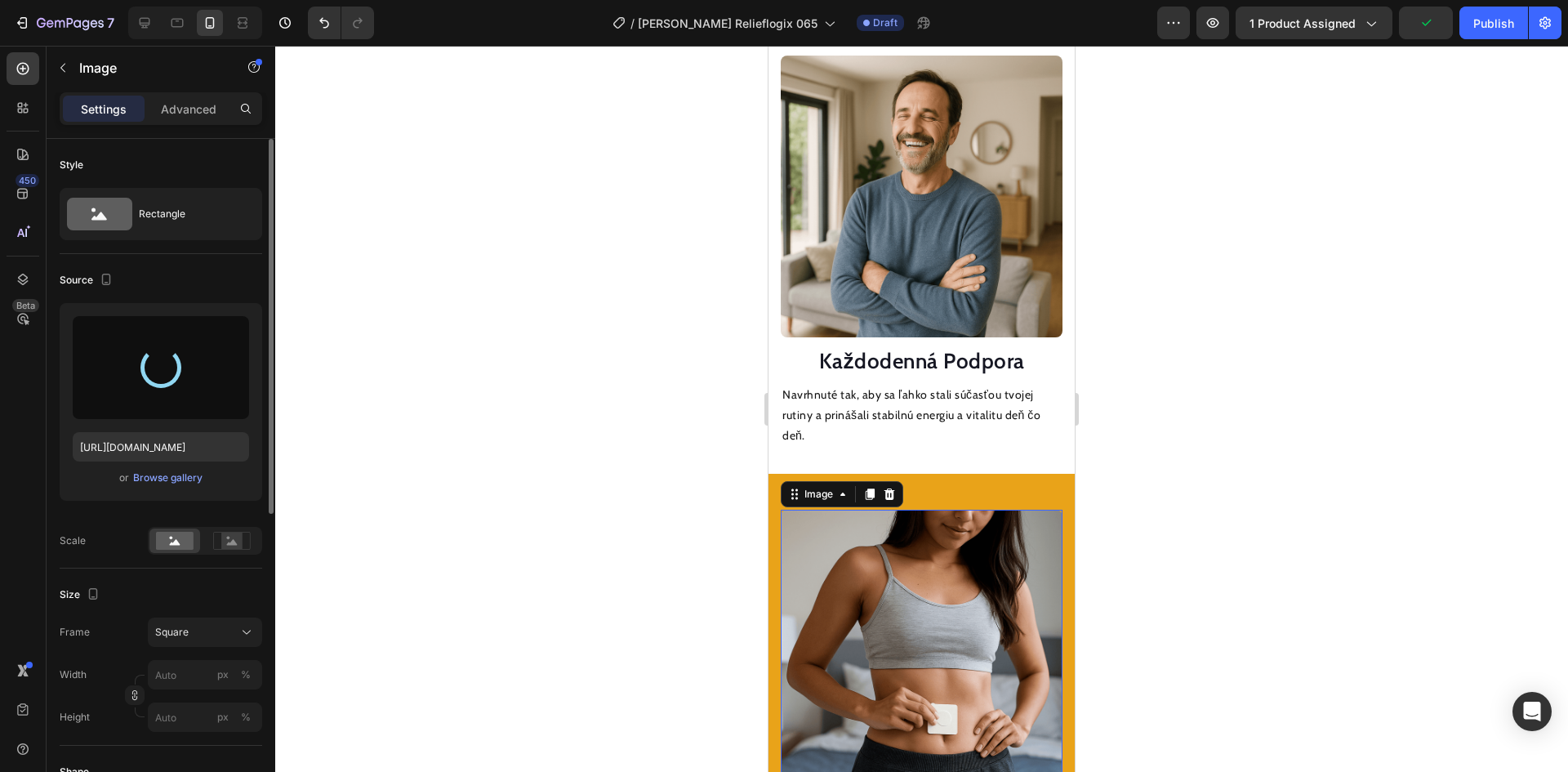
type input "[URL][DOMAIN_NAME]"
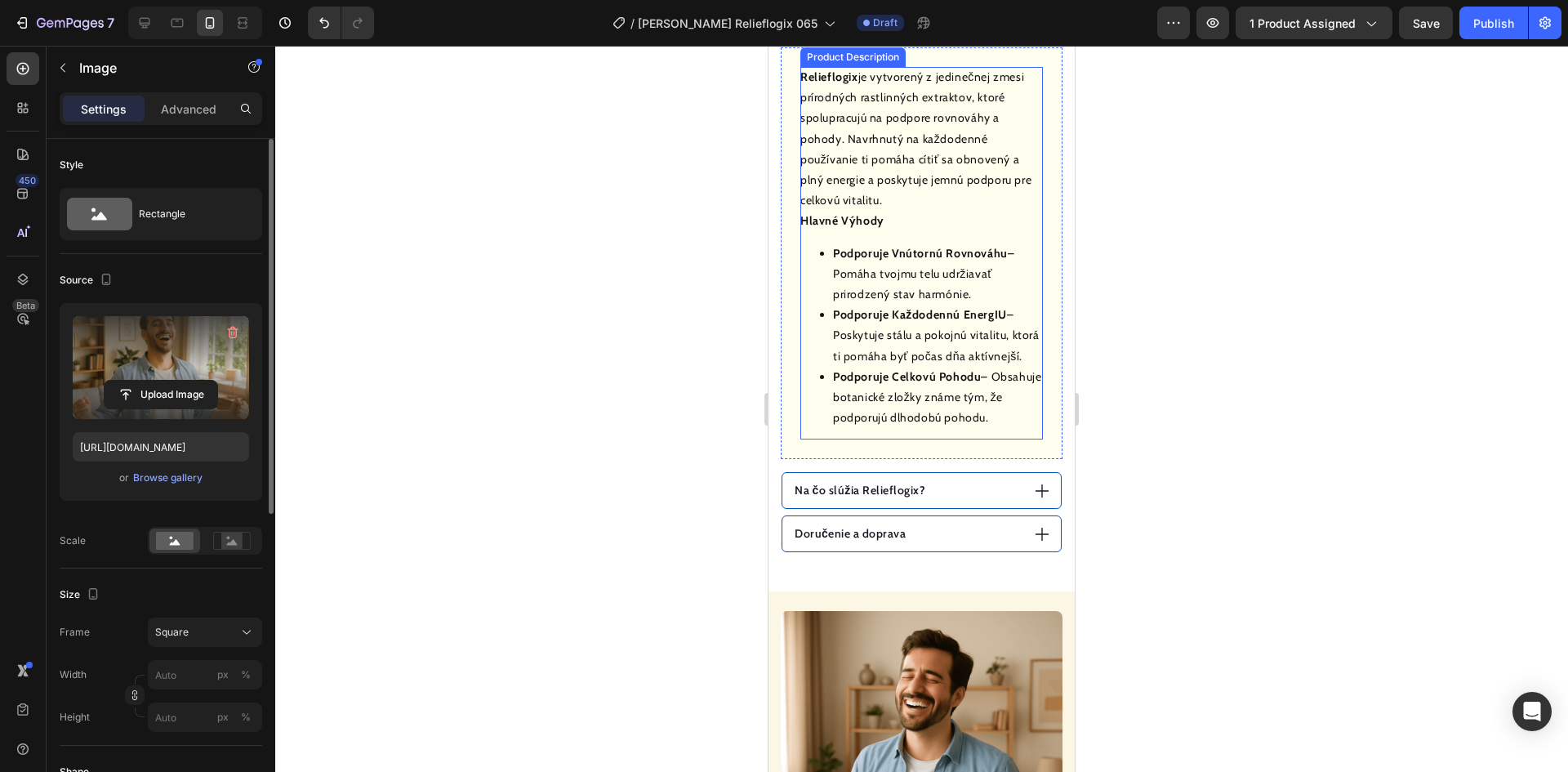
scroll to position [842, 0]
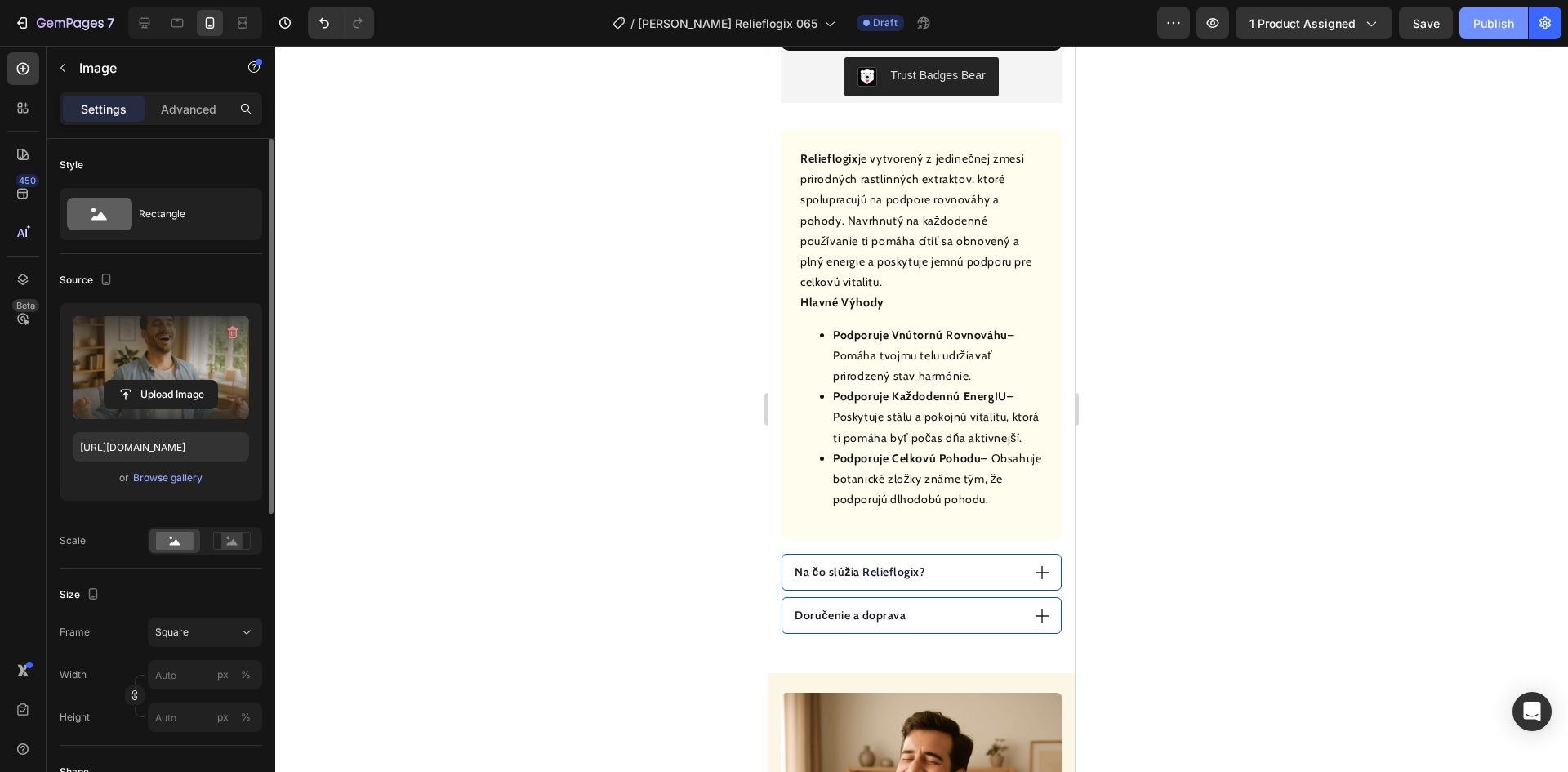
click at [1498, 32] on button "Publish" at bounding box center [1494, 23] width 68 height 32
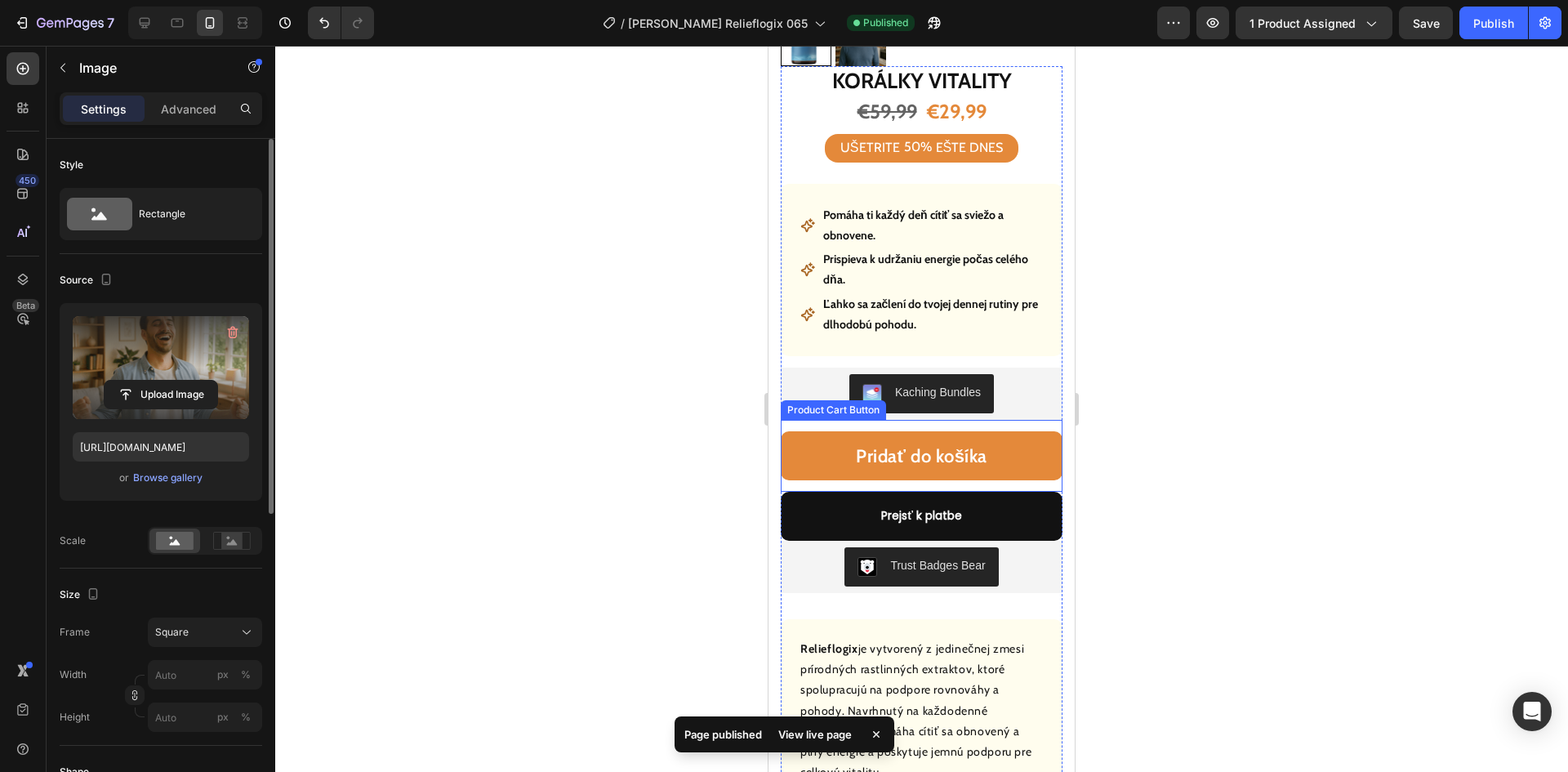
scroll to position [0, 0]
